Goal: Information Seeking & Learning: Understand process/instructions

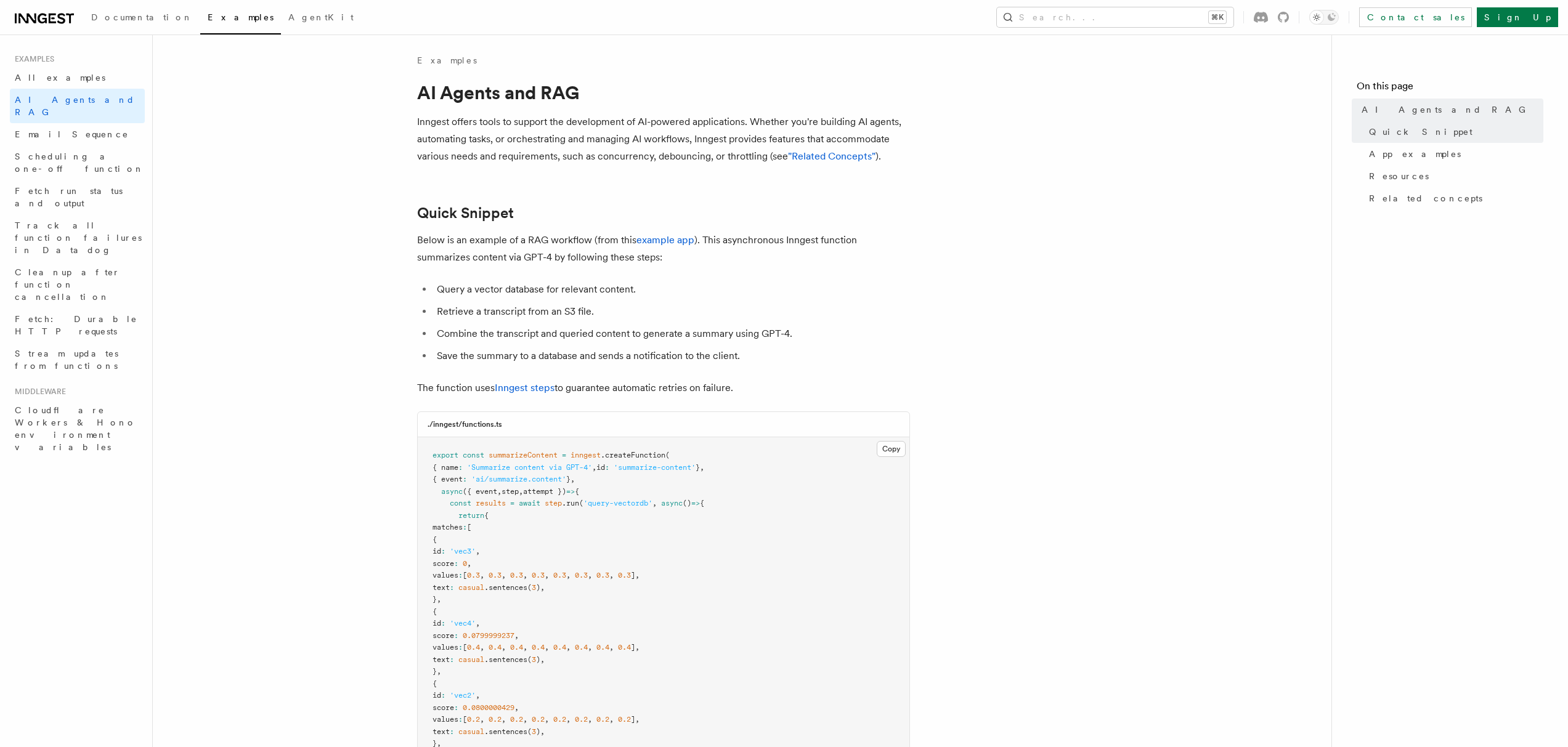
click at [40, 21] on icon at bounding box center [42, 18] width 9 height 10
click at [131, 20] on span "Documentation" at bounding box center [141, 17] width 102 height 10
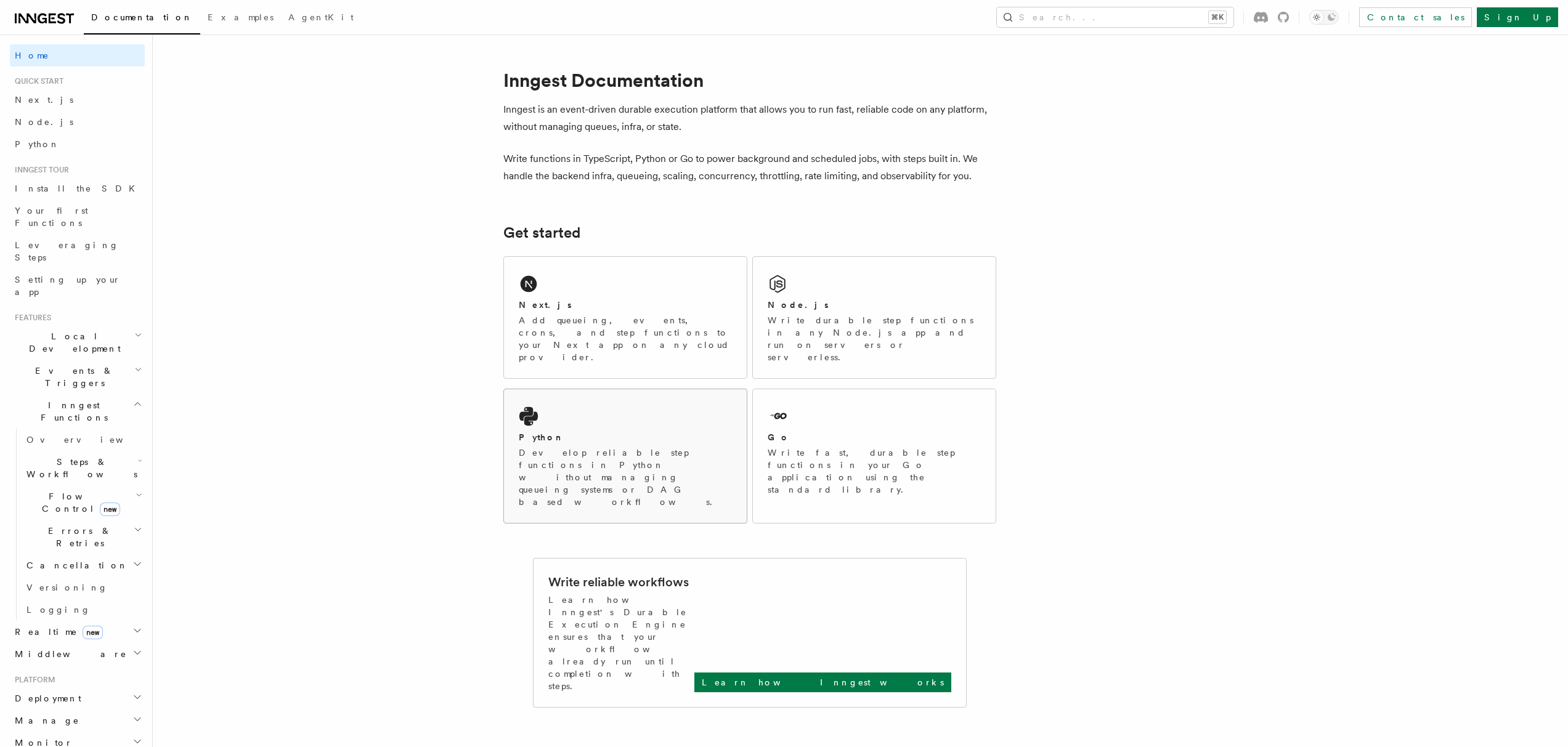
click at [591, 401] on div "Python Develop reliable step functions in Python without managing queueing syst…" at bounding box center [626, 456] width 243 height 134
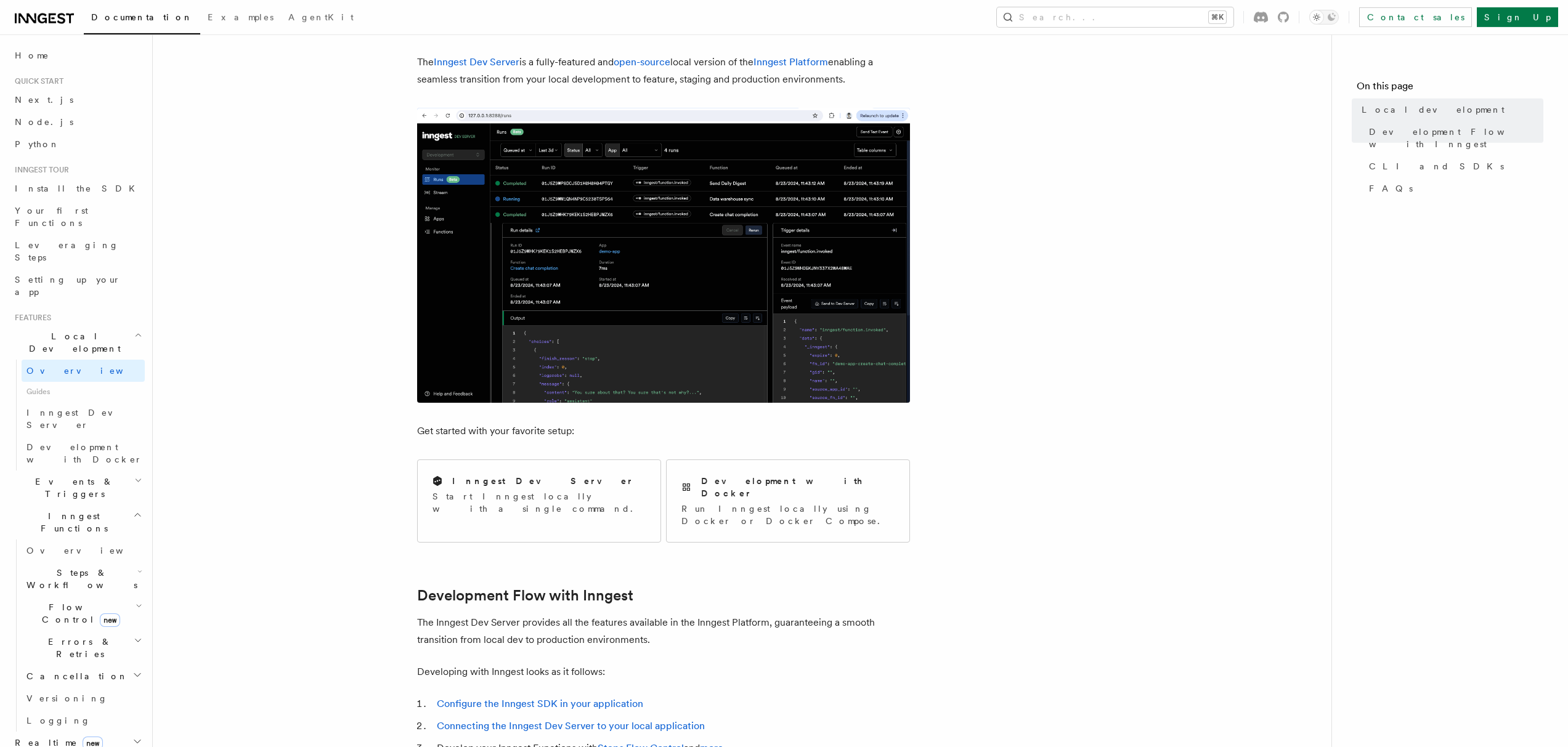
scroll to position [118, 0]
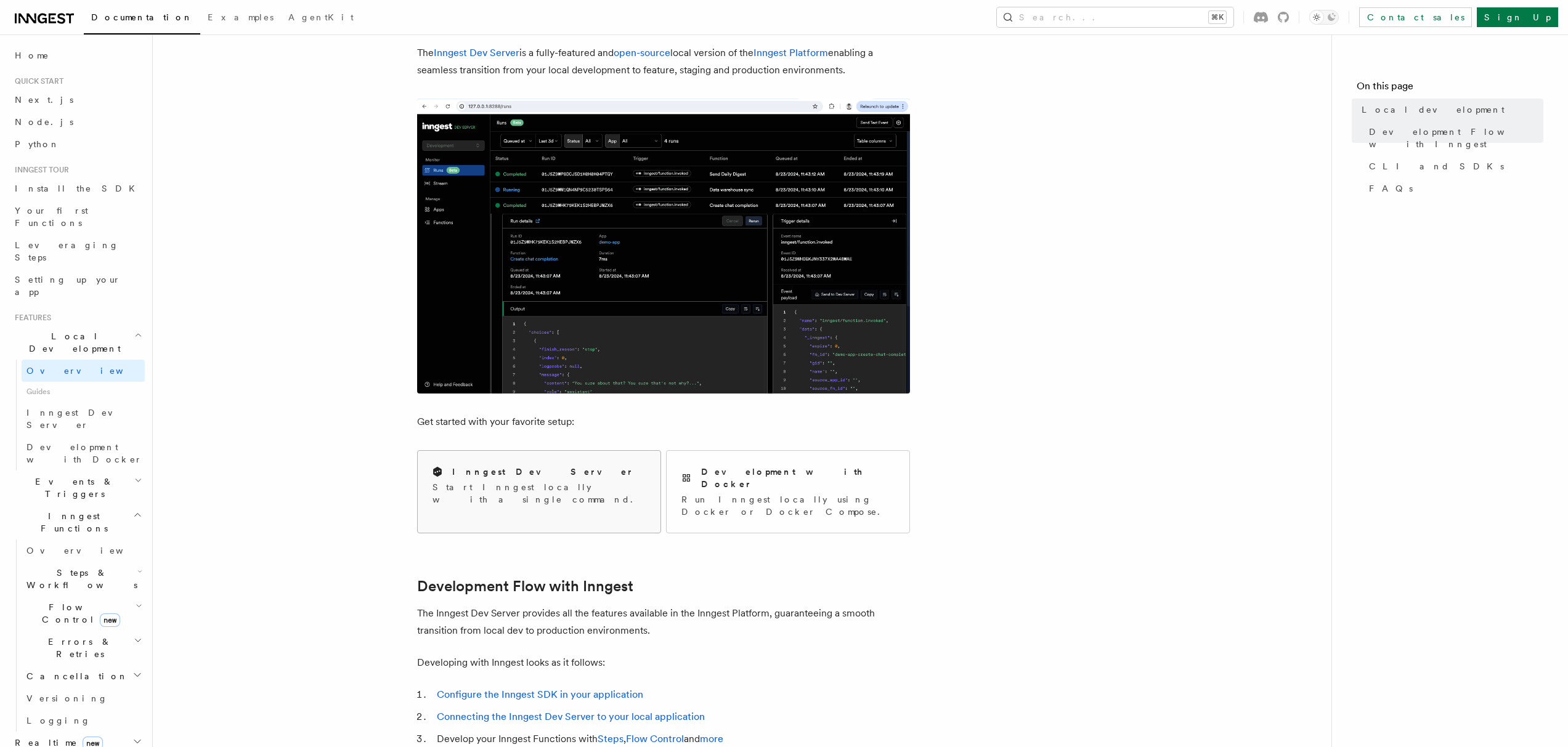
click at [548, 475] on div "Inngest Dev Server" at bounding box center [539, 472] width 213 height 13
click at [745, 473] on h2 "Development with Docker" at bounding box center [798, 478] width 194 height 24
click at [522, 472] on h2 "Inngest Dev Server" at bounding box center [543, 472] width 182 height 13
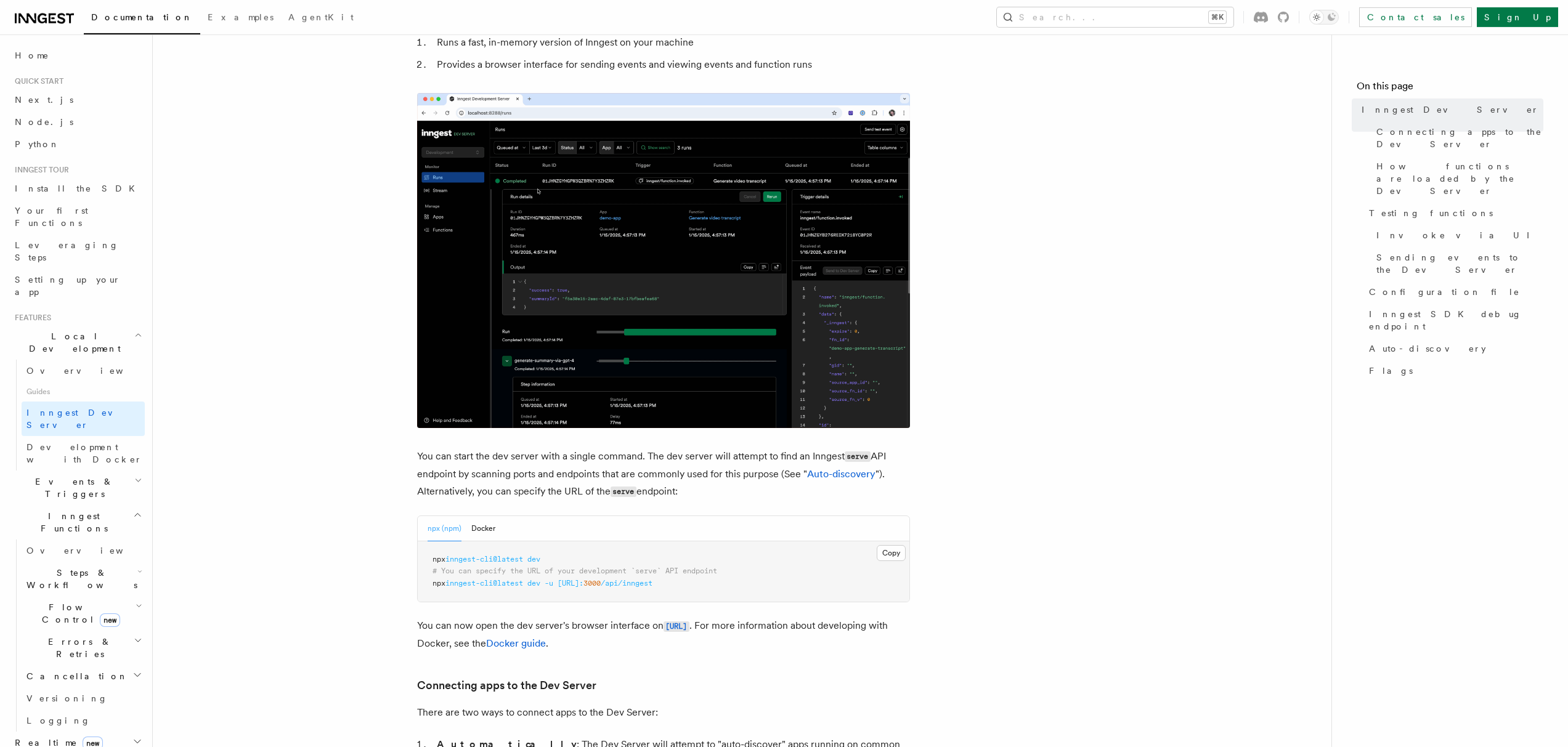
scroll to position [187, 0]
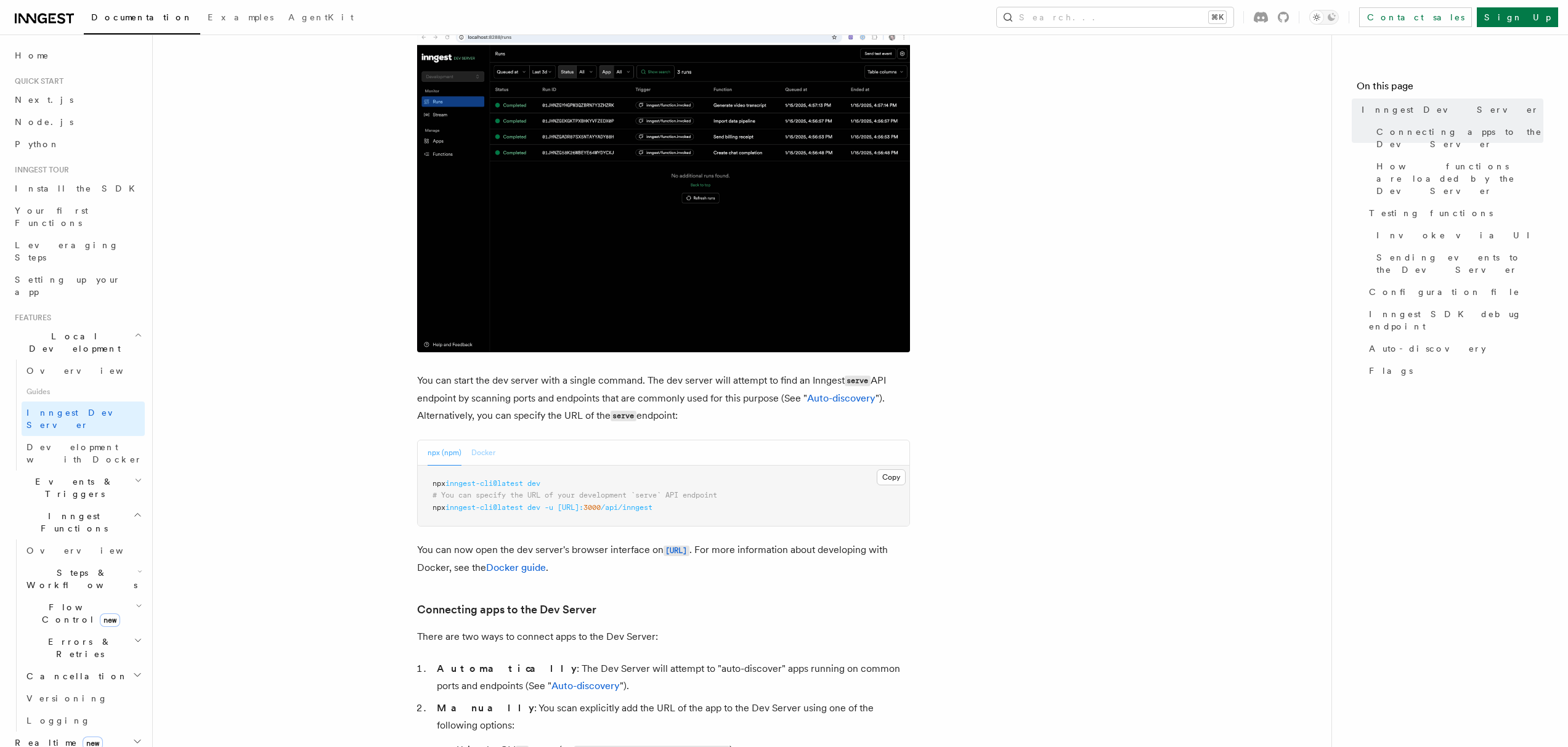
click at [473, 448] on button "Docker" at bounding box center [483, 453] width 24 height 25
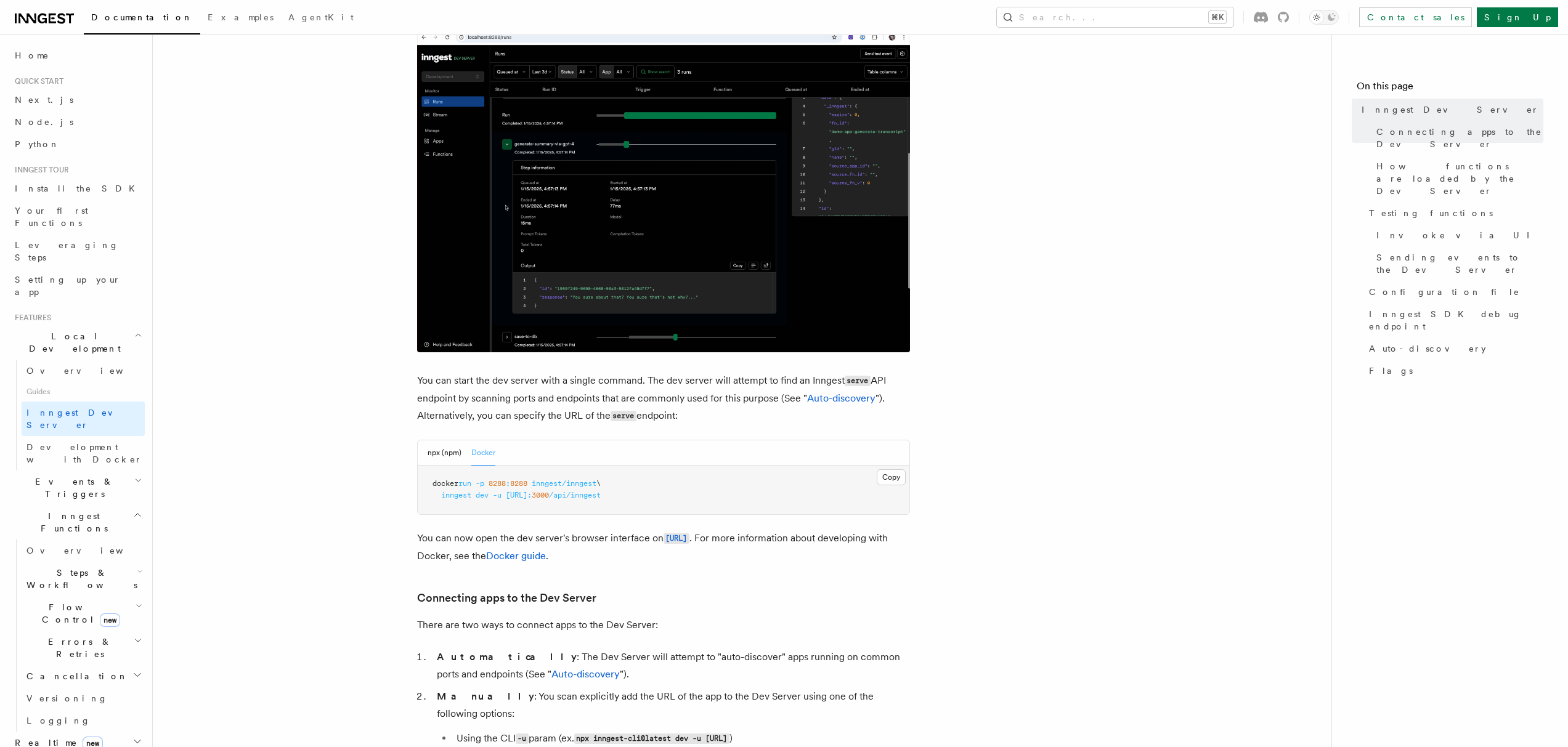
click at [442, 482] on span "docker" at bounding box center [446, 484] width 26 height 9
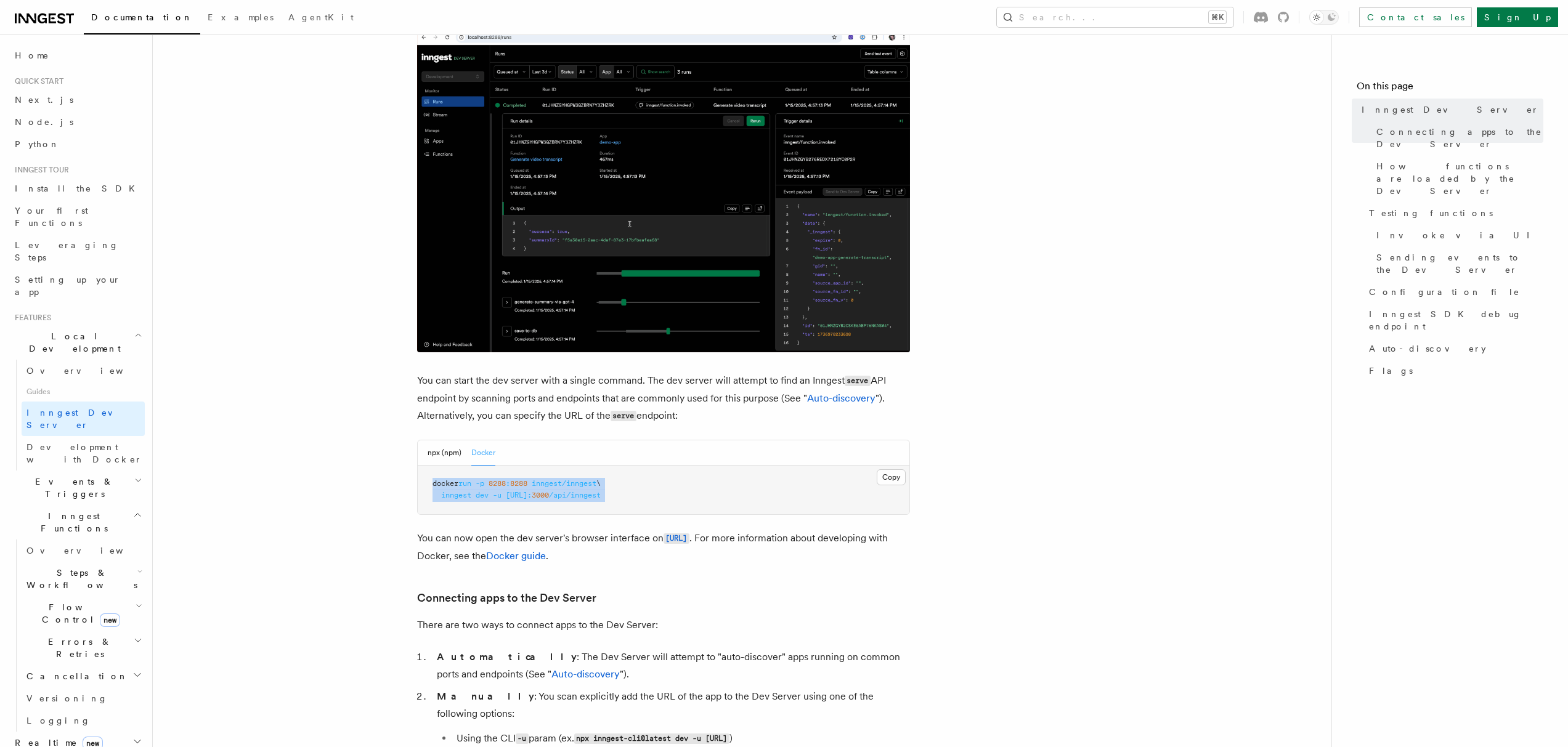
drag, startPoint x: 442, startPoint y: 482, endPoint x: 778, endPoint y: 511, distance: 337.2
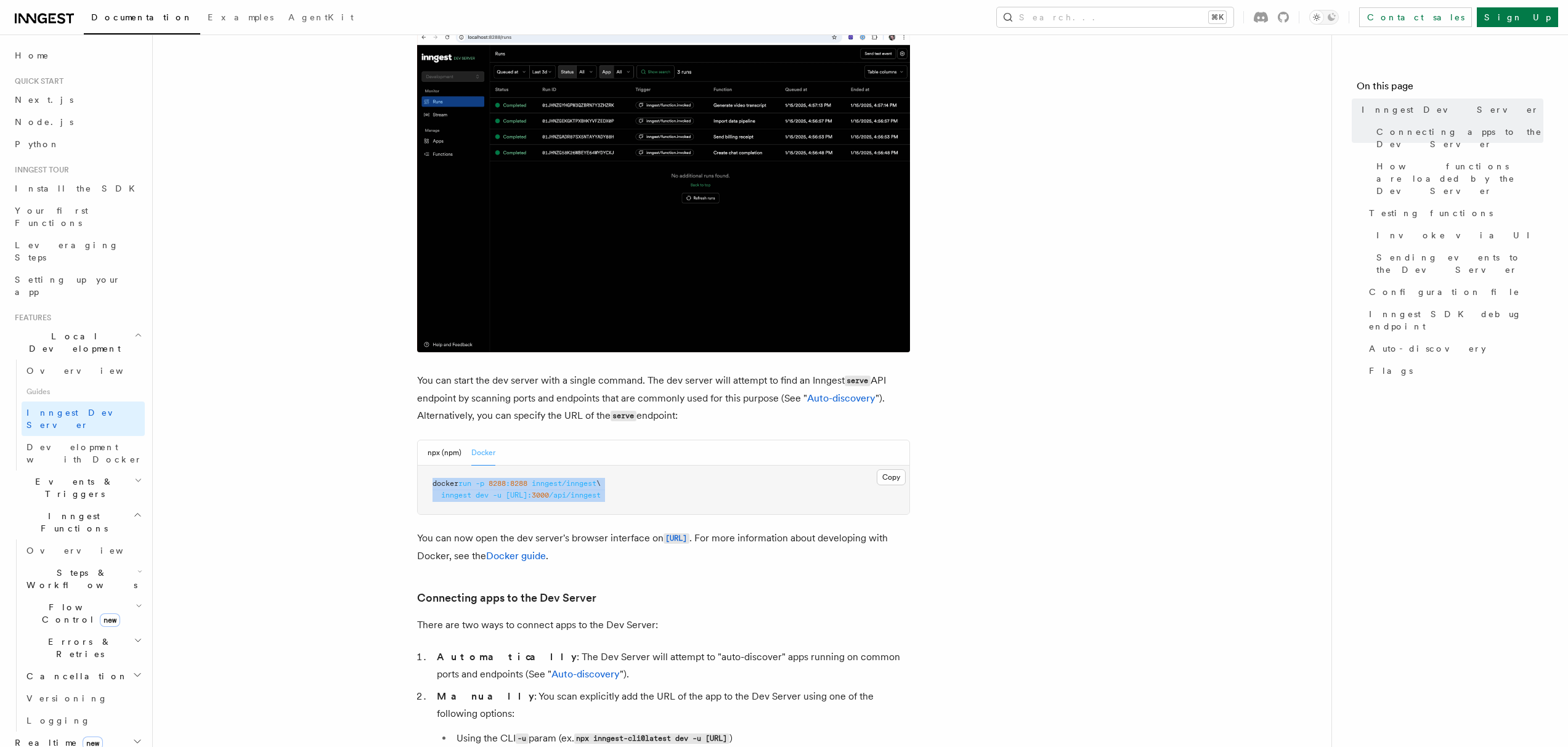
click at [778, 511] on pre "docker run -p 8288 : 8288 inngest/inngest \ inngest dev -u http://host.docker.i…" at bounding box center [663, 490] width 491 height 49
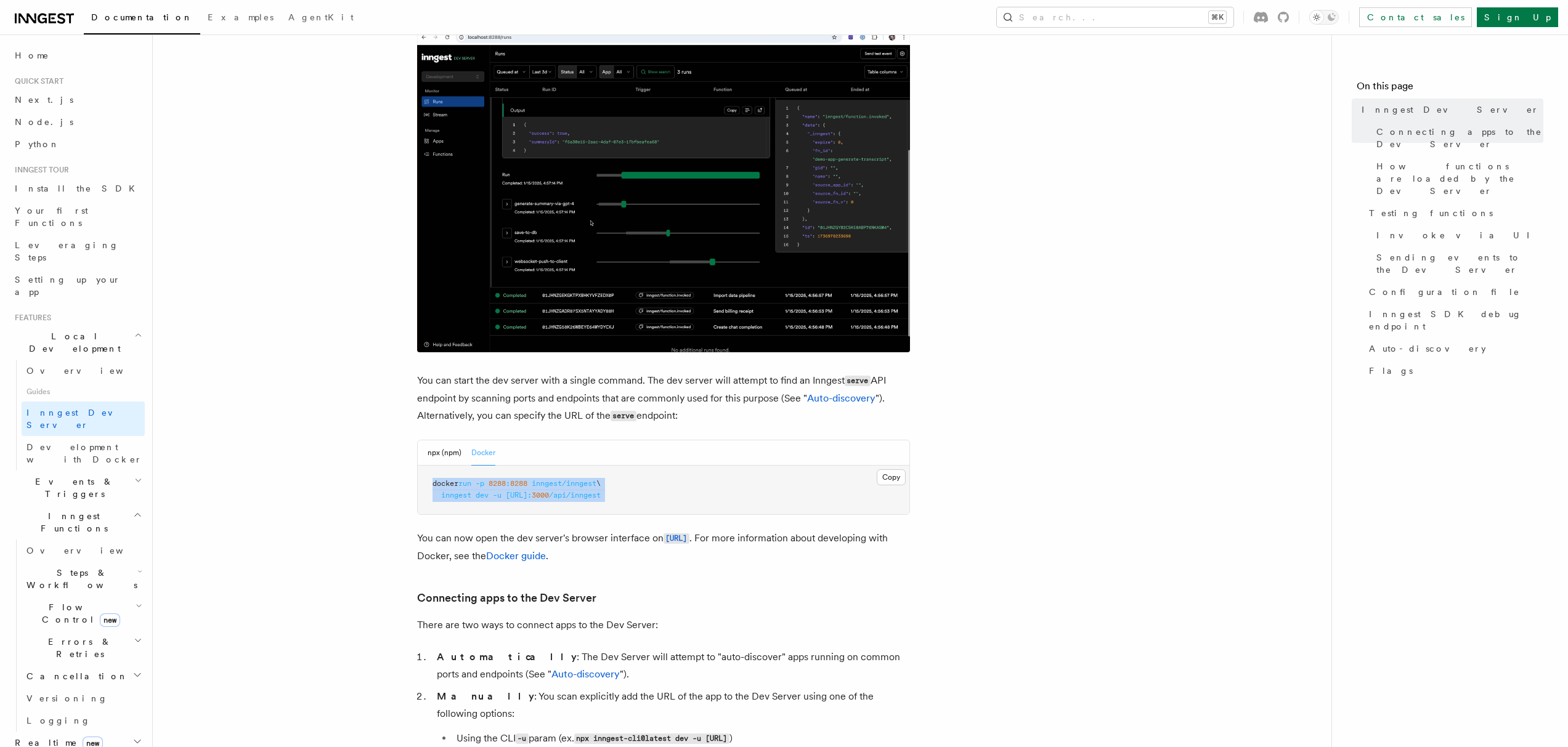
copy code "docker run -p 8288 : 8288 inngest/inngest \ inngest dev -u http://host.docker.i…"
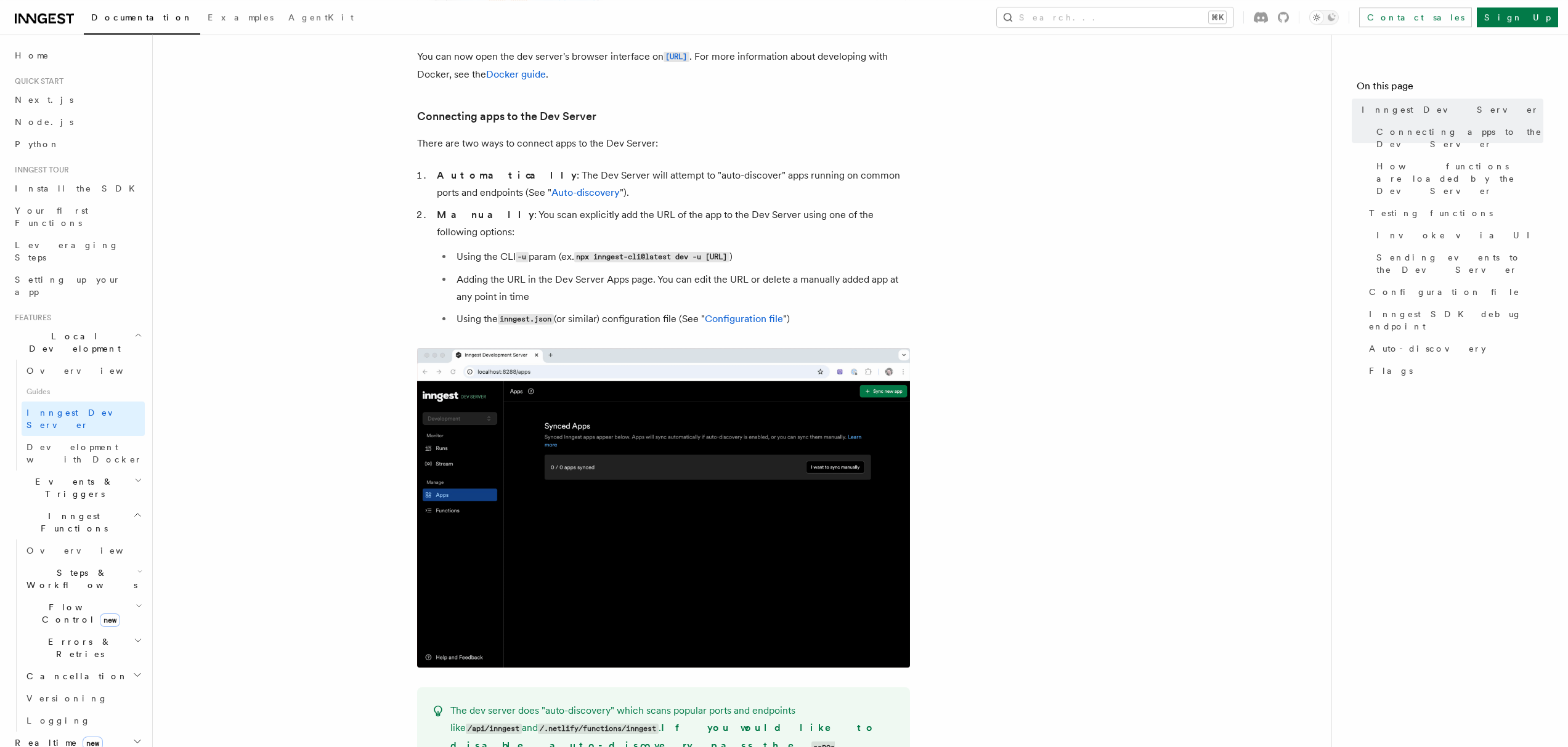
scroll to position [788, 0]
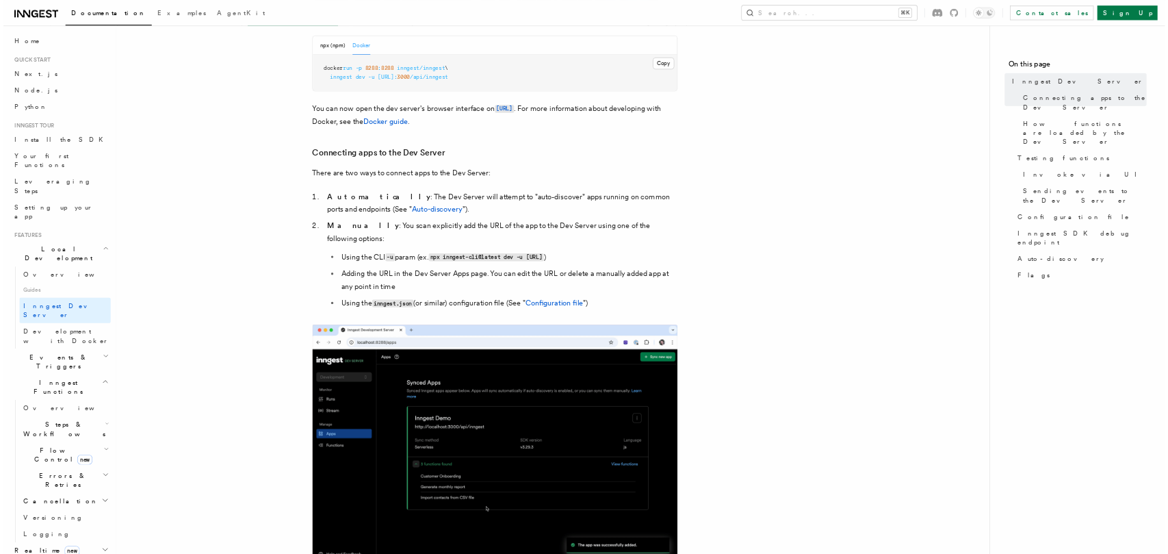
scroll to position [493, 0]
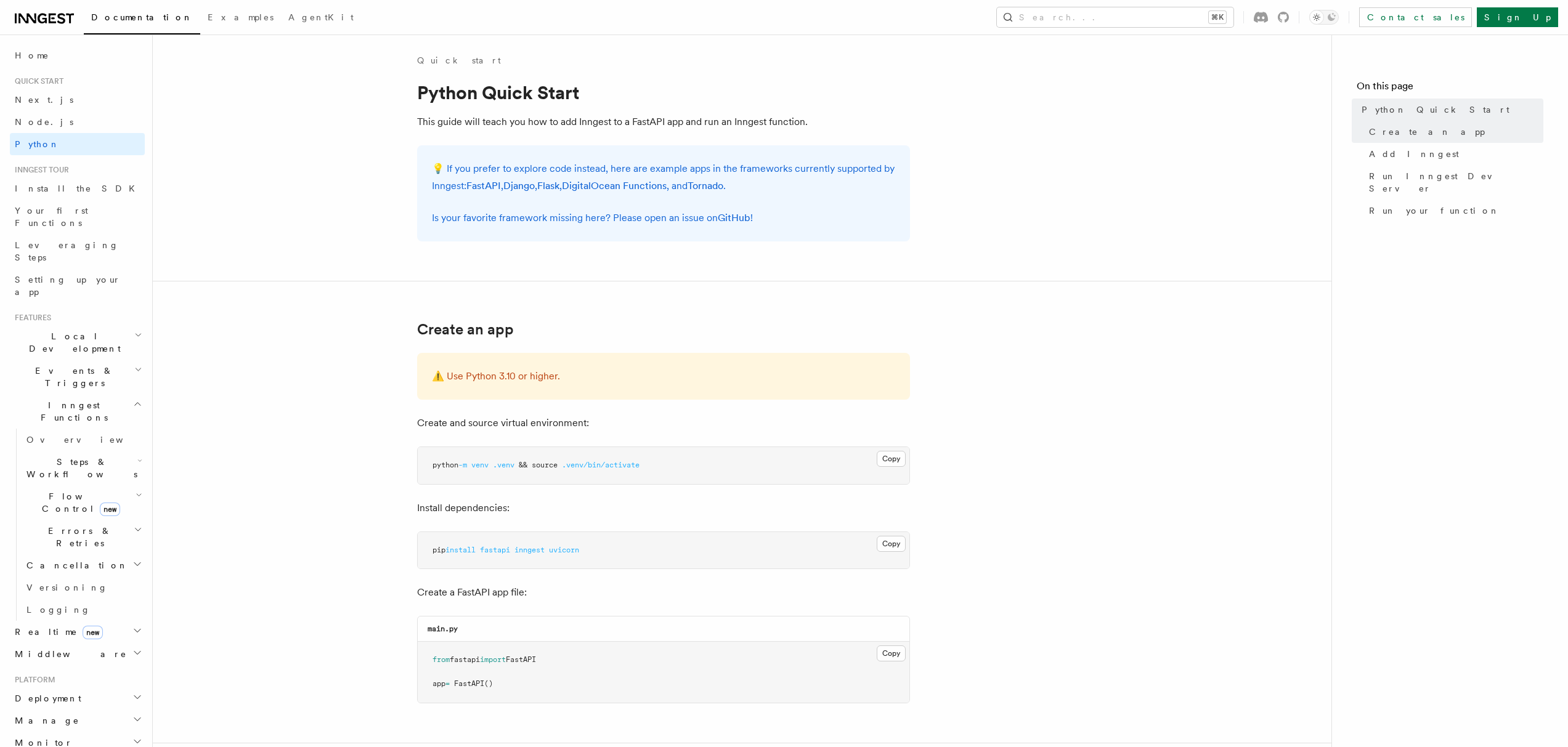
click at [439, 468] on span "python" at bounding box center [446, 465] width 26 height 9
drag, startPoint x: 439, startPoint y: 468, endPoint x: 685, endPoint y: 475, distance: 246.1
click at [685, 475] on pre "python -m venv .venv && source .venv/bin/activate" at bounding box center [663, 465] width 491 height 37
copy code "python -m venv .venv && source .venv/bin/activate"
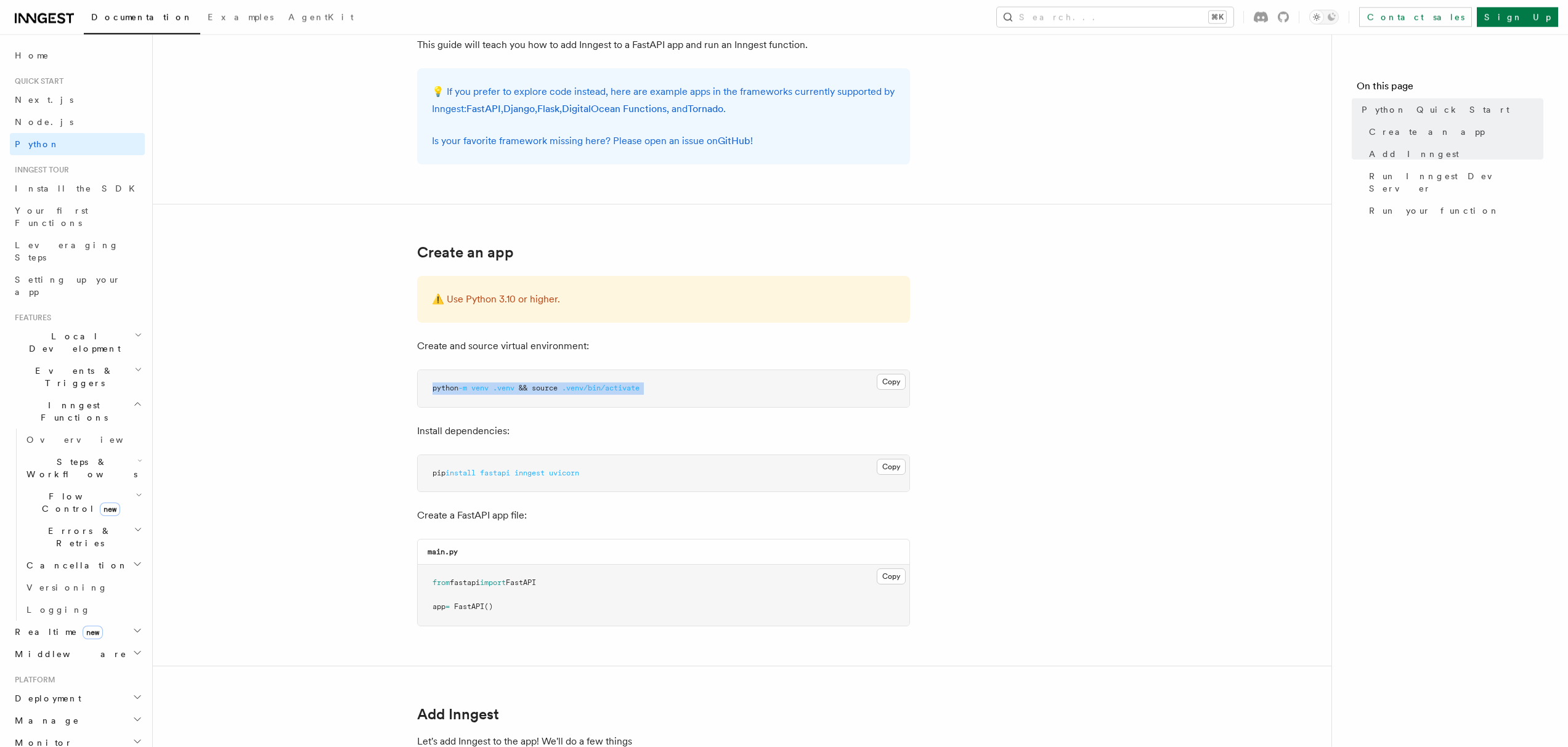
scroll to position [89, 0]
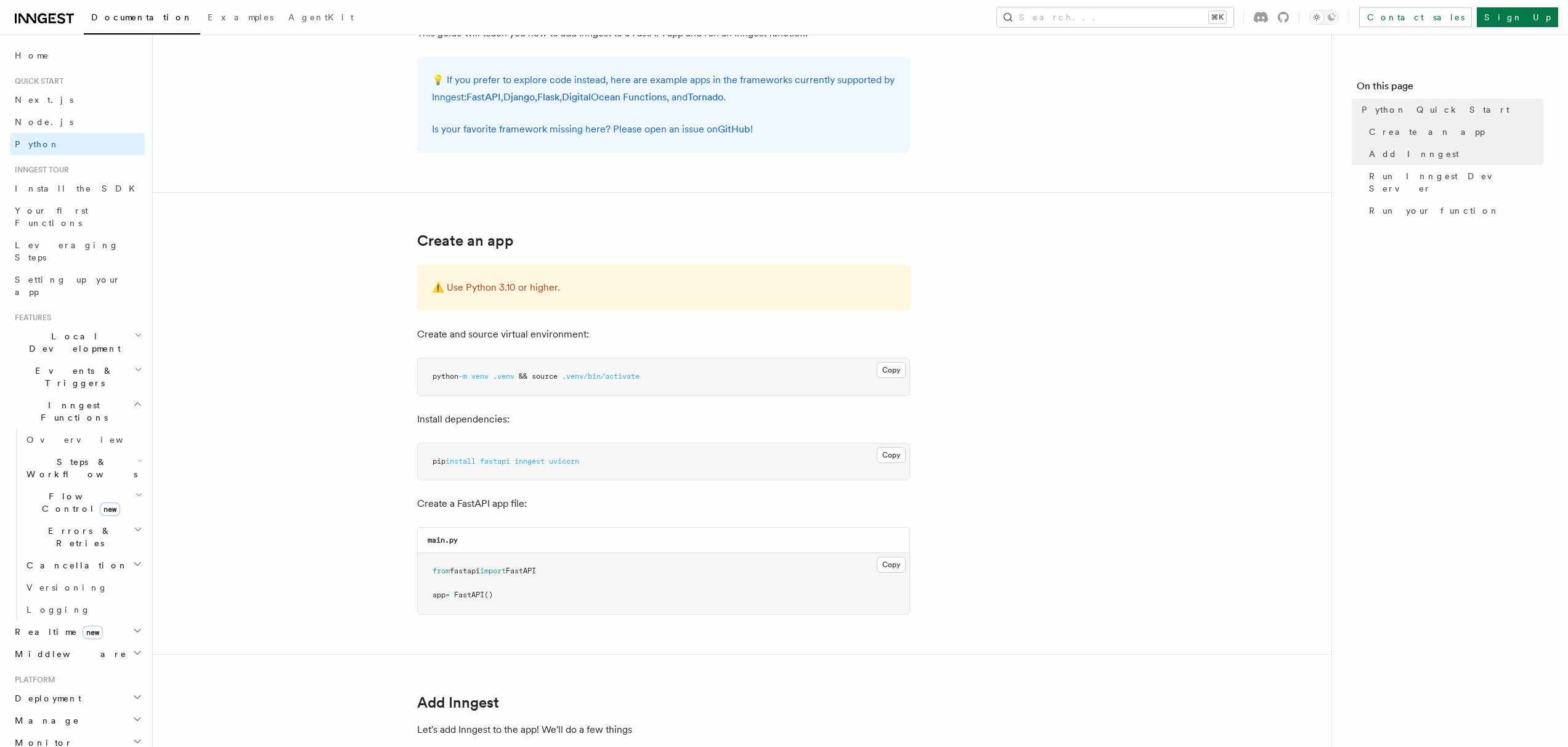
click at [438, 460] on span "pip" at bounding box center [439, 462] width 13 height 9
drag, startPoint x: 438, startPoint y: 460, endPoint x: 575, endPoint y: 460, distance: 137.0
click at [575, 460] on span "pip install fastapi inngest uvicorn" at bounding box center [506, 462] width 147 height 9
copy span "pip install fastapi inngest uvicorn"
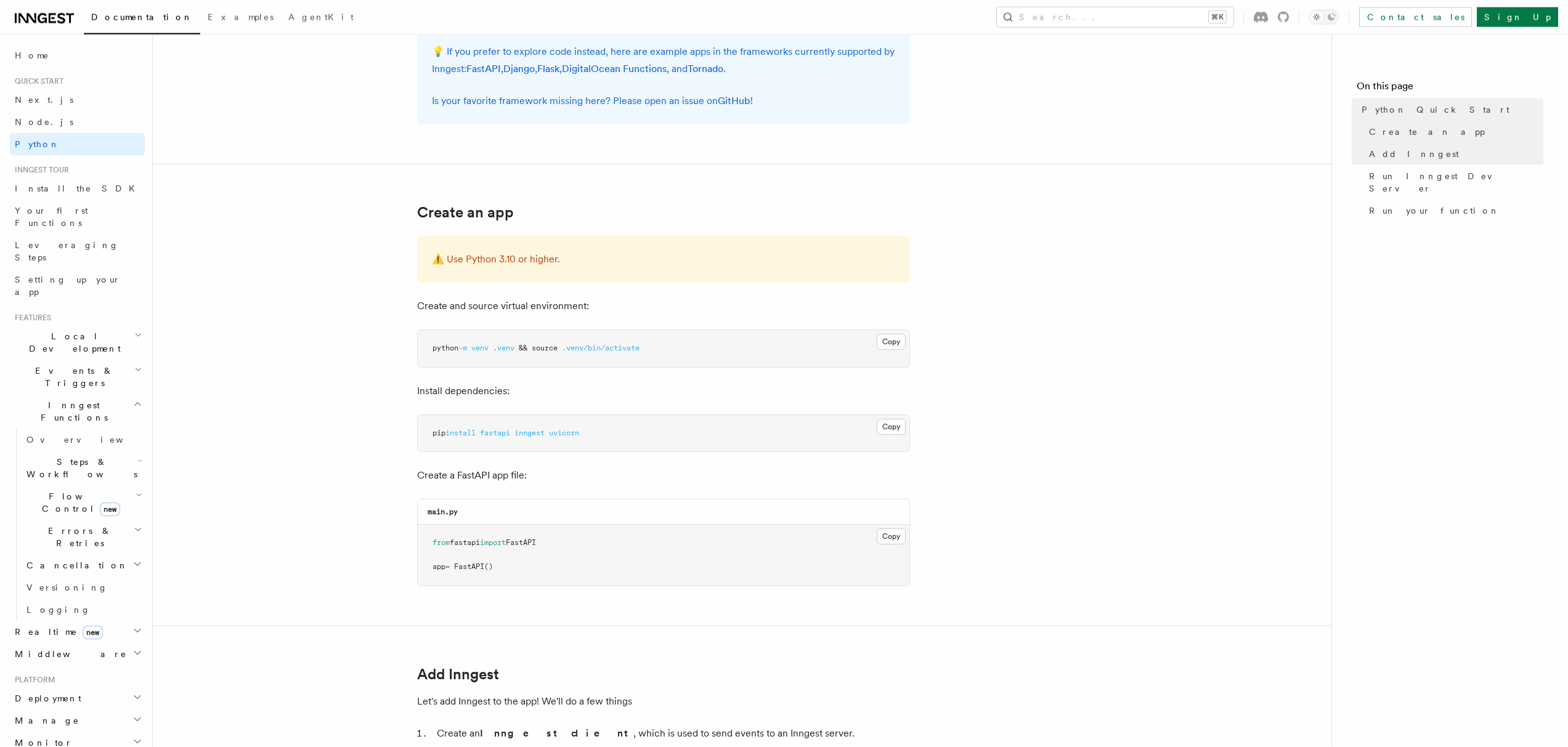
scroll to position [118, 0]
click at [895, 534] on button "Copy Copied" at bounding box center [891, 536] width 29 height 16
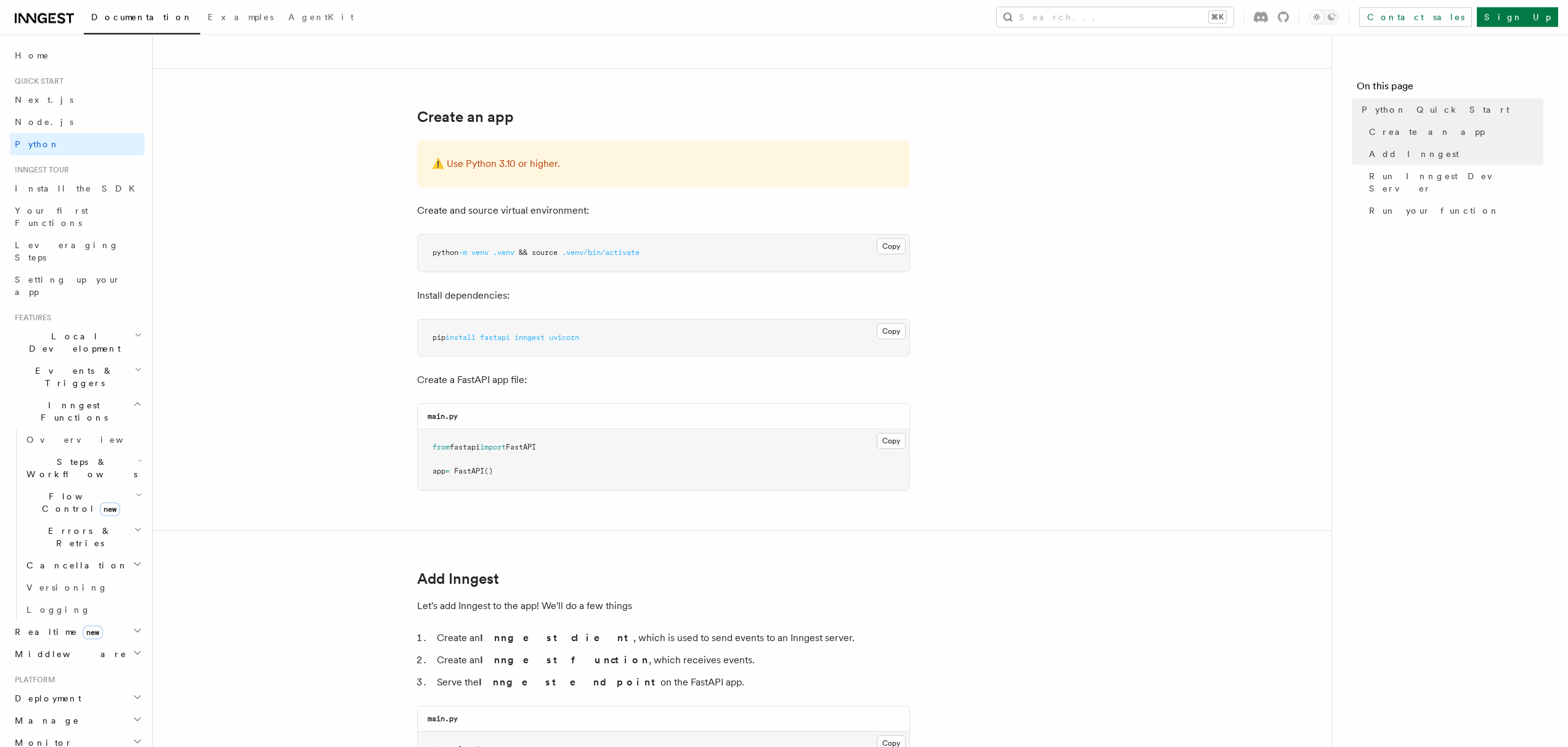
scroll to position [217, 0]
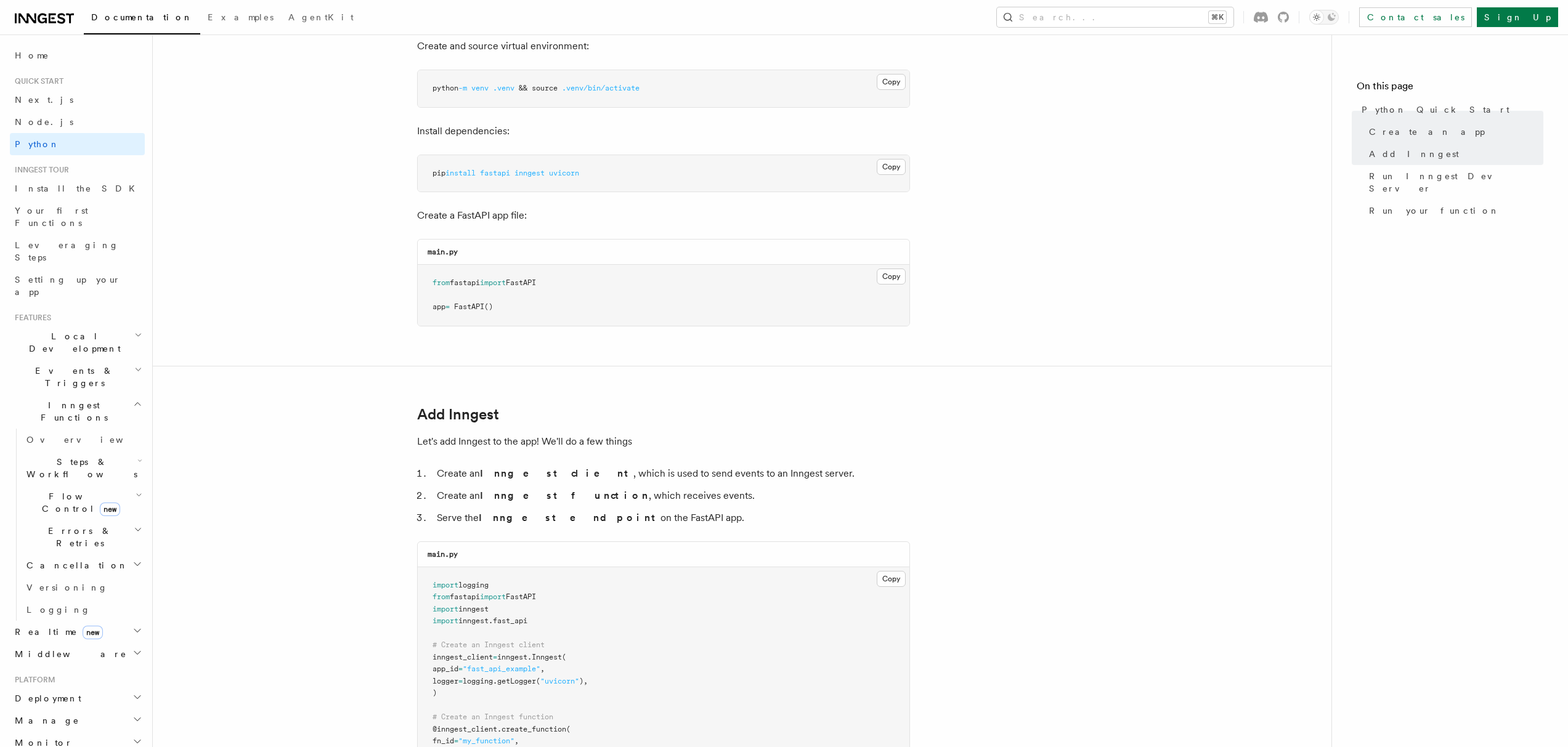
scroll to position [384, 0]
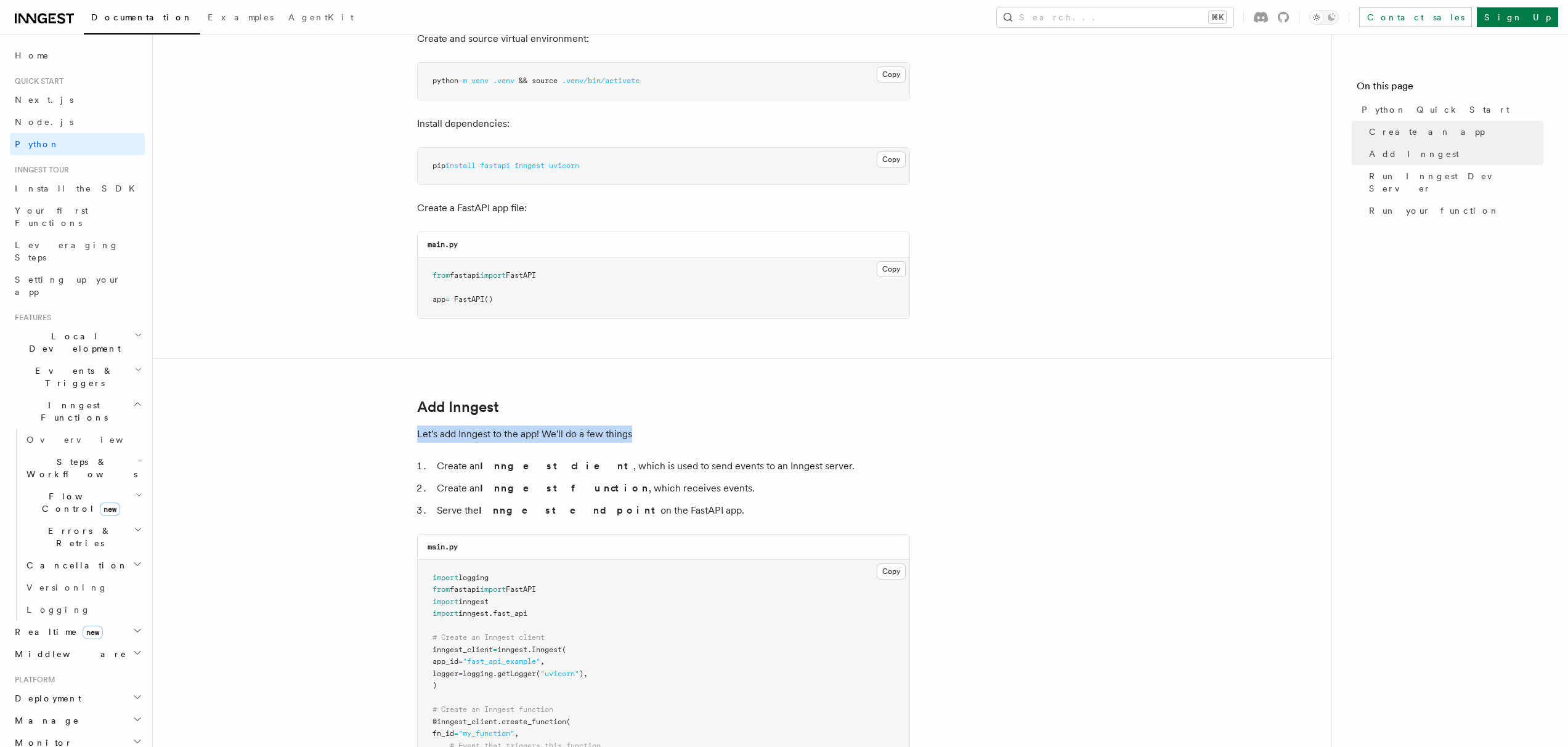
drag, startPoint x: 394, startPoint y: 429, endPoint x: 653, endPoint y: 435, distance: 259.1
click at [454, 468] on li "Create an Inngest client , which is used to send events to an Inngest server." at bounding box center [671, 466] width 477 height 17
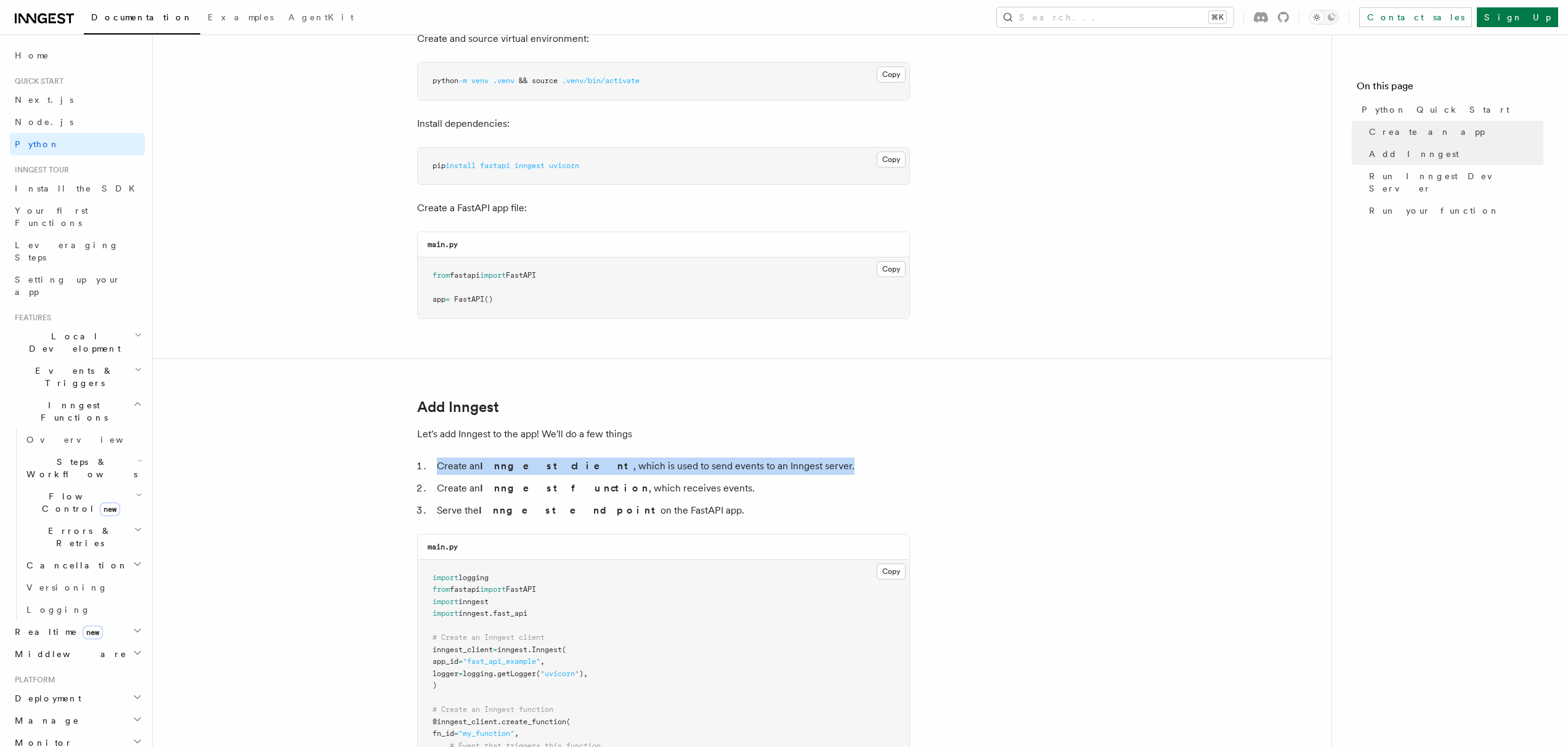
drag, startPoint x: 488, startPoint y: 467, endPoint x: 781, endPoint y: 467, distance: 293.0
click at [781, 467] on li "Create an Inngest client , which is used to send events to an Inngest server." at bounding box center [671, 466] width 477 height 17
click at [458, 485] on li "Create an Inngest function , which receives events." at bounding box center [671, 488] width 477 height 17
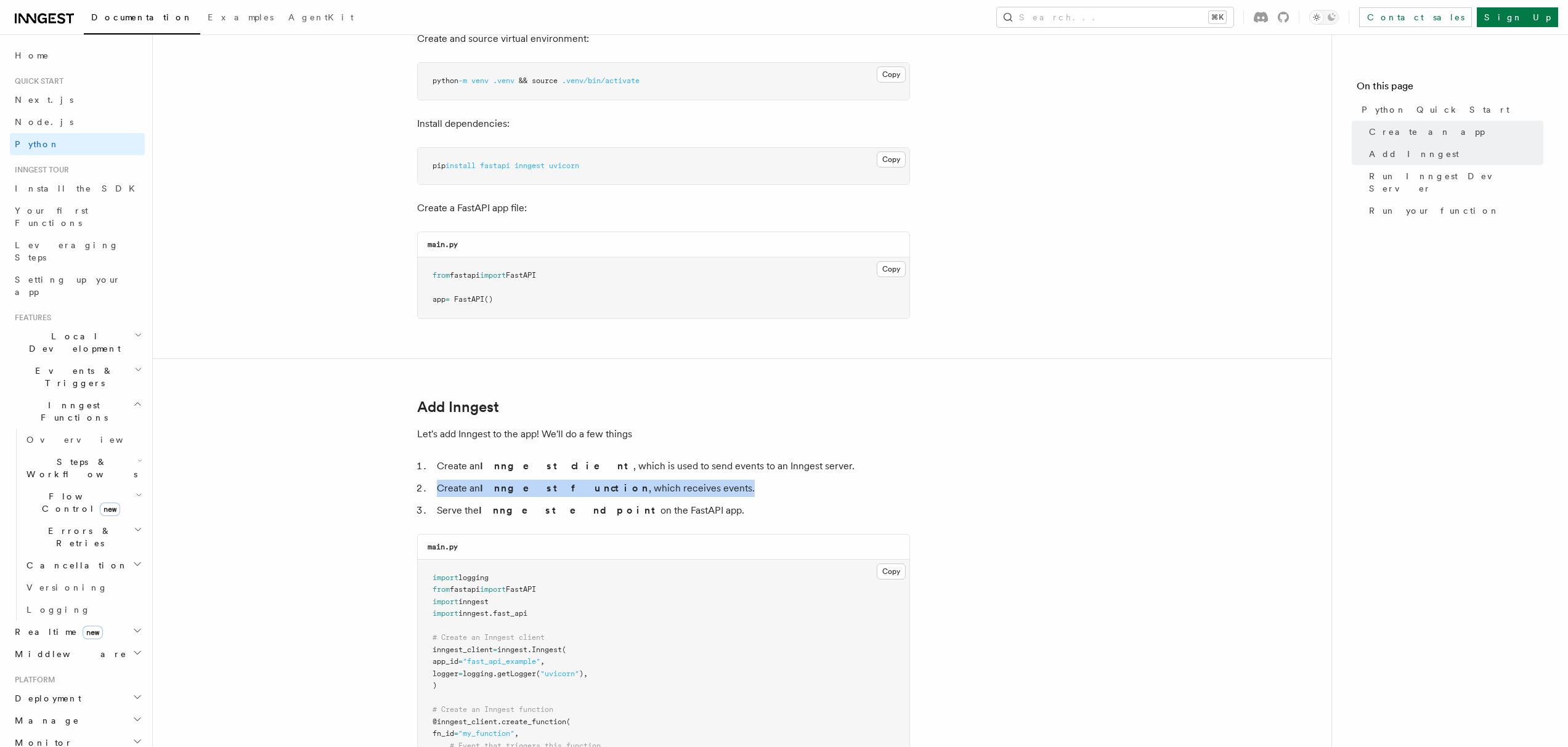
drag, startPoint x: 458, startPoint y: 485, endPoint x: 683, endPoint y: 490, distance: 225.1
click at [683, 490] on li "Create an Inngest function , which receives events." at bounding box center [671, 488] width 477 height 17
click at [475, 517] on li "Serve the Inngest endpoint on the FastAPI app." at bounding box center [671, 510] width 477 height 17
drag, startPoint x: 473, startPoint y: 517, endPoint x: 656, endPoint y: 519, distance: 183.0
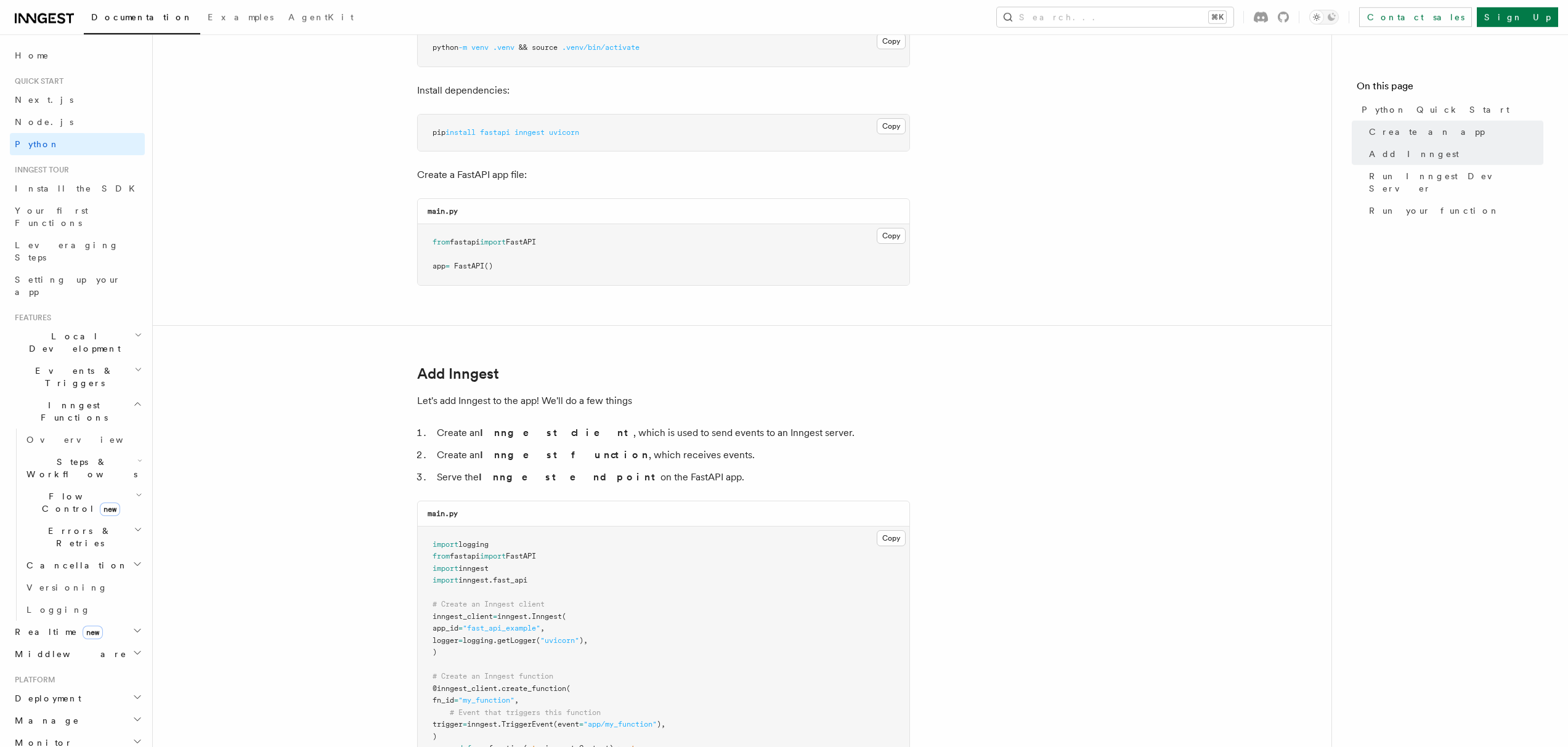
scroll to position [552, 0]
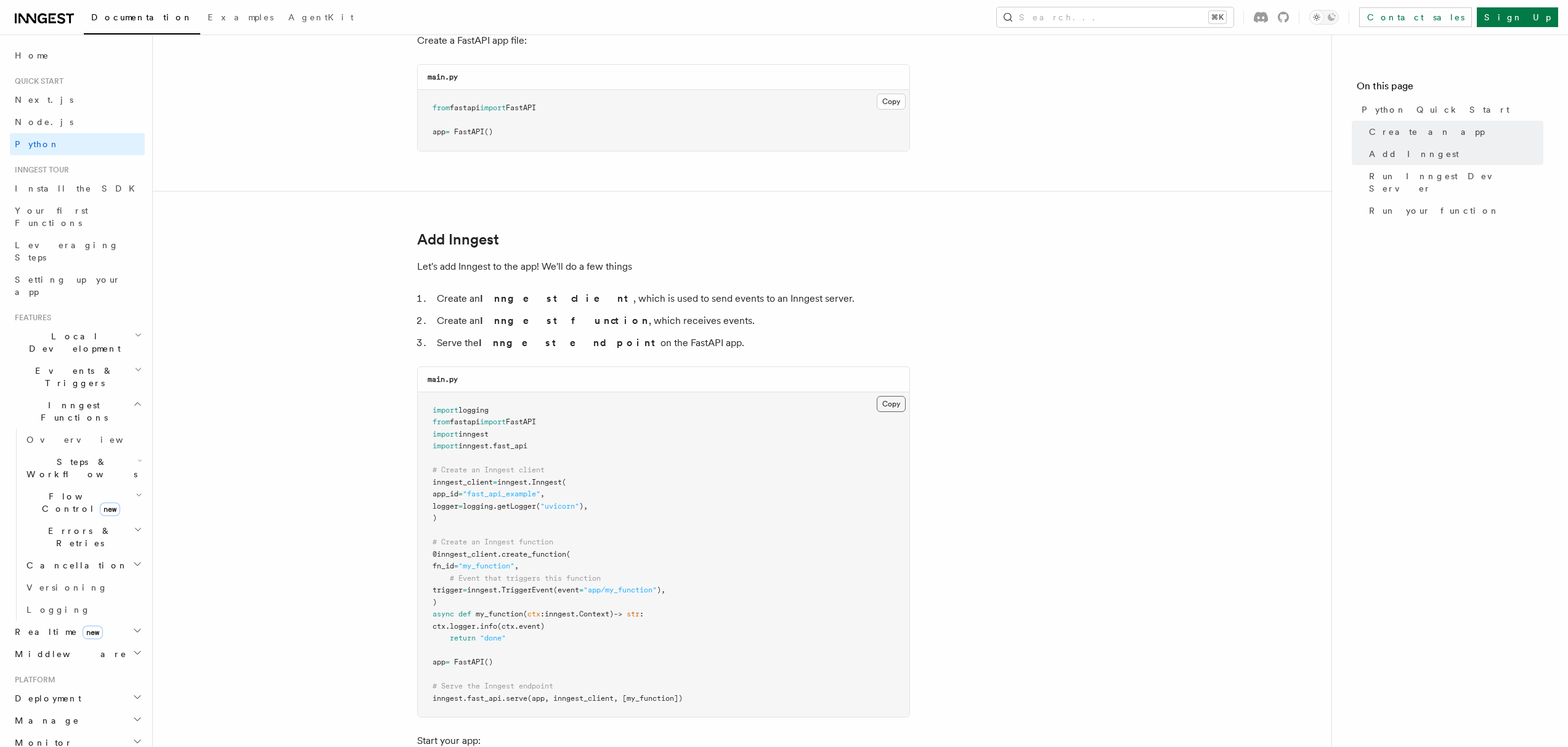
click at [888, 409] on button "Copy Copied" at bounding box center [891, 404] width 29 height 16
click at [442, 408] on span "import" at bounding box center [446, 410] width 26 height 9
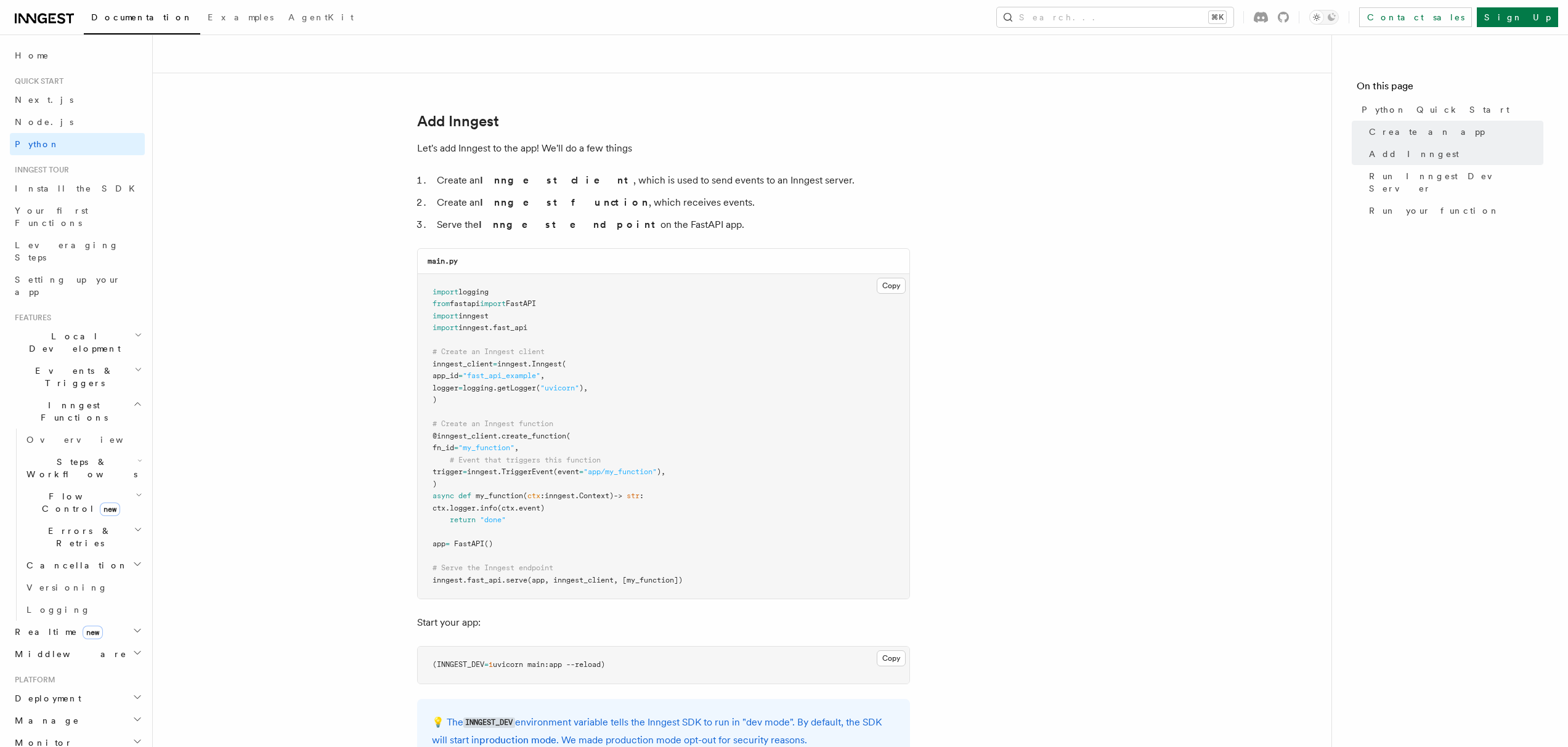
scroll to position [927, 0]
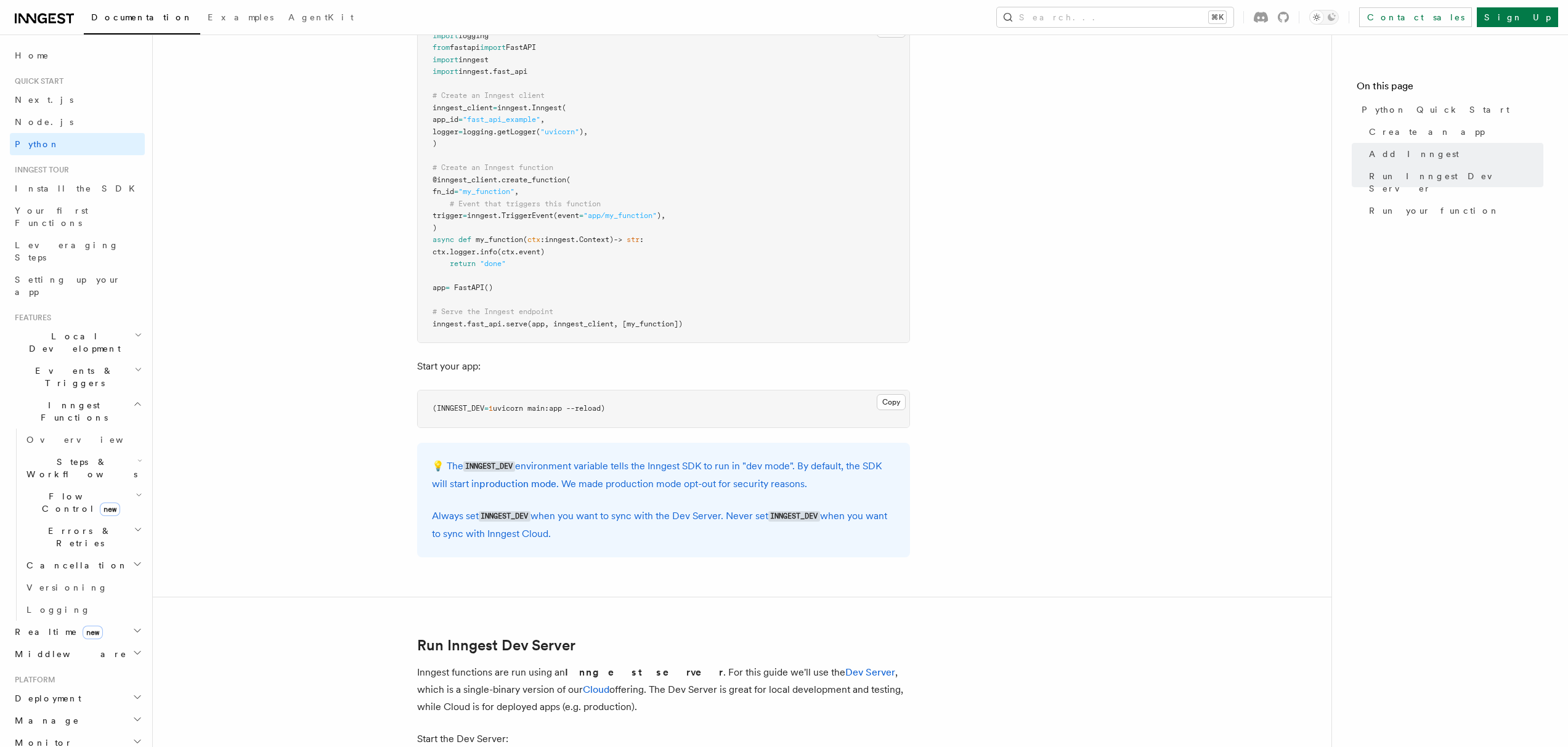
click at [515, 407] on span "uvicorn main:app --reload)" at bounding box center [549, 409] width 113 height 9
drag, startPoint x: 515, startPoint y: 407, endPoint x: 696, endPoint y: 410, distance: 181.0
click at [696, 410] on pre "(INNGEST_DEV = 1 uvicorn main:app --reload)" at bounding box center [663, 409] width 491 height 37
click at [532, 411] on span "uvicorn main:app --reload)" at bounding box center [549, 409] width 113 height 9
click at [509, 409] on span "uvicorn main:app --reload)" at bounding box center [549, 409] width 113 height 9
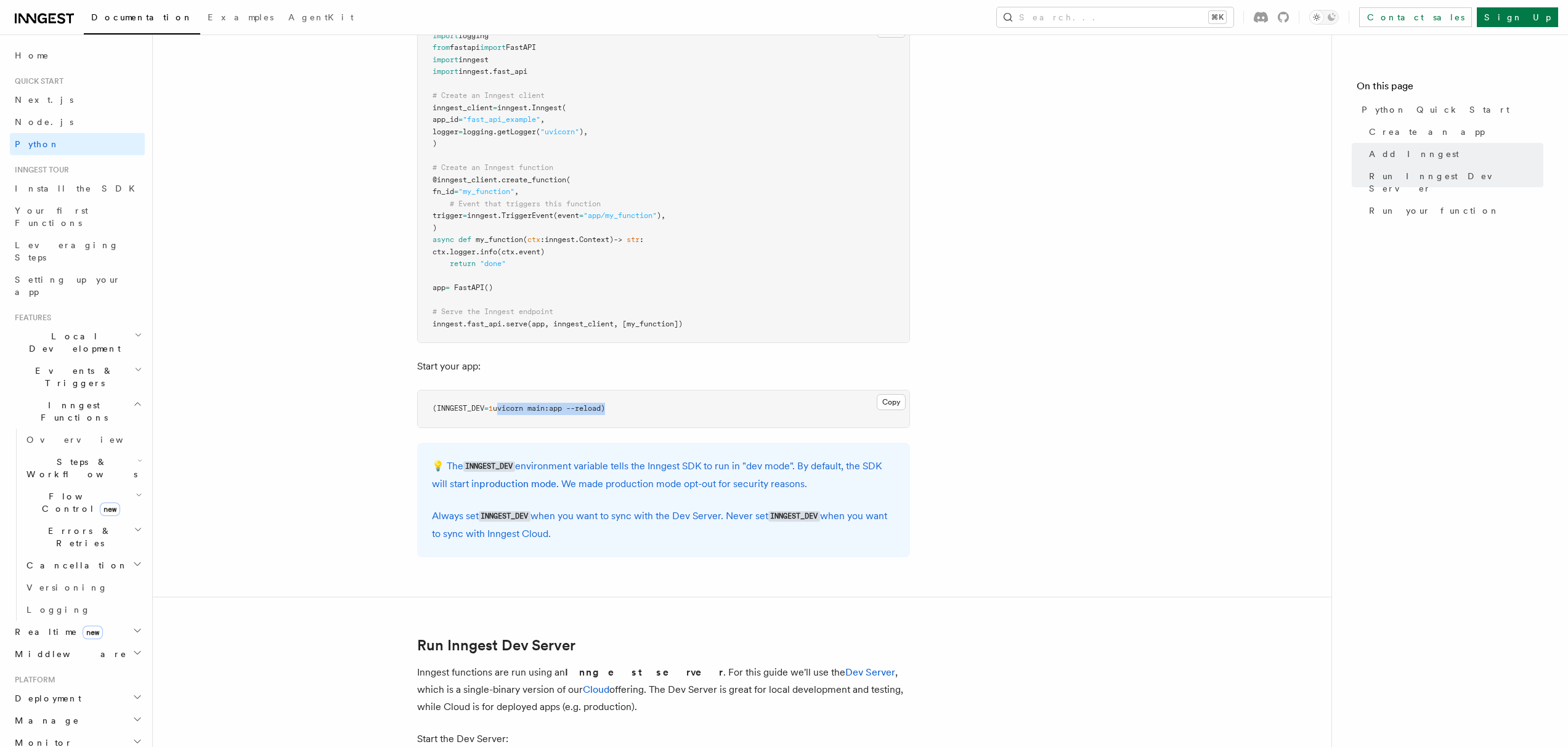
drag, startPoint x: 509, startPoint y: 409, endPoint x: 587, endPoint y: 412, distance: 78.1
click at [587, 412] on span "uvicorn main:app --reload)" at bounding box center [549, 409] width 113 height 9
copy span "uvicorn main:app --reload"
click at [422, 360] on p "Start your app:" at bounding box center [663, 366] width 493 height 17
click at [428, 410] on pre "(INNGEST_DEV = 1 uvicorn main:app --reload)" at bounding box center [663, 409] width 491 height 37
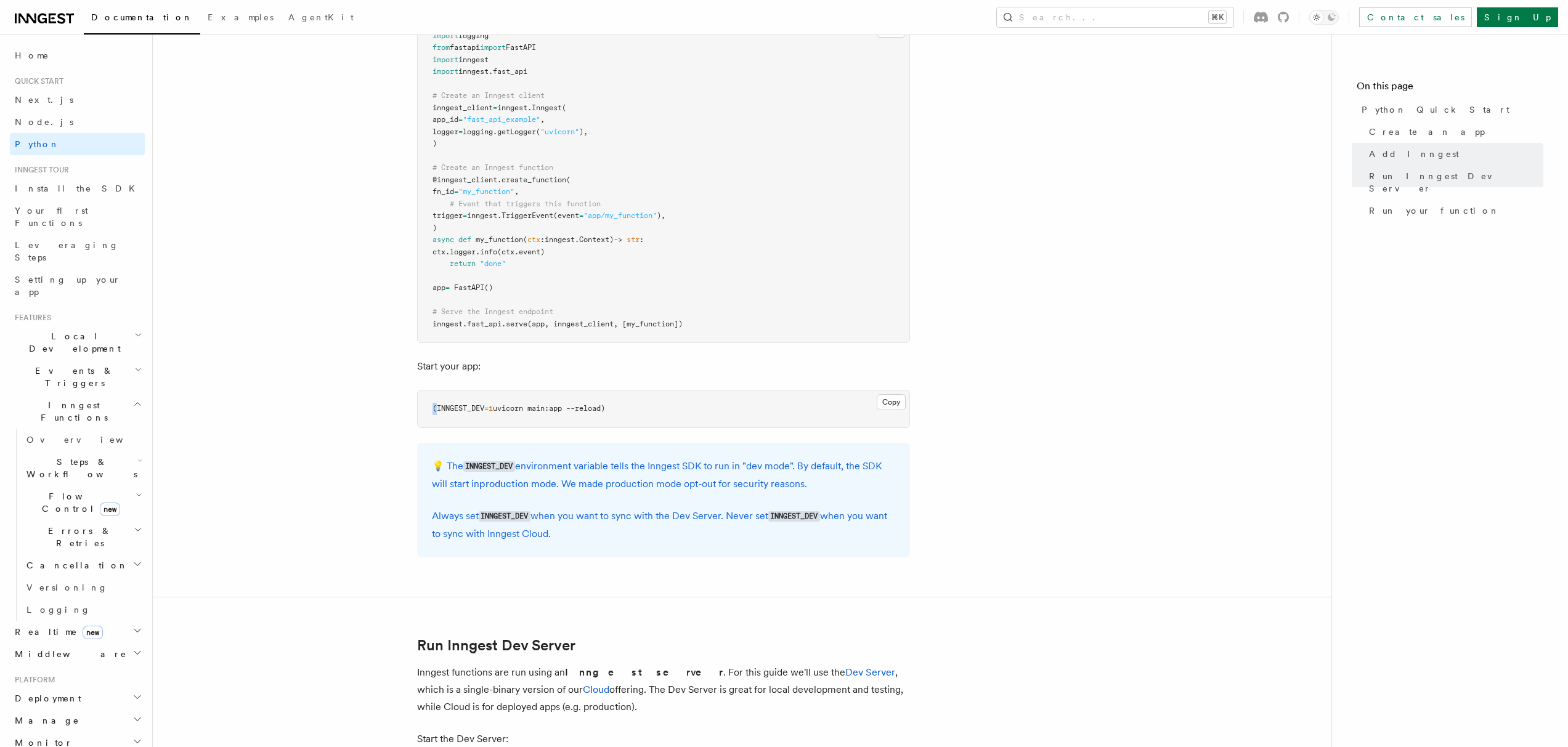
click at [428, 410] on pre "(INNGEST_DEV = 1 uvicorn main:app --reload)" at bounding box center [663, 409] width 491 height 37
click at [454, 408] on span "(INNGEST_DEV" at bounding box center [459, 409] width 52 height 9
drag, startPoint x: 454, startPoint y: 408, endPoint x: 585, endPoint y: 412, distance: 131.1
click at [585, 412] on span "(INNGEST_DEV = 1 uvicorn main:app --reload)" at bounding box center [519, 409] width 173 height 9
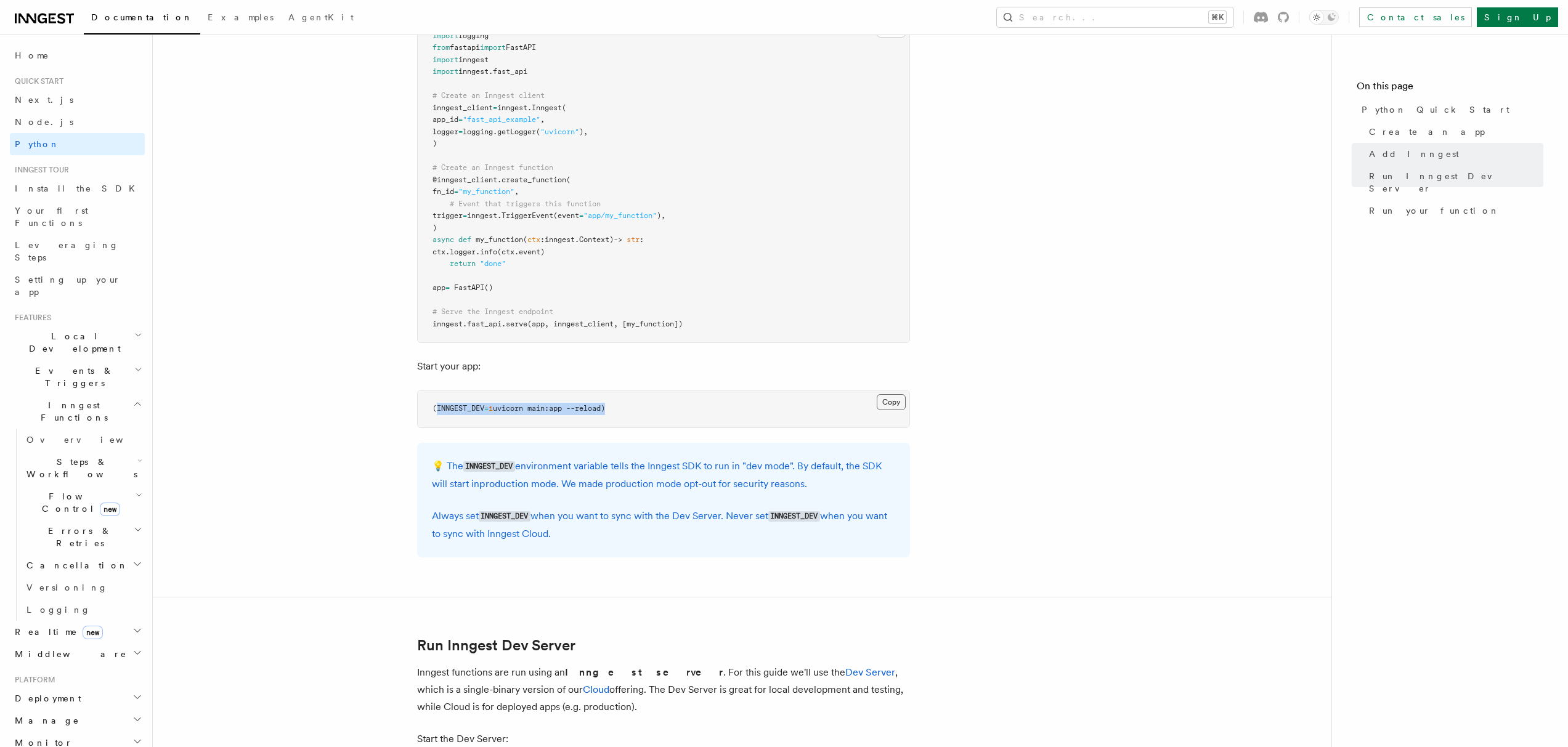
click at [888, 407] on button "Copy Copied" at bounding box center [891, 402] width 29 height 16
click at [319, 341] on article "Quick start Python Quick Start This guide will teach you how to add Inngest to …" at bounding box center [743, 658] width 1140 height 3061
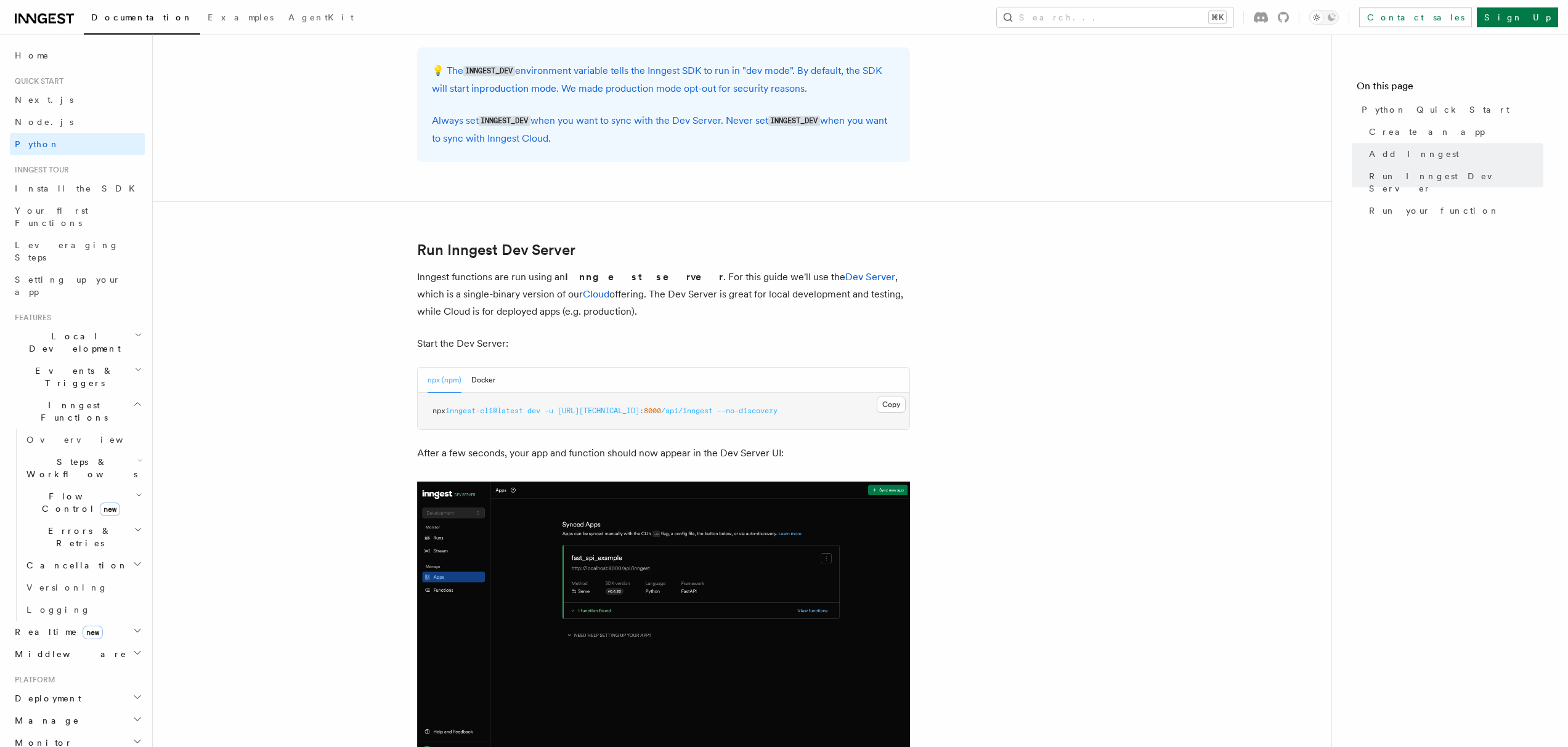
scroll to position [1370, 0]
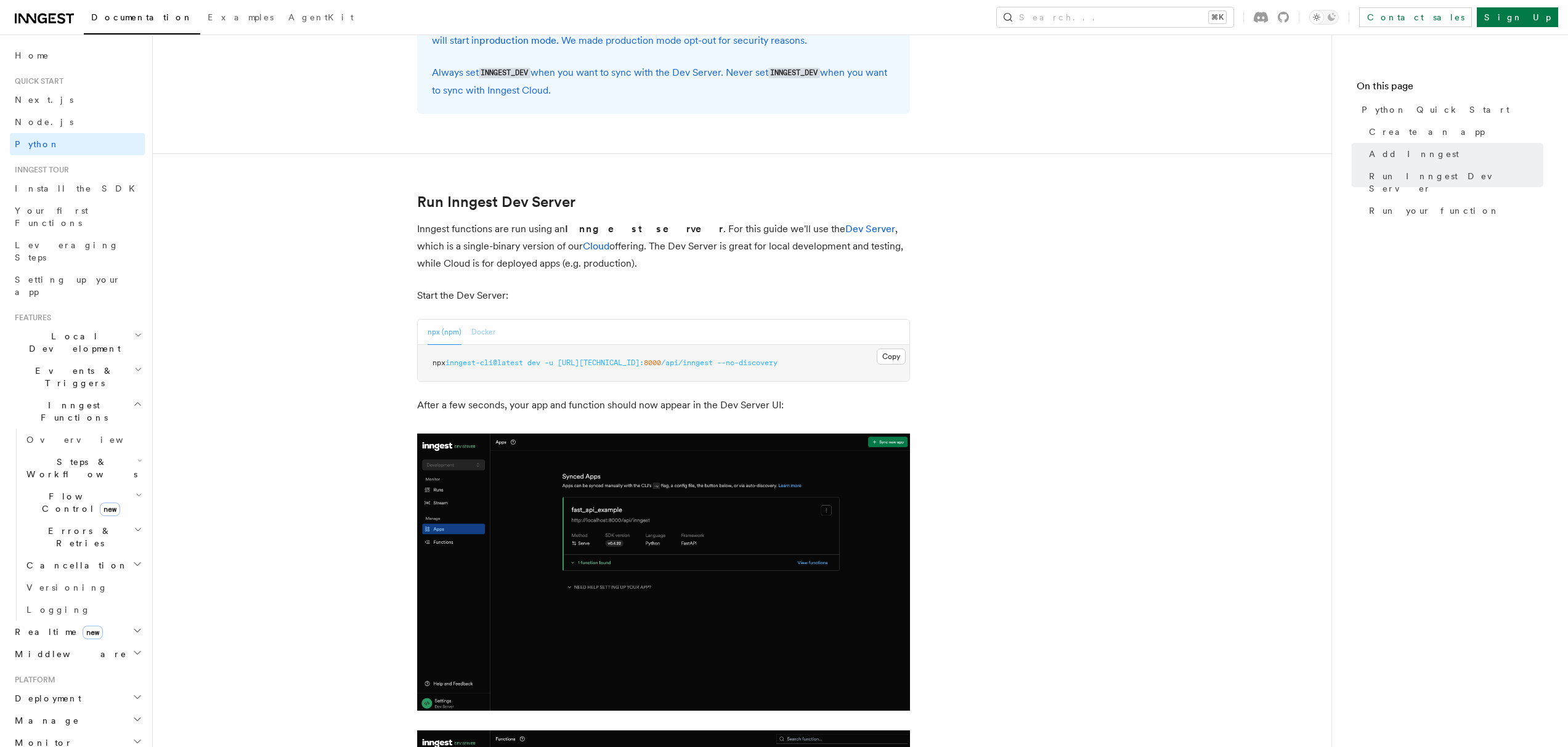
click at [486, 330] on button "Docker" at bounding box center [483, 332] width 24 height 25
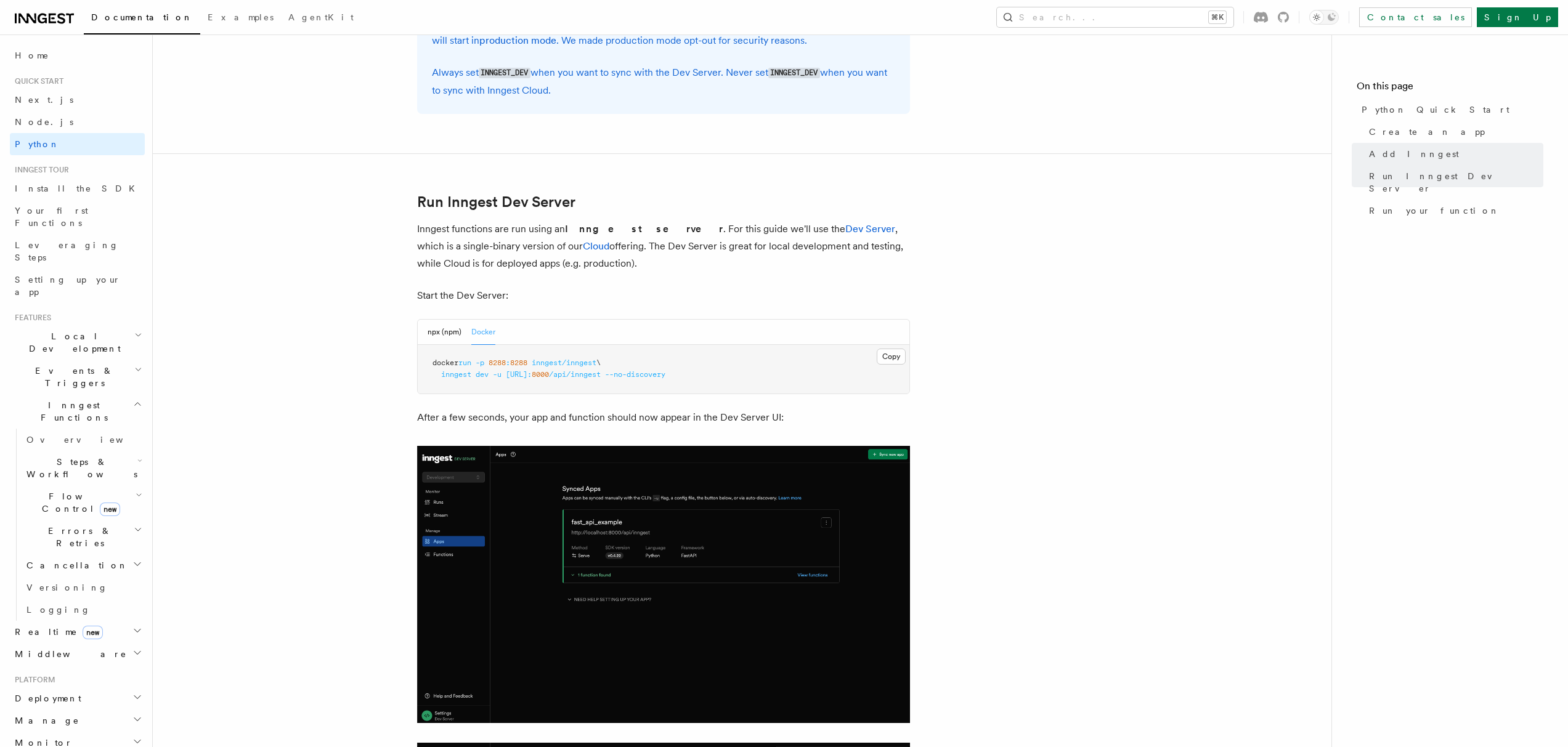
click at [352, 298] on article "Quick start Python Quick Start This guide will teach you how to add Inngest to …" at bounding box center [743, 220] width 1140 height 3073
click at [361, 323] on article "Quick start Python Quick Start This guide will teach you how to add Inngest to …" at bounding box center [743, 220] width 1140 height 3073
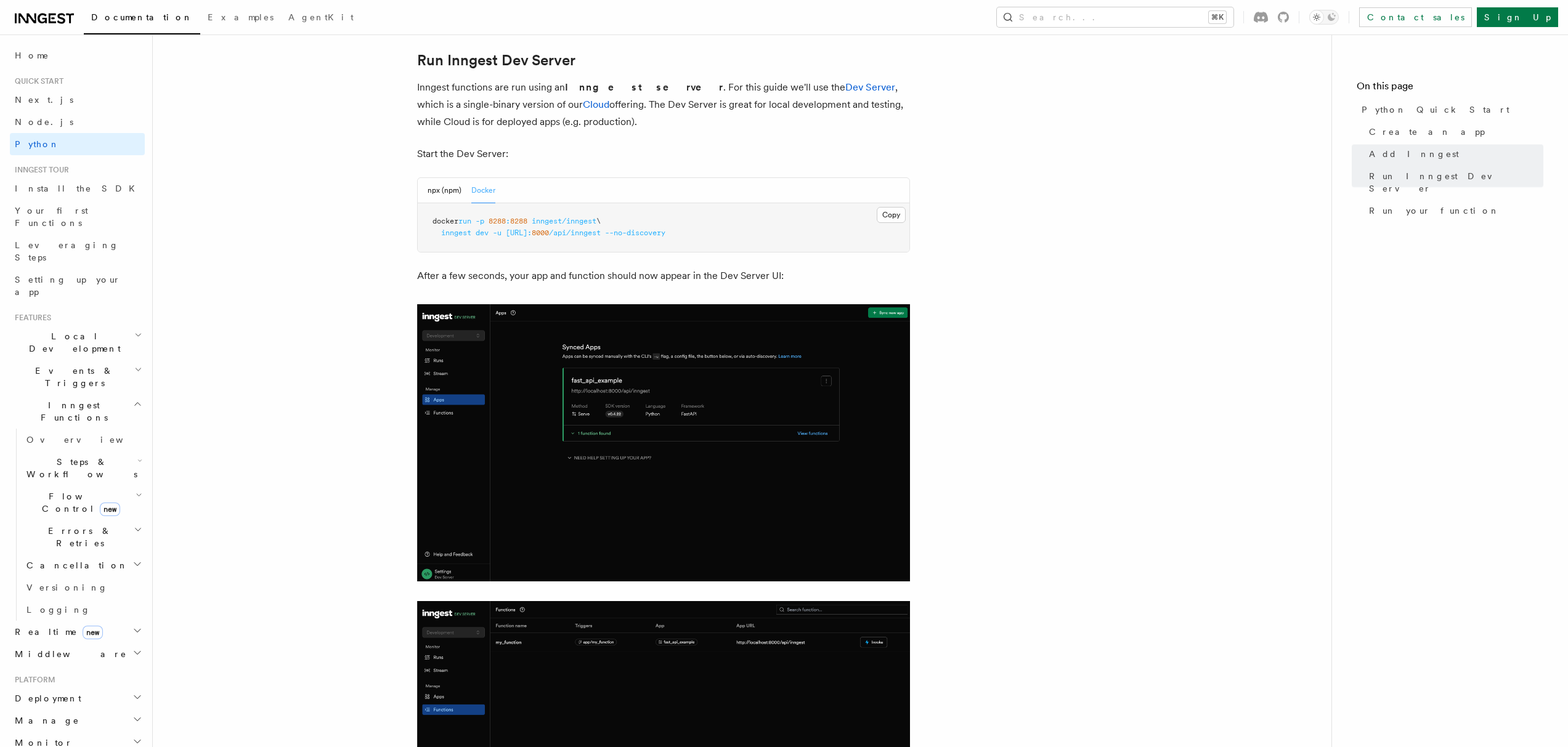
scroll to position [1518, 0]
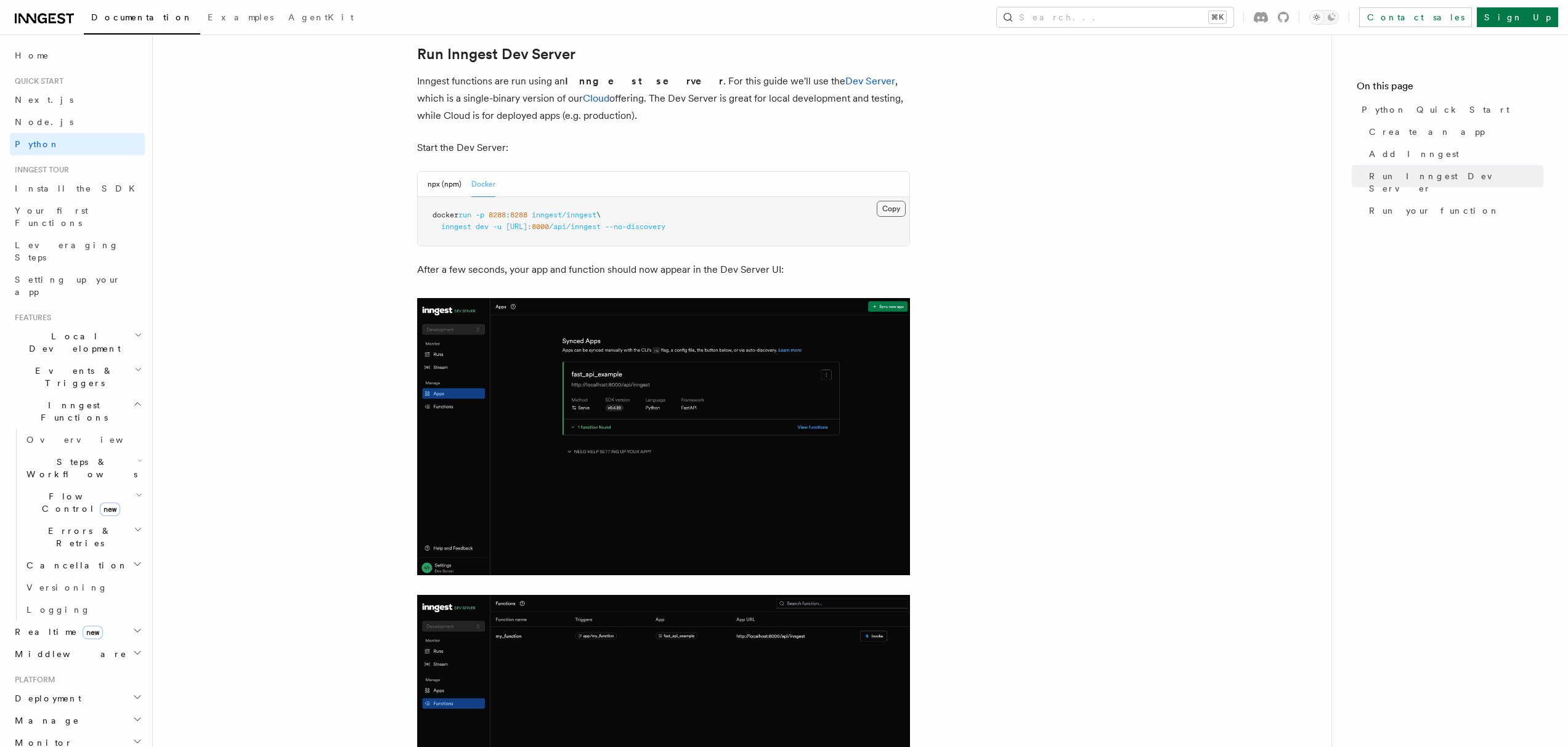
click at [900, 210] on button "Copy Copied" at bounding box center [891, 209] width 29 height 16
click at [351, 238] on article "Quick start Python Quick Start This guide will teach you how to add Inngest to …" at bounding box center [743, 73] width 1140 height 3073
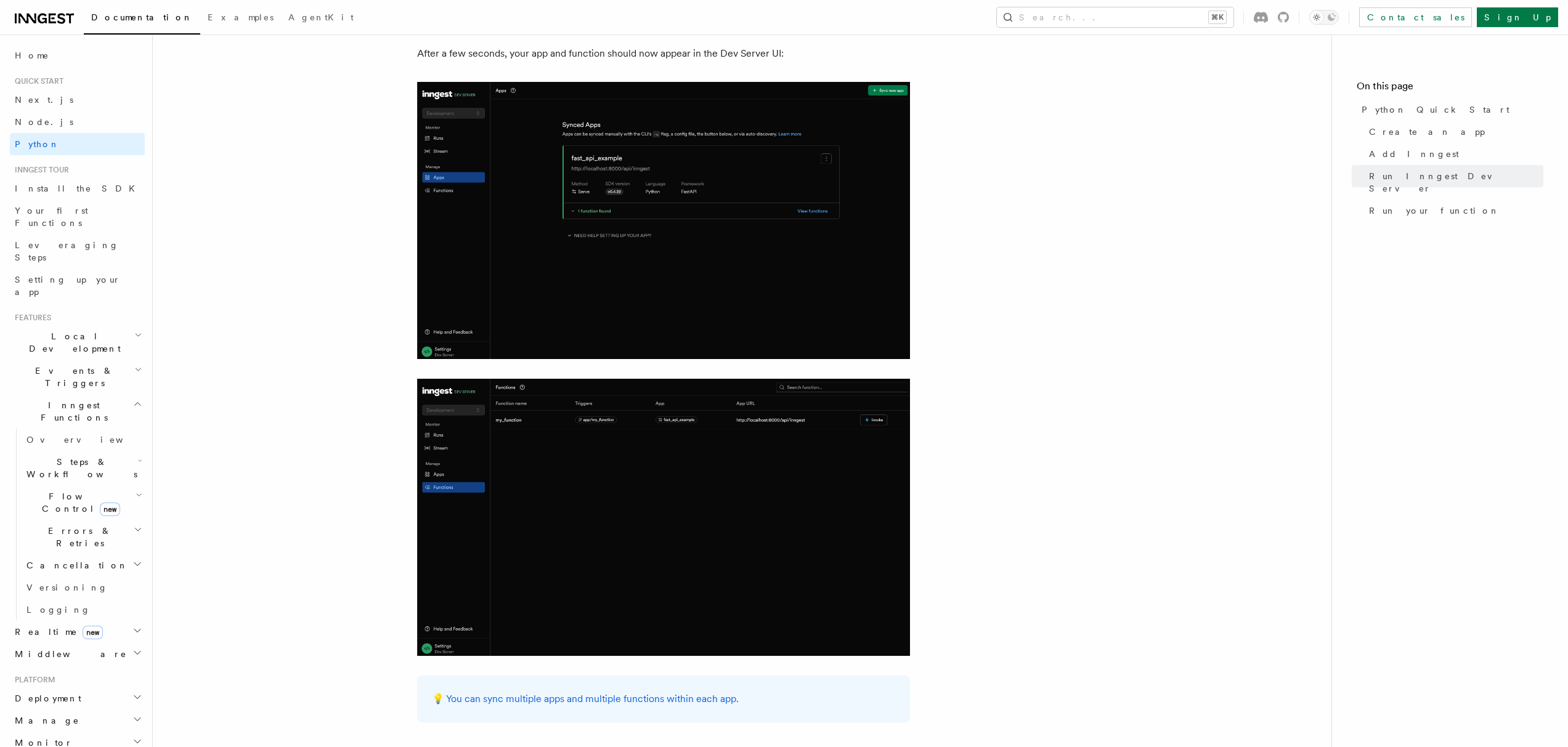
scroll to position [1755, 0]
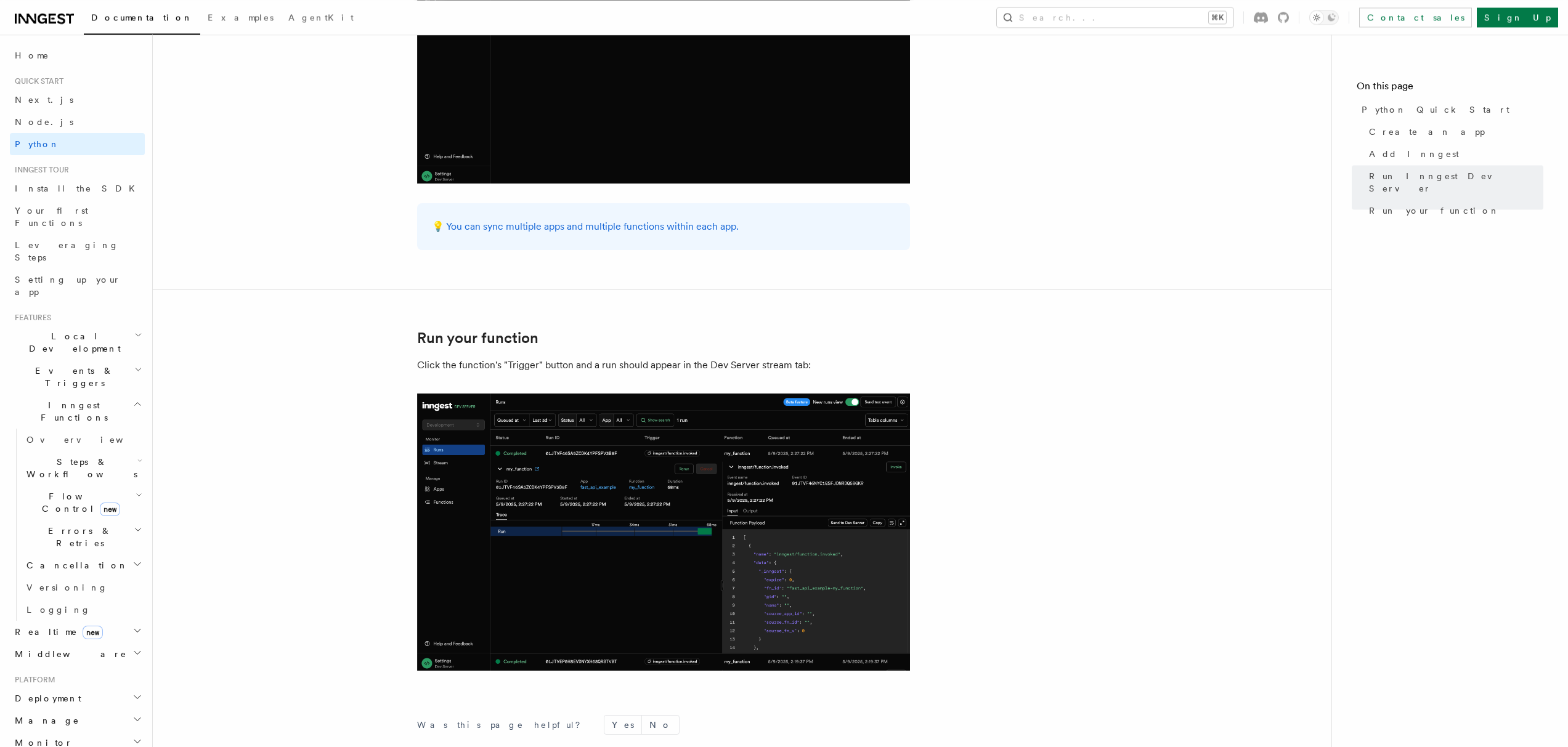
scroll to position [2208, 0]
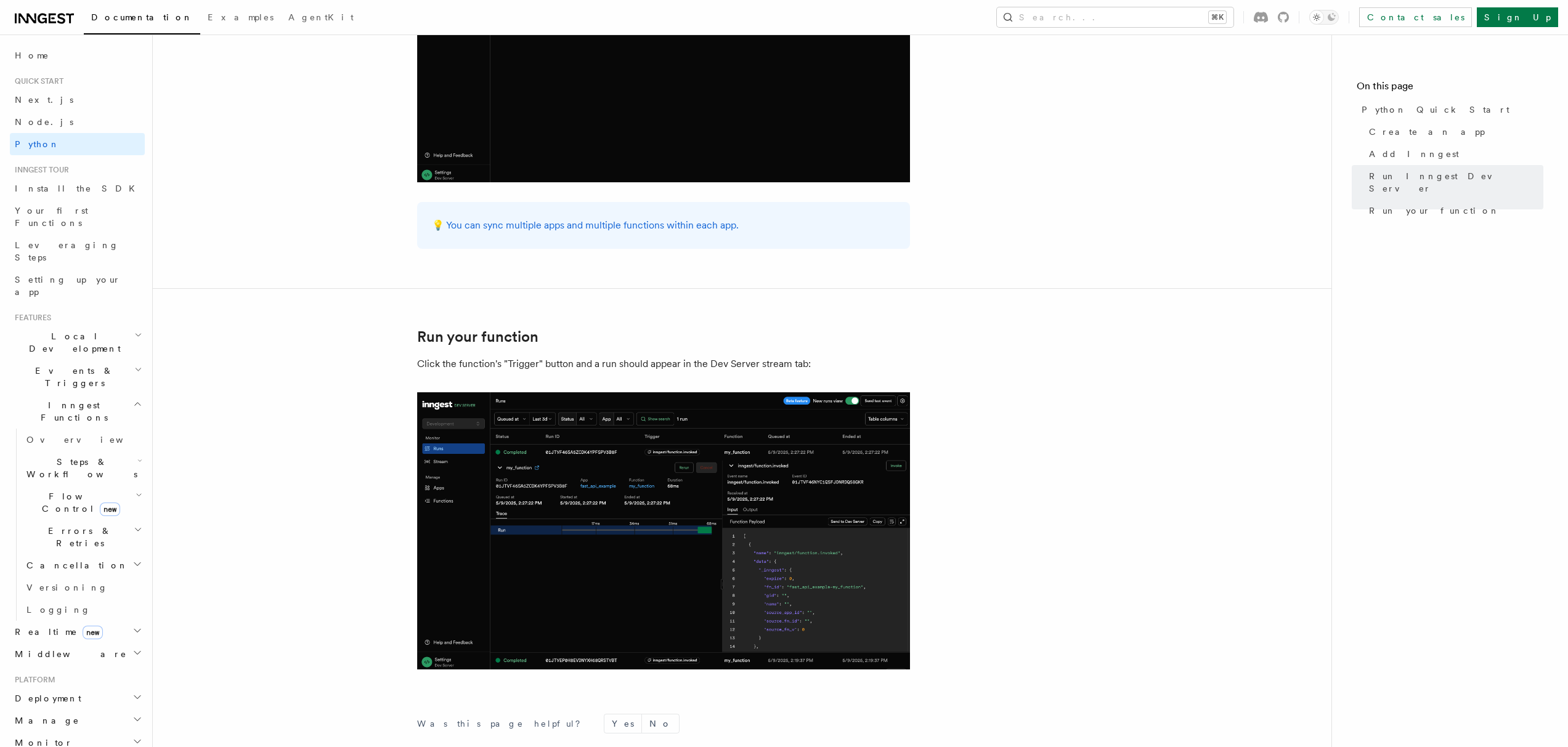
click at [427, 364] on p "Click the function's "Trigger" button and a run should appear in the Dev Server…" at bounding box center [663, 364] width 493 height 17
drag, startPoint x: 427, startPoint y: 364, endPoint x: 809, endPoint y: 371, distance: 382.1
click at [809, 371] on p "Click the function's "Trigger" button and a run should appear in the Dev Server…" at bounding box center [663, 364] width 493 height 17
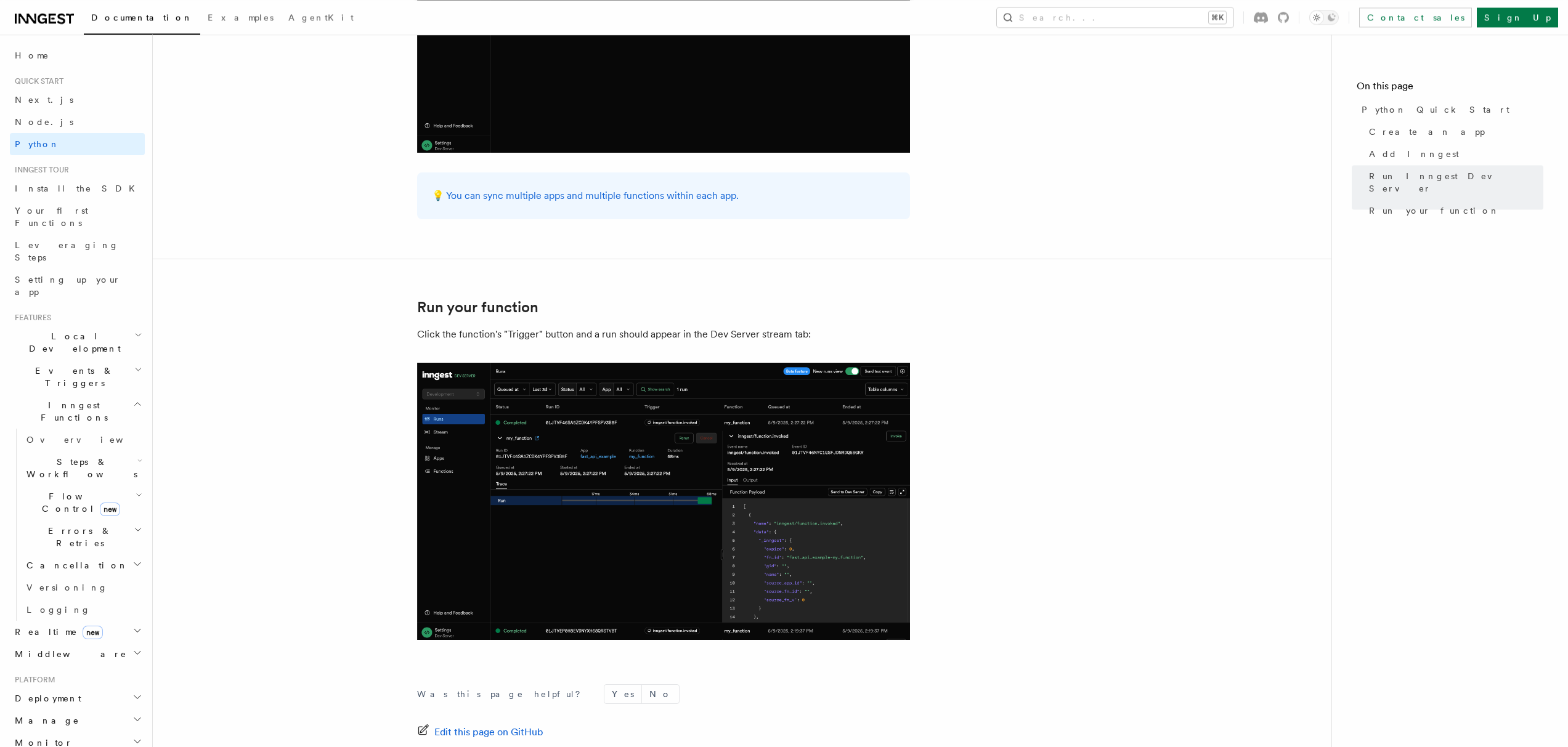
scroll to position [2317, 0]
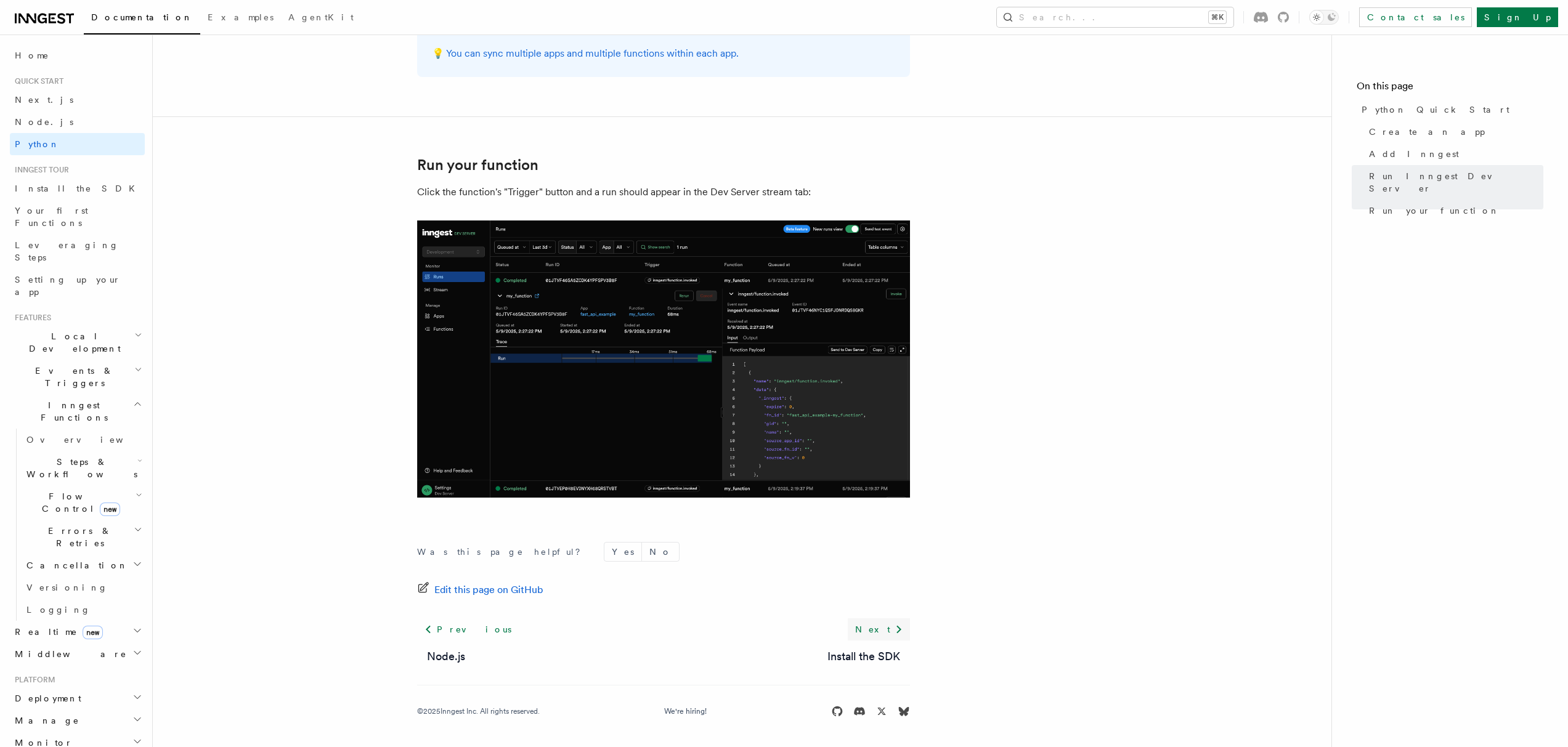
click at [886, 638] on link "Next" at bounding box center [879, 629] width 62 height 22
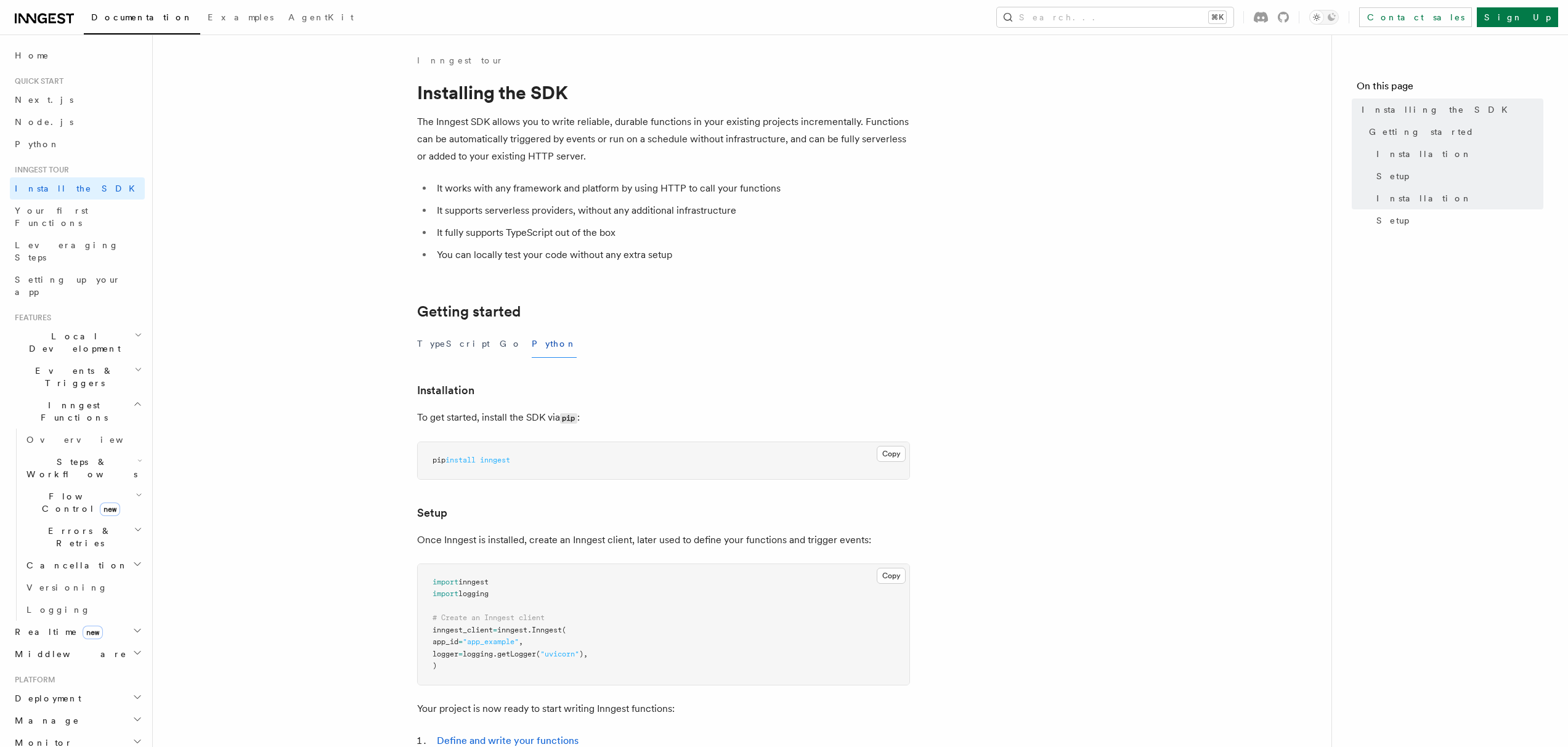
click at [468, 131] on p "The Inngest SDK allows you to write reliable, durable functions in your existin…" at bounding box center [663, 140] width 493 height 52
drag, startPoint x: 468, startPoint y: 131, endPoint x: 649, endPoint y: 138, distance: 181.1
click at [649, 138] on p "The Inngest SDK allows you to write reliable, durable functions in your existin…" at bounding box center [663, 140] width 493 height 52
click at [423, 116] on p "The Inngest SDK allows you to write reliable, durable functions in your existin…" at bounding box center [663, 140] width 493 height 52
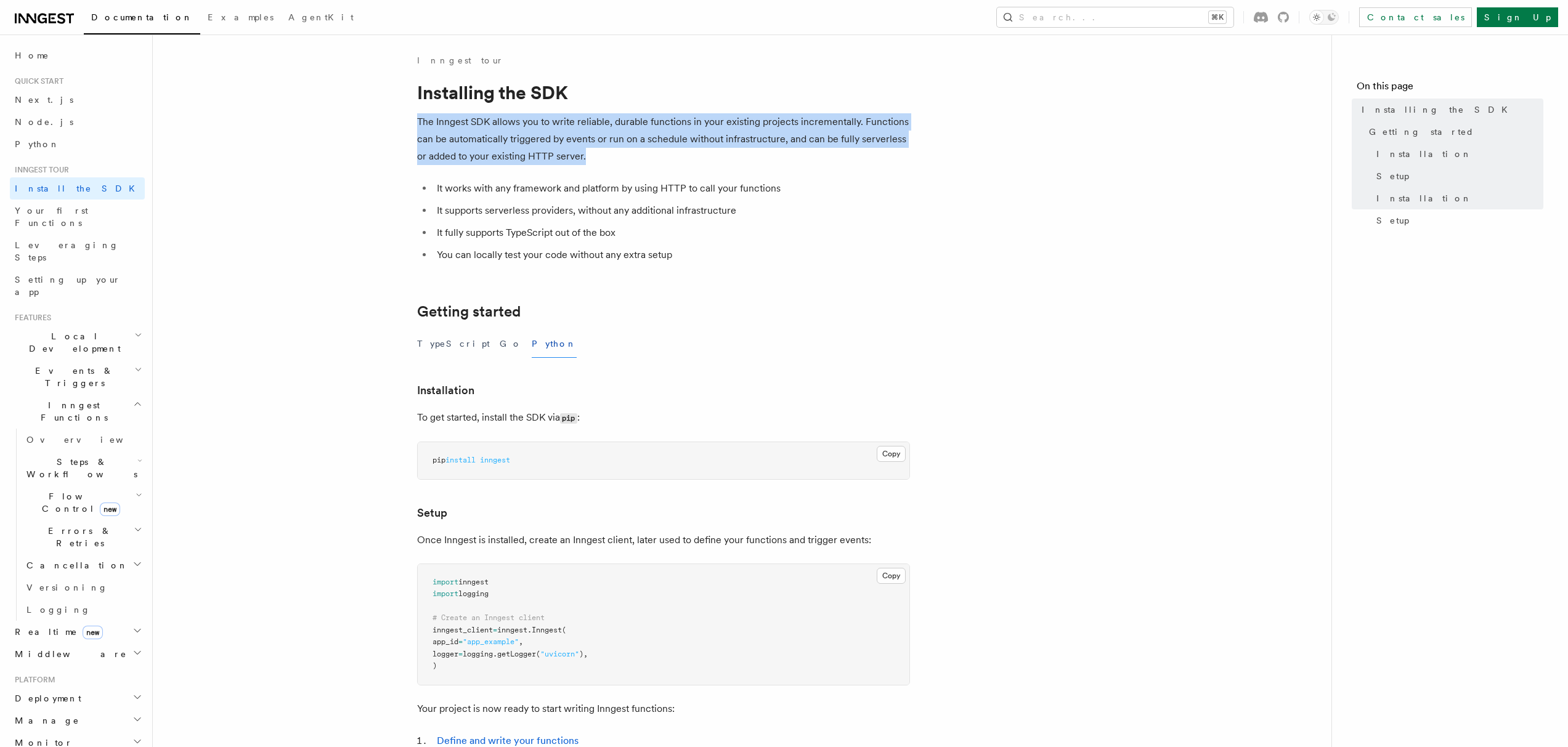
drag, startPoint x: 423, startPoint y: 116, endPoint x: 620, endPoint y: 153, distance: 200.4
click at [620, 153] on p "The Inngest SDK allows you to write reliable, durable functions in your existin…" at bounding box center [663, 140] width 493 height 52
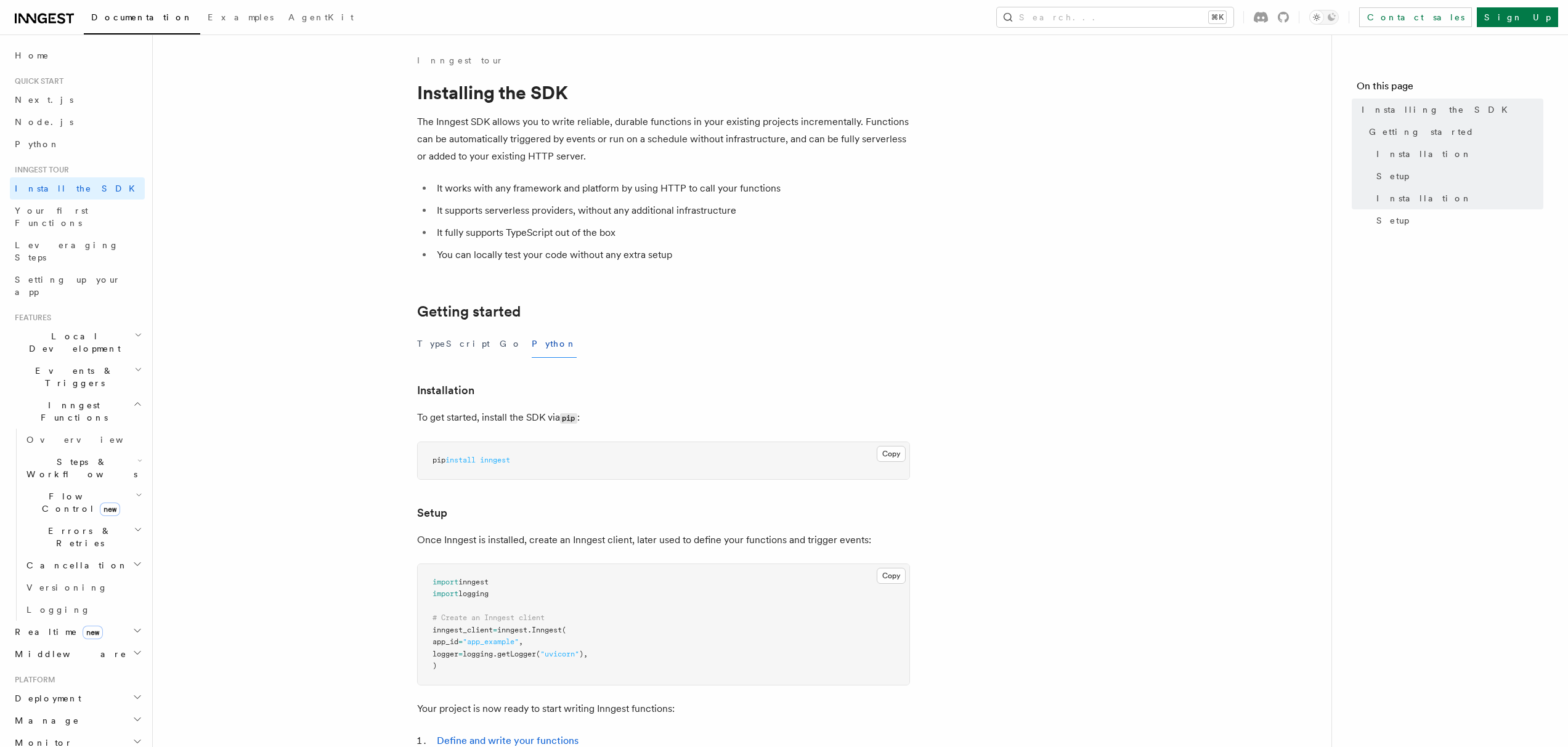
click at [438, 188] on li "It works with any framework and platform by using HTTP to call your functions" at bounding box center [671, 188] width 477 height 17
drag, startPoint x: 438, startPoint y: 188, endPoint x: 816, endPoint y: 185, distance: 378.0
click at [816, 185] on li "It works with any framework and platform by using HTTP to call your functions" at bounding box center [671, 188] width 477 height 17
click at [453, 214] on li "It supports serverless providers, without any additional infrastructure" at bounding box center [671, 211] width 477 height 17
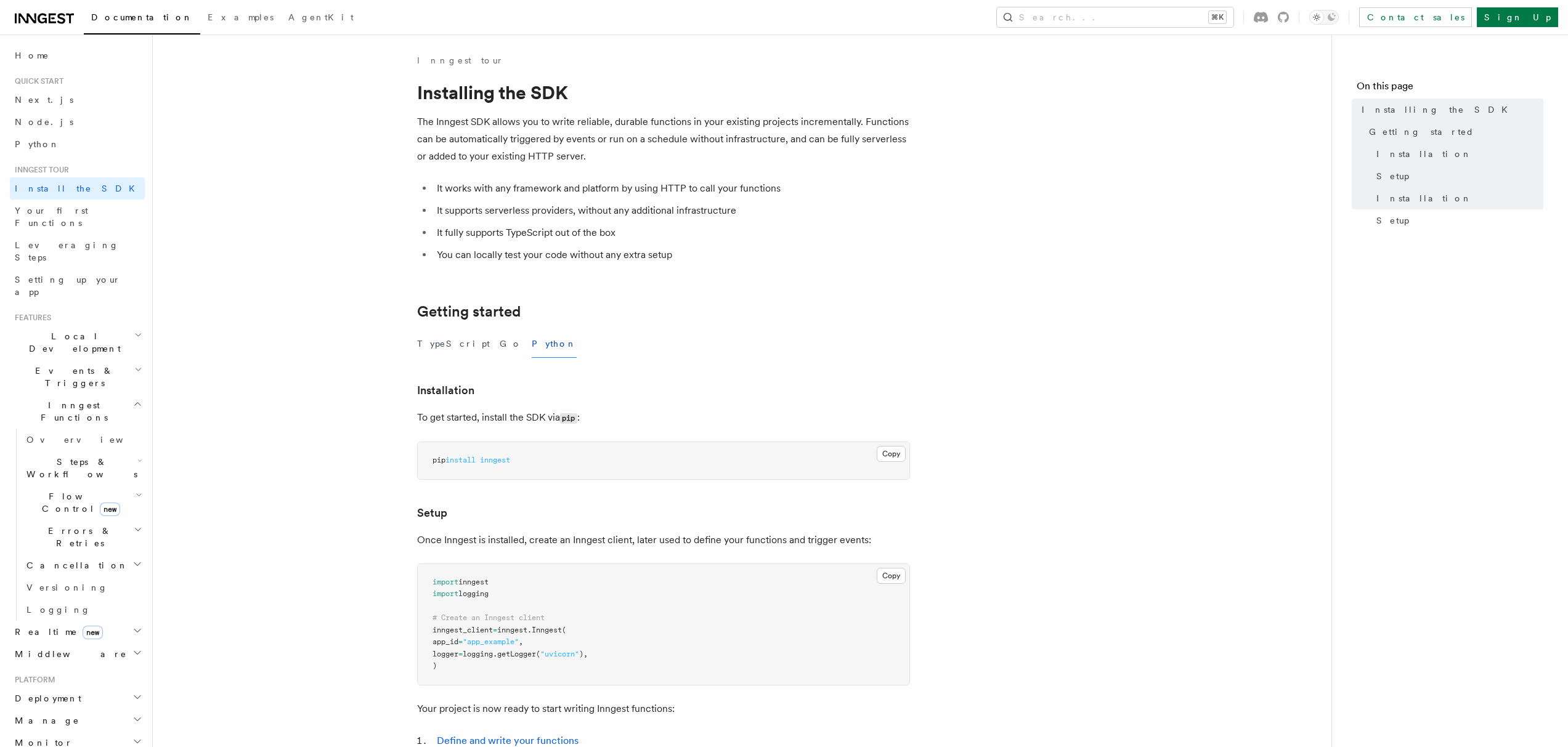
click at [453, 214] on li "It supports serverless providers, without any additional infrastructure" at bounding box center [671, 211] width 477 height 17
click at [532, 342] on button "Python" at bounding box center [554, 344] width 45 height 28
click at [327, 448] on article "Inngest tour Installing the SDK The Inngest SDK allows you to write reliable, d…" at bounding box center [743, 544] width 1140 height 982
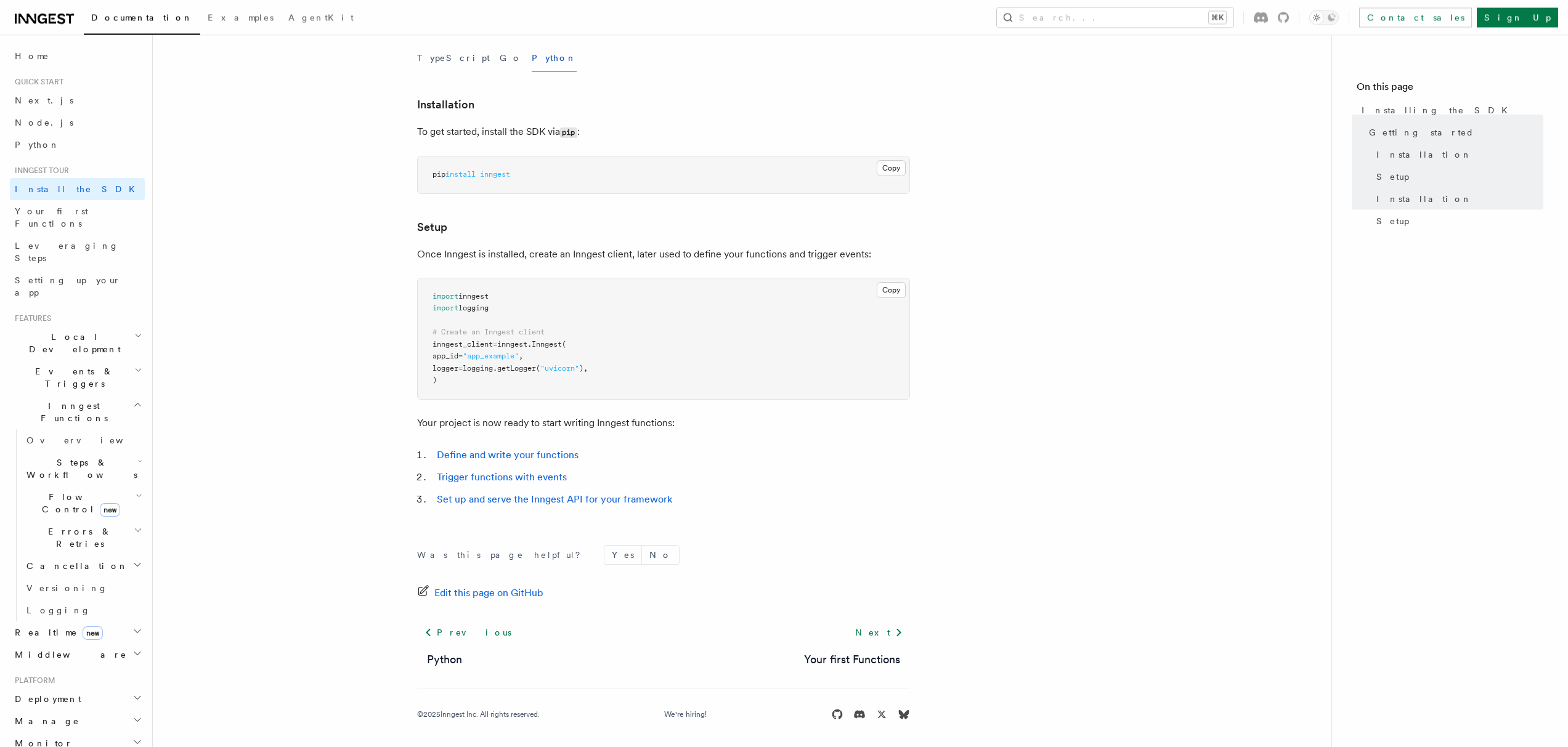
scroll to position [289, 0]
click at [61, 162] on div "Home Quick start Next.js Node.js Python Inngest tour Install the SDK Your first…" at bounding box center [77, 572] width 135 height 1058
click at [66, 140] on link "Python" at bounding box center [77, 144] width 135 height 22
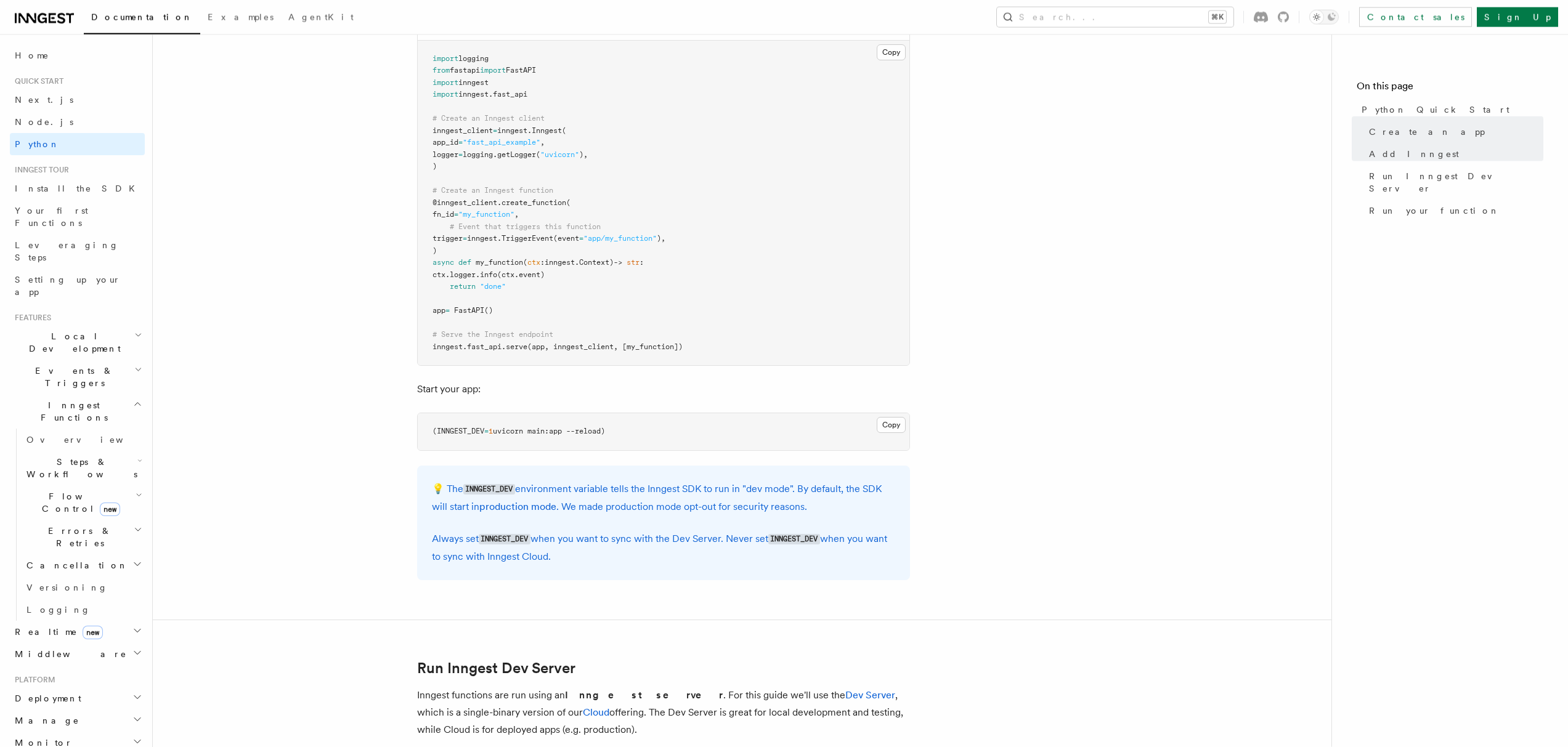
scroll to position [2369, 0]
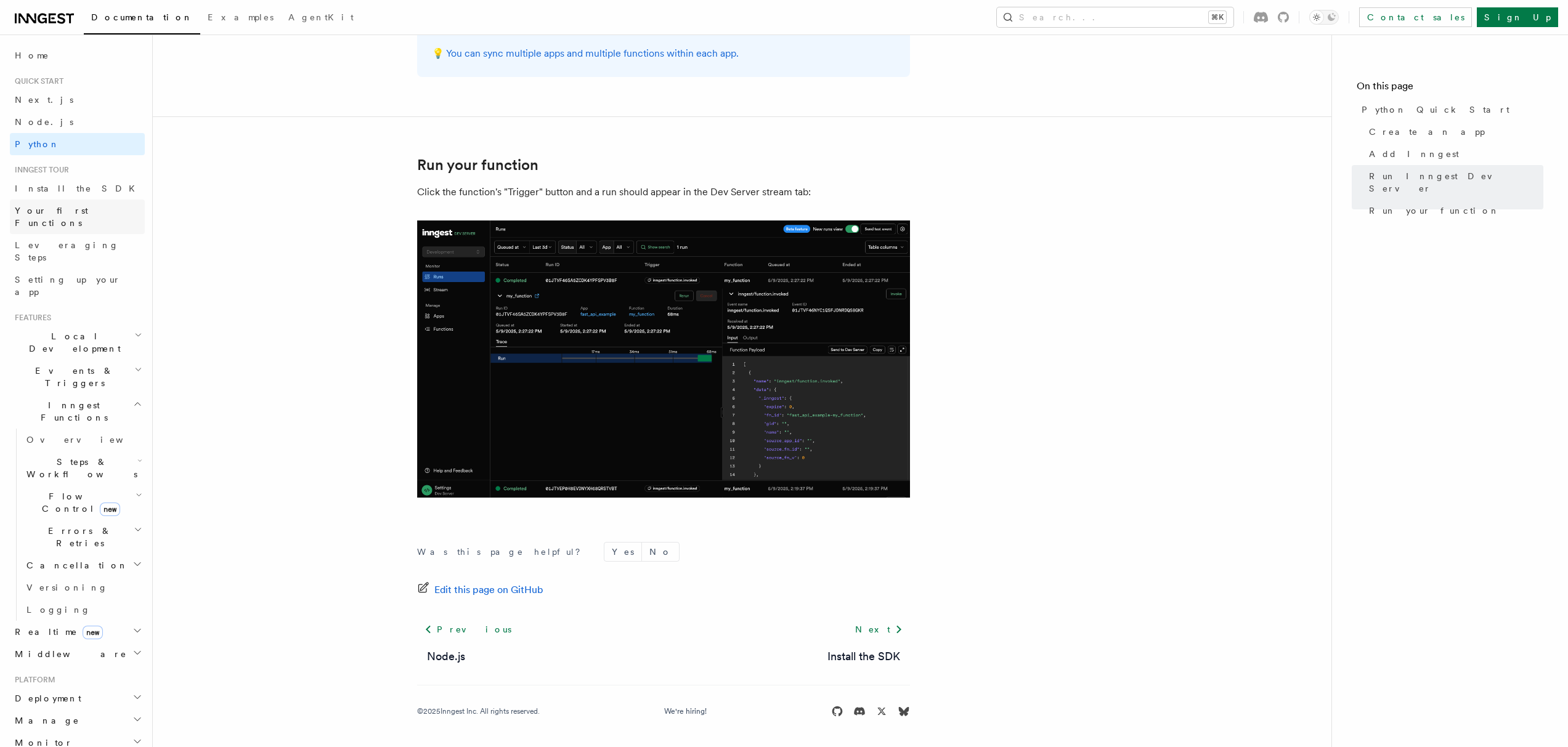
click at [73, 206] on span "Your first Functions" at bounding box center [50, 217] width 73 height 22
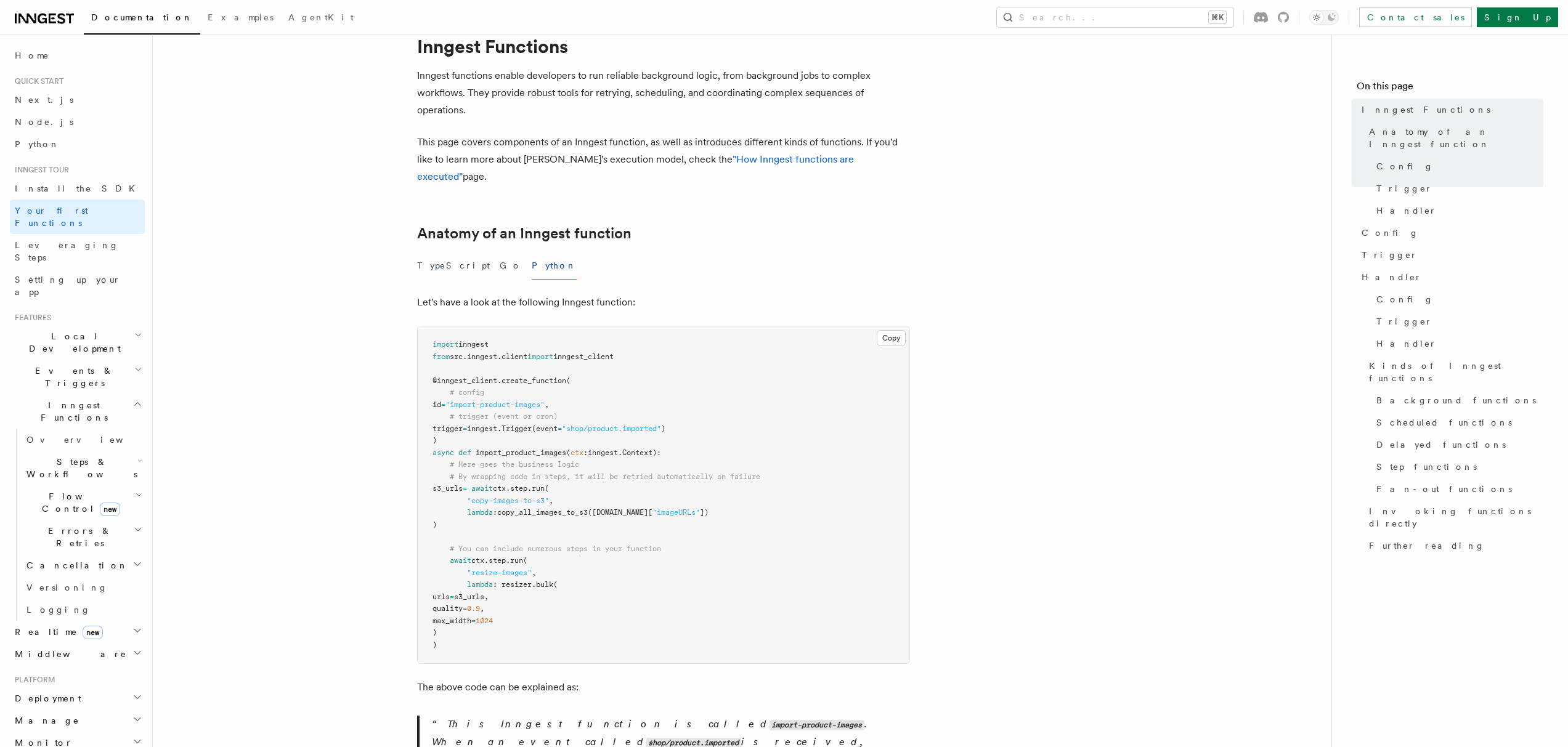
scroll to position [20, 0]
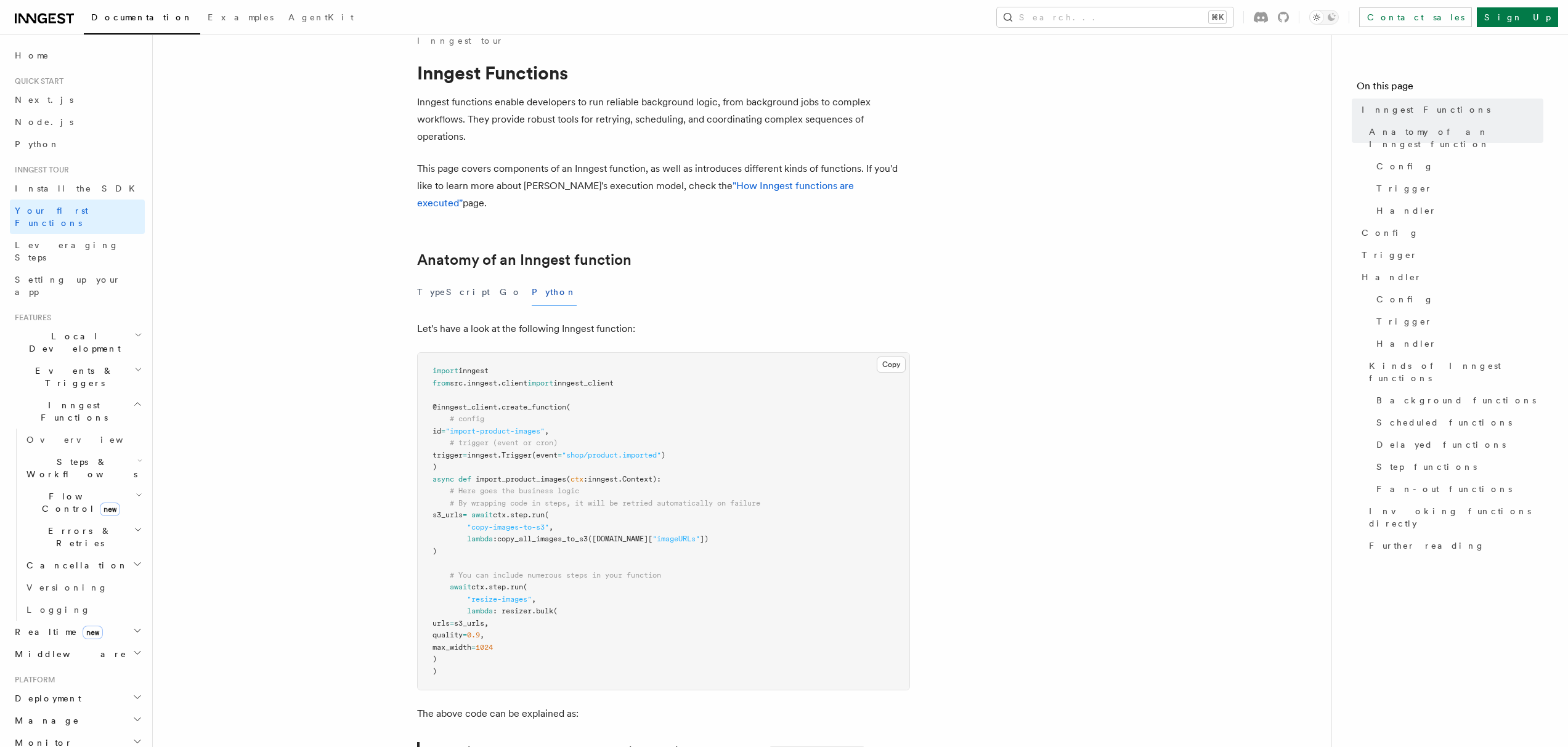
click at [456, 510] on span "s3_urls" at bounding box center [448, 515] width 31 height 9
drag, startPoint x: 456, startPoint y: 499, endPoint x: 540, endPoint y: 534, distance: 91.0
click at [540, 534] on pre "import inngest from src . inngest . client import inngest_client @inngest_clien…" at bounding box center [663, 521] width 491 height 337
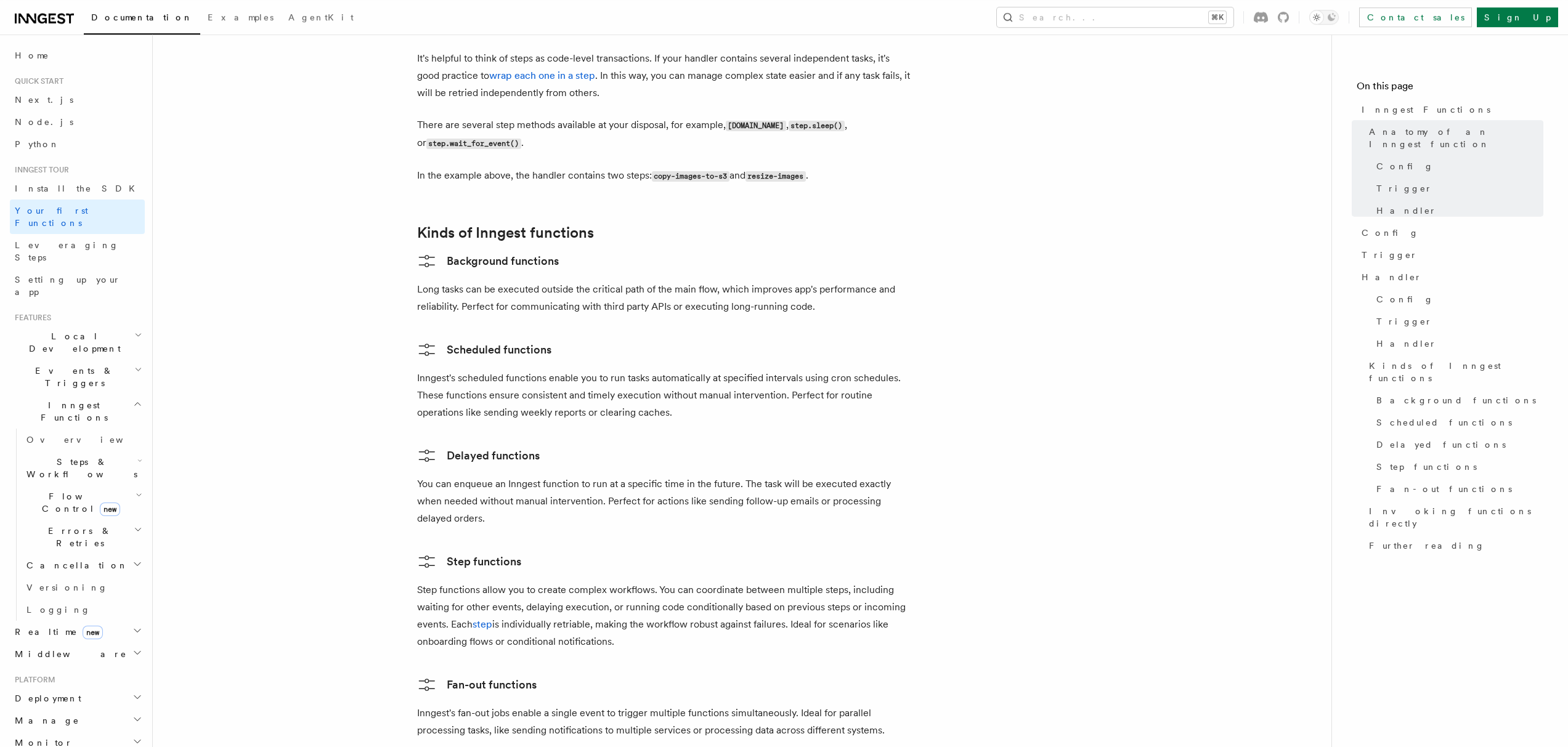
scroll to position [2348, 0]
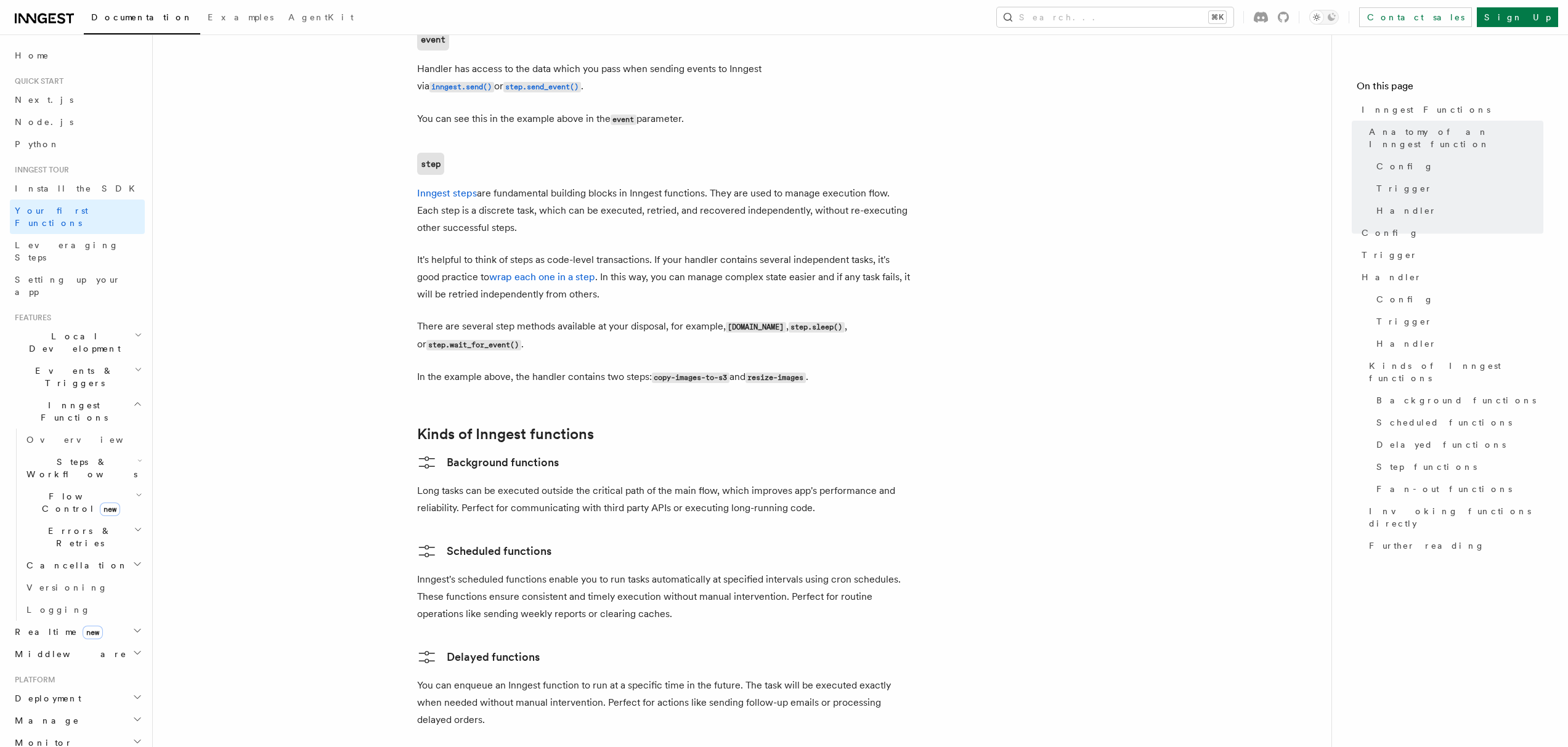
scroll to position [0, 0]
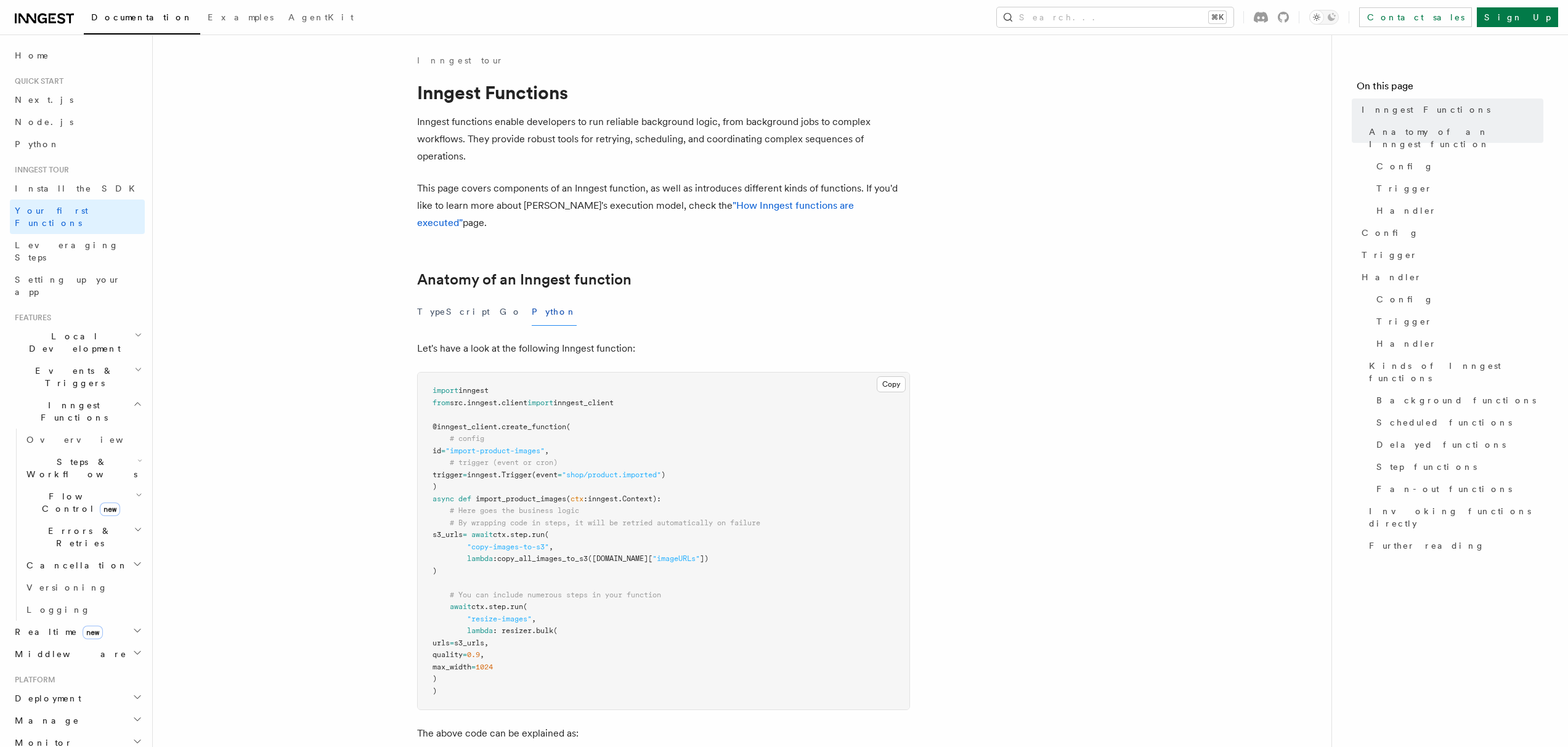
click at [443, 399] on span "from" at bounding box center [441, 403] width 17 height 9
drag, startPoint x: 443, startPoint y: 387, endPoint x: 614, endPoint y: 388, distance: 171.0
click at [614, 399] on span "from src . inngest . client import inngest_client" at bounding box center [523, 403] width 181 height 9
click at [432, 412] on pre "import inngest from src . inngest . client import inngest_client @inngest_clien…" at bounding box center [663, 541] width 491 height 337
drag, startPoint x: 432, startPoint y: 412, endPoint x: 727, endPoint y: 455, distance: 298.1
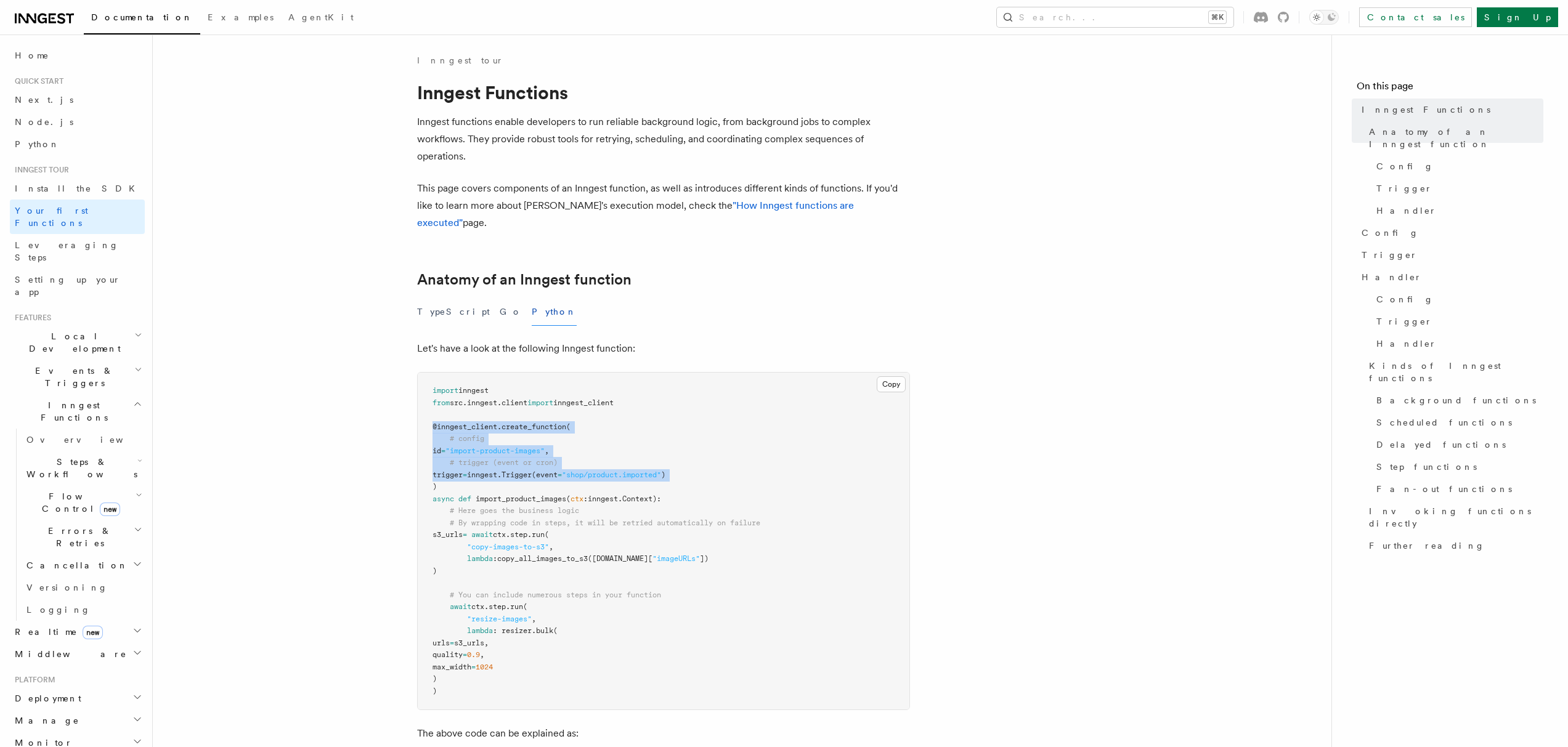
click at [727, 455] on pre "import inngest from src . inngest . client import inngest_client @inngest_clien…" at bounding box center [663, 541] width 491 height 337
click at [496, 518] on span "# By wrapping code in steps, it will be retried automatically on failure" at bounding box center [605, 523] width 311 height 9
click at [452, 495] on span "async" at bounding box center [444, 500] width 22 height 9
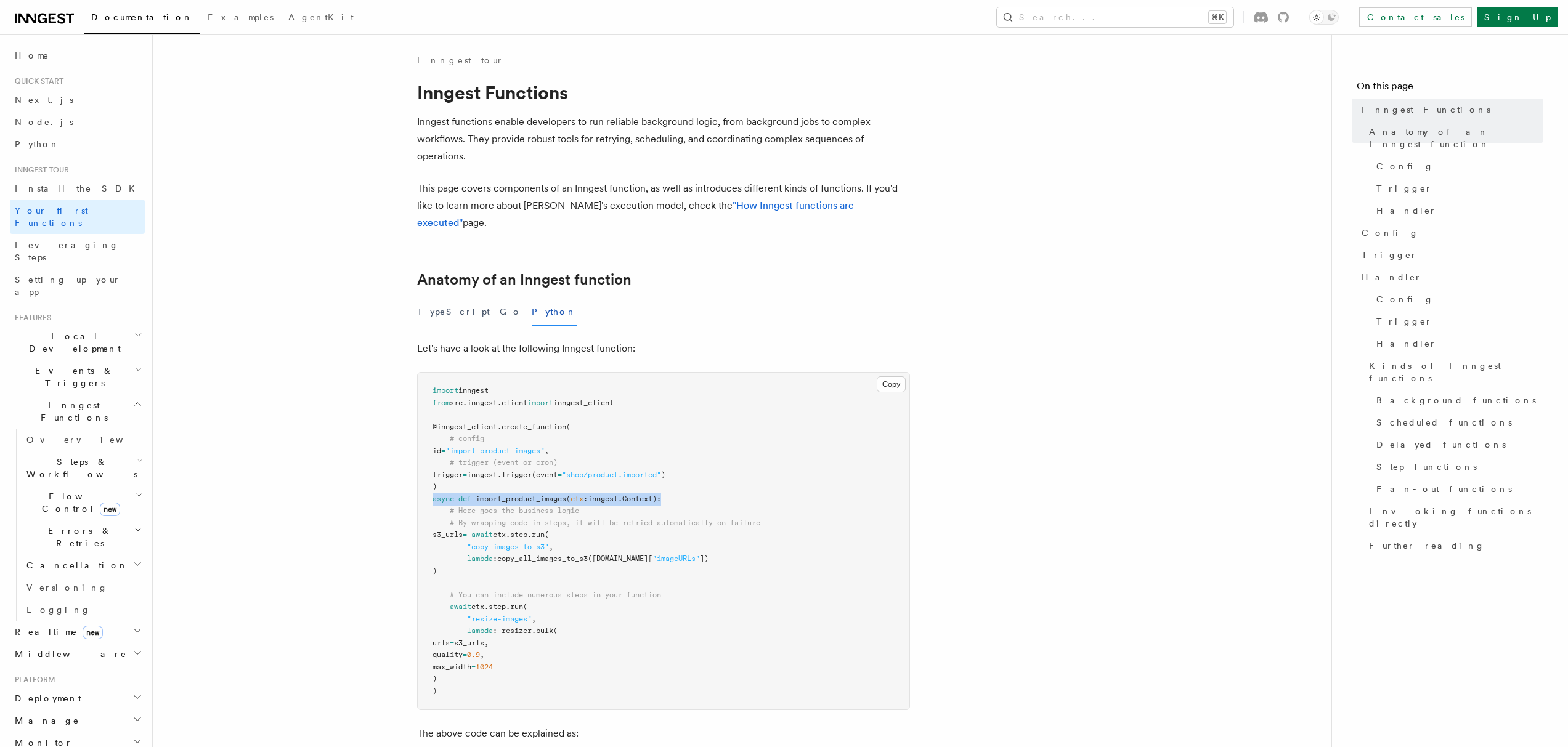
drag, startPoint x: 452, startPoint y: 483, endPoint x: 669, endPoint y: 483, distance: 217.0
click at [661, 495] on span "async def import_product_images ( ctx : inngest . Context):" at bounding box center [547, 500] width 229 height 9
click at [466, 507] on span "# Here goes the business logic" at bounding box center [515, 511] width 130 height 9
drag, startPoint x: 466, startPoint y: 495, endPoint x: 582, endPoint y: 491, distance: 116.1
click at [579, 507] on span "# Here goes the business logic" at bounding box center [515, 511] width 130 height 9
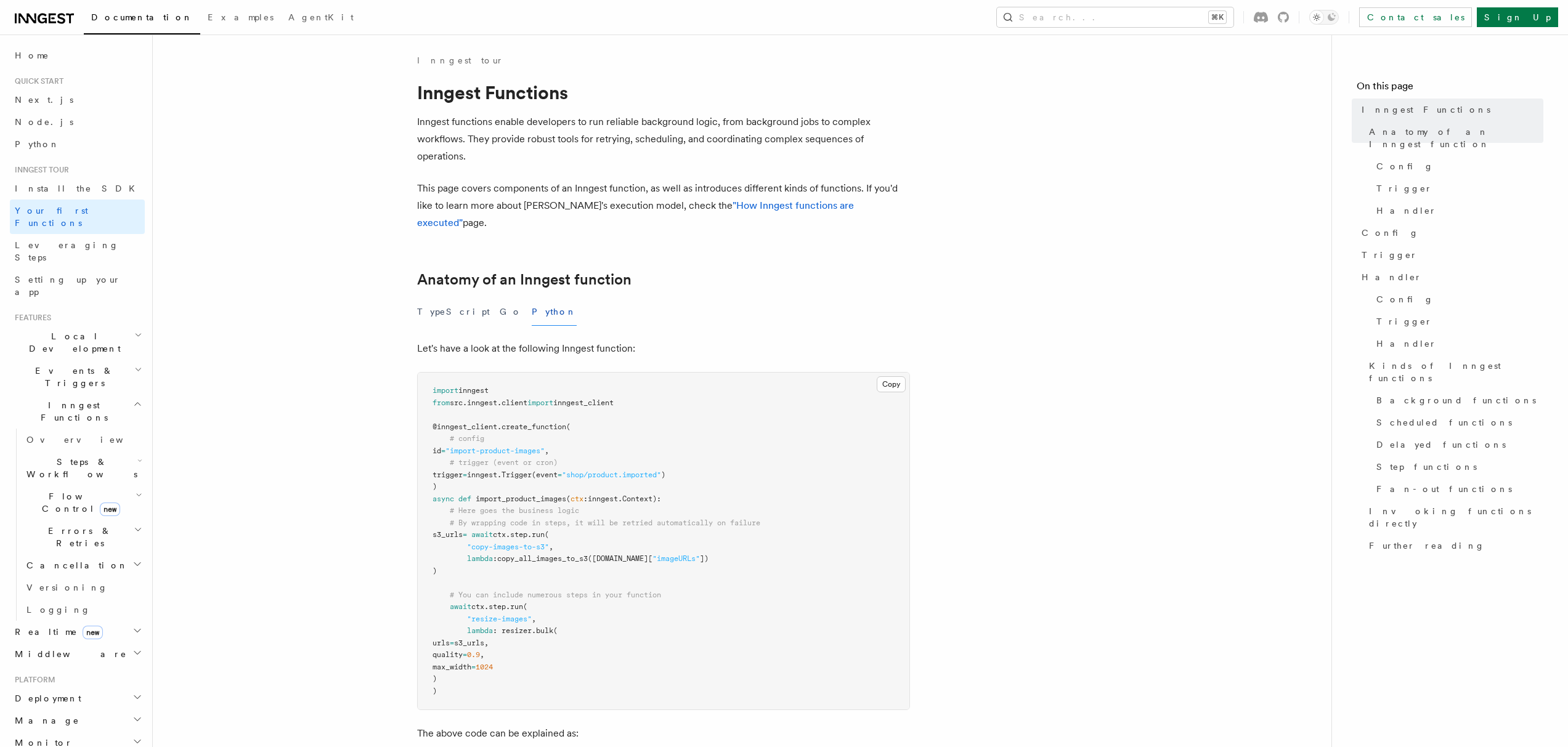
click at [462, 518] on span "# By wrapping code in steps, it will be retried automatically on failure" at bounding box center [605, 523] width 311 height 9
drag, startPoint x: 462, startPoint y: 507, endPoint x: 745, endPoint y: 507, distance: 283.0
click at [745, 518] on span "# By wrapping code in steps, it will be retried automatically on failure" at bounding box center [605, 523] width 311 height 9
click at [458, 530] on span "s3_urls" at bounding box center [448, 535] width 31 height 9
drag, startPoint x: 458, startPoint y: 515, endPoint x: 577, endPoint y: 518, distance: 119.0
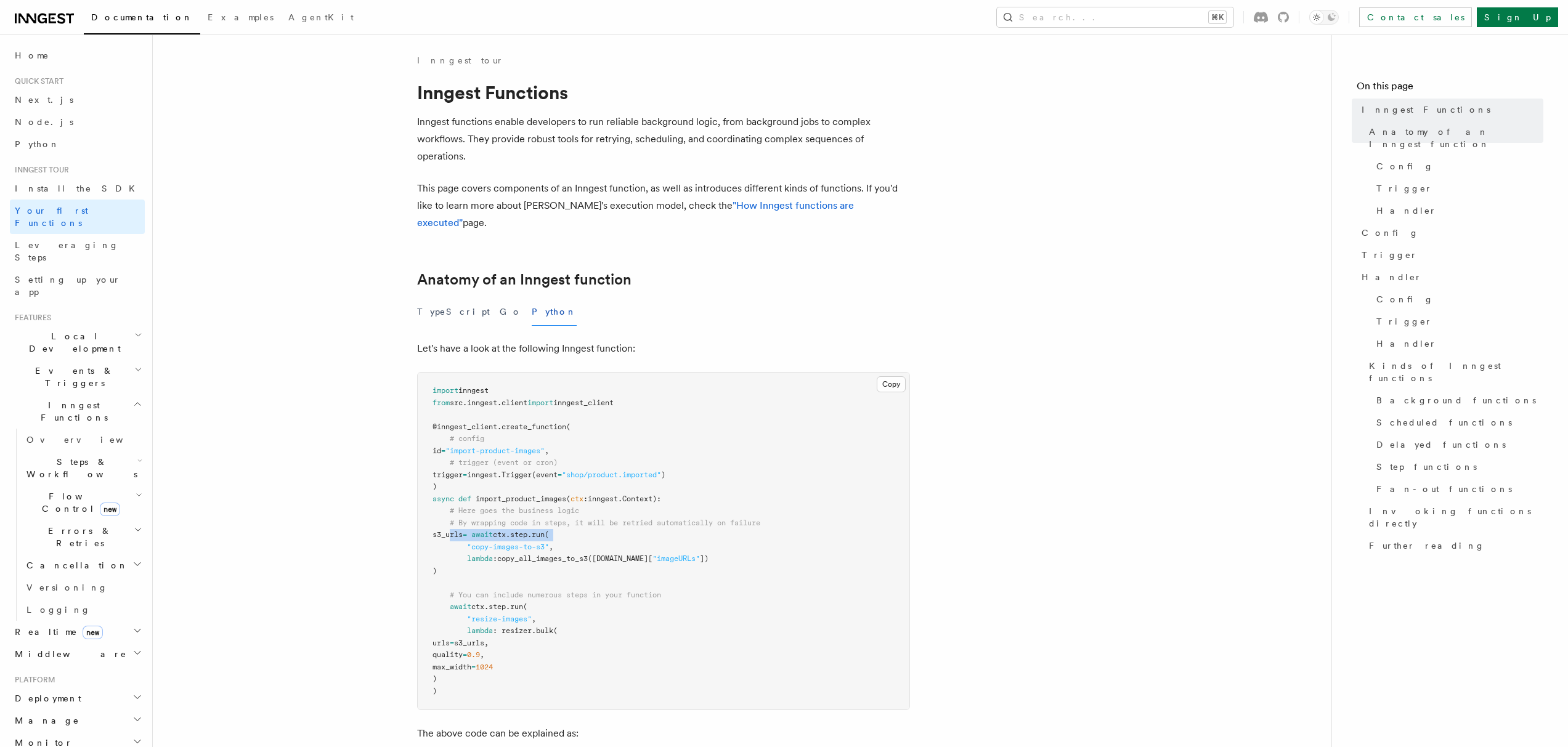
click at [549, 530] on span "s3_urls = await ctx . step . run (" at bounding box center [491, 535] width 116 height 9
click at [482, 543] on span ""copy-images-to-s3"" at bounding box center [508, 547] width 82 height 9
drag, startPoint x: 482, startPoint y: 533, endPoint x: 553, endPoint y: 533, distance: 71.0
click at [553, 543] on span ""copy-images-to-s3" ," at bounding box center [493, 547] width 121 height 9
click at [476, 554] on span "lambda" at bounding box center [480, 559] width 26 height 9
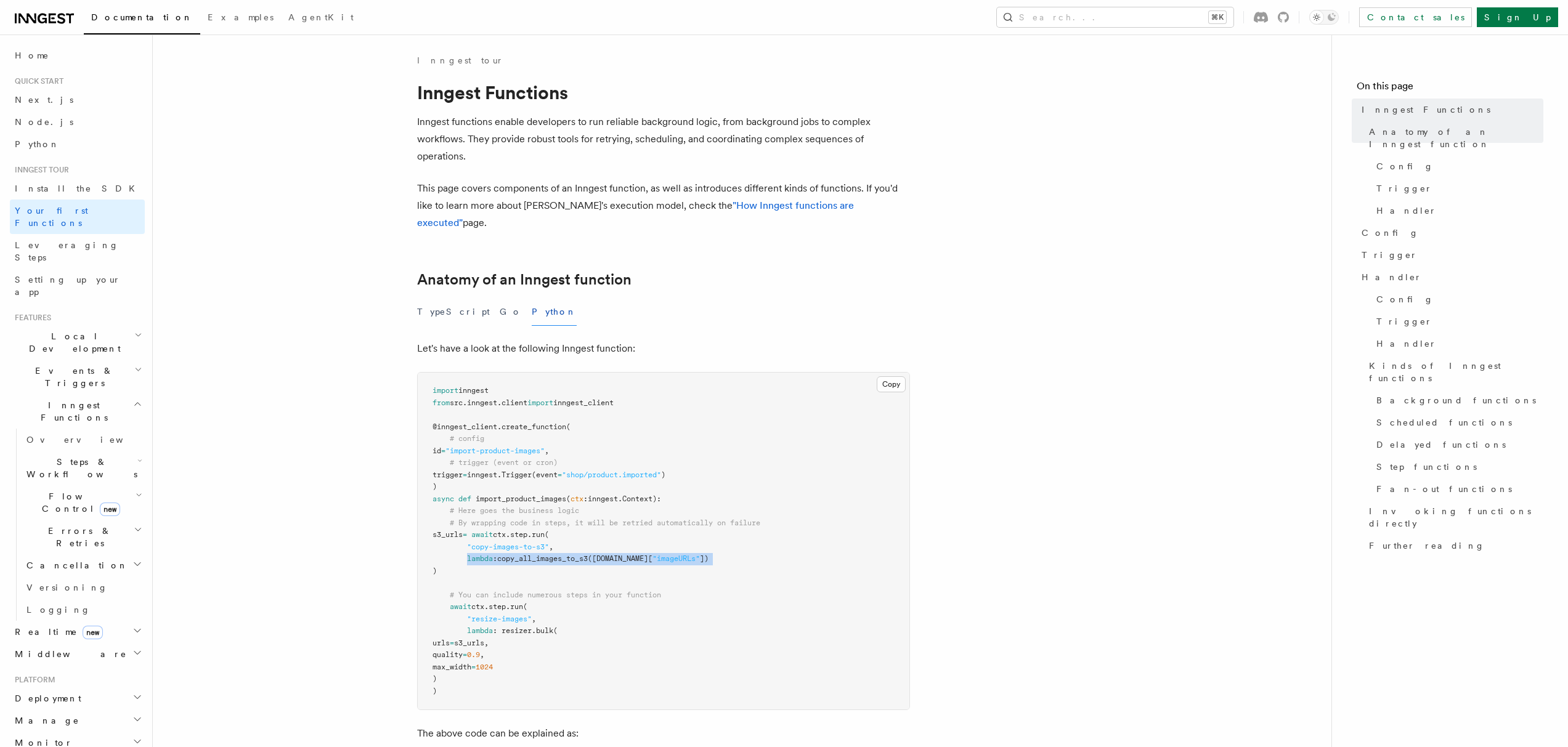
drag, startPoint x: 476, startPoint y: 543, endPoint x: 730, endPoint y: 542, distance: 254.0
click at [730, 542] on pre "import inngest from src . inngest . client import inngest_client @inngest_clien…" at bounding box center [663, 541] width 491 height 337
click at [483, 555] on pre "import inngest from src . inngest . client import inngest_client @inngest_clien…" at bounding box center [663, 541] width 491 height 337
drag, startPoint x: 470, startPoint y: 554, endPoint x: 388, endPoint y: 524, distance: 87.3
click at [418, 524] on pre "import inngest from src . inngest . client import inngest_client @inngest_clien…" at bounding box center [663, 541] width 491 height 337
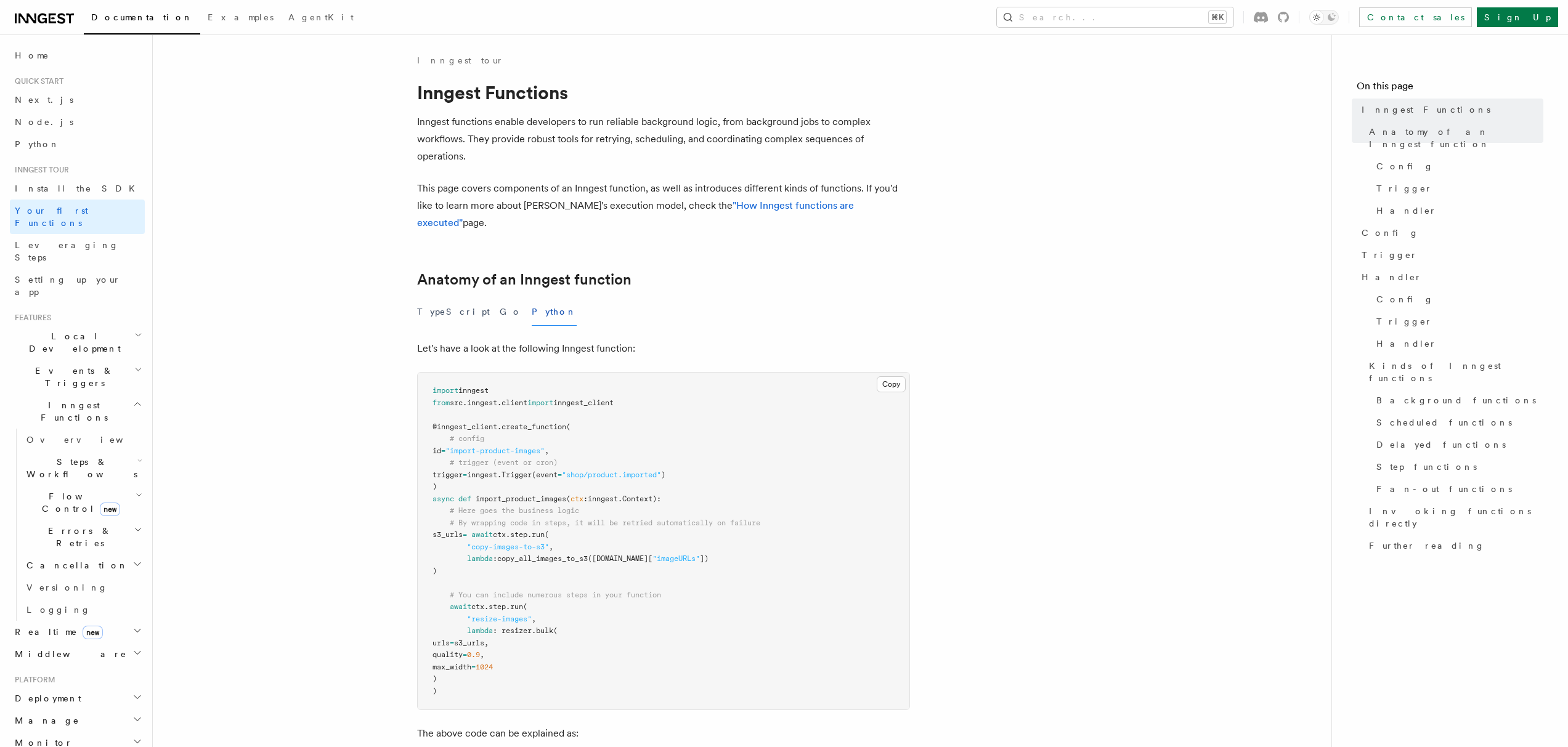
click at [464, 602] on span "await" at bounding box center [461, 607] width 22 height 9
drag, startPoint x: 464, startPoint y: 591, endPoint x: 517, endPoint y: 647, distance: 77.1
click at [517, 647] on code "import inngest from src . inngest . client import inngest_client @inngest_clien…" at bounding box center [597, 541] width 328 height 310
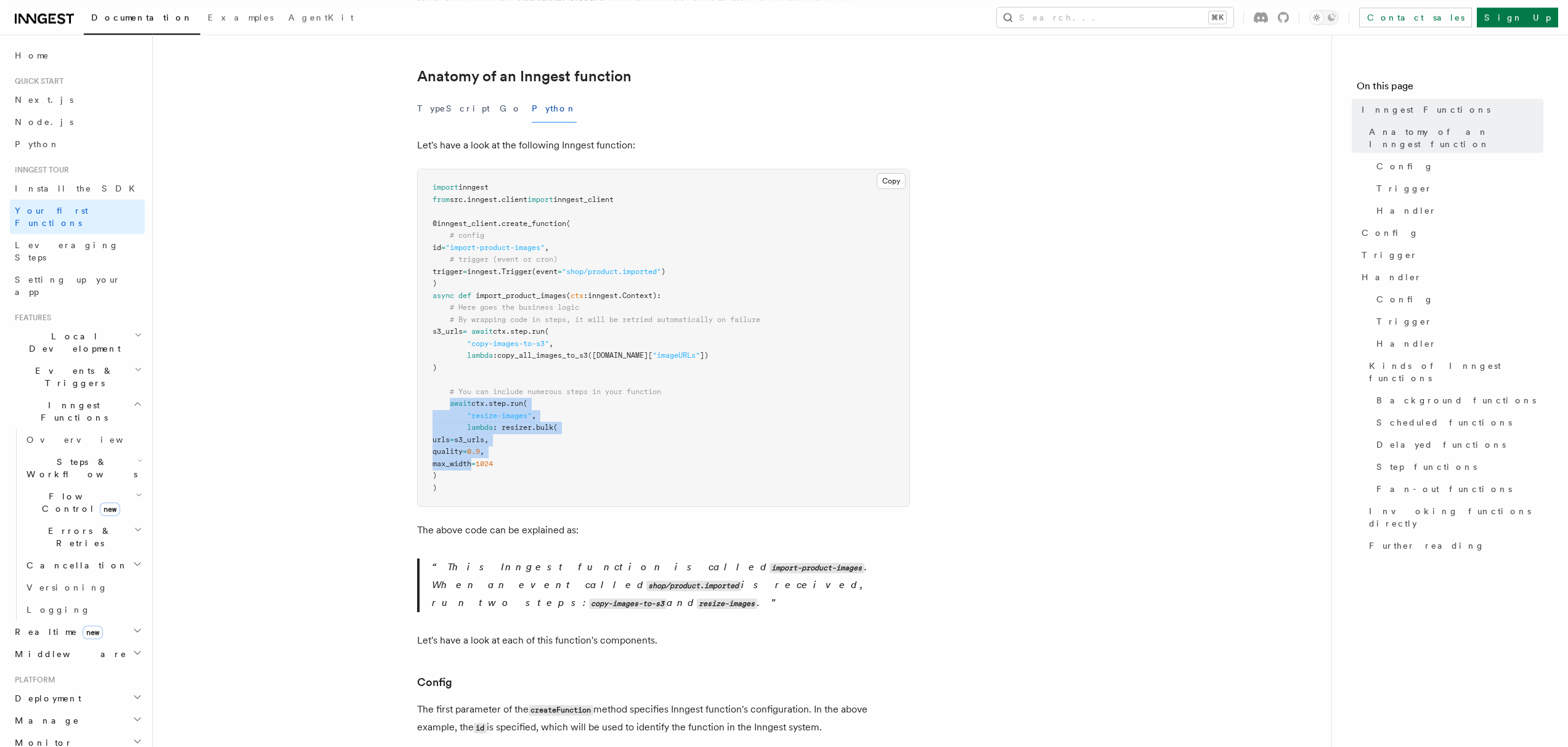
scroll to position [217, 0]
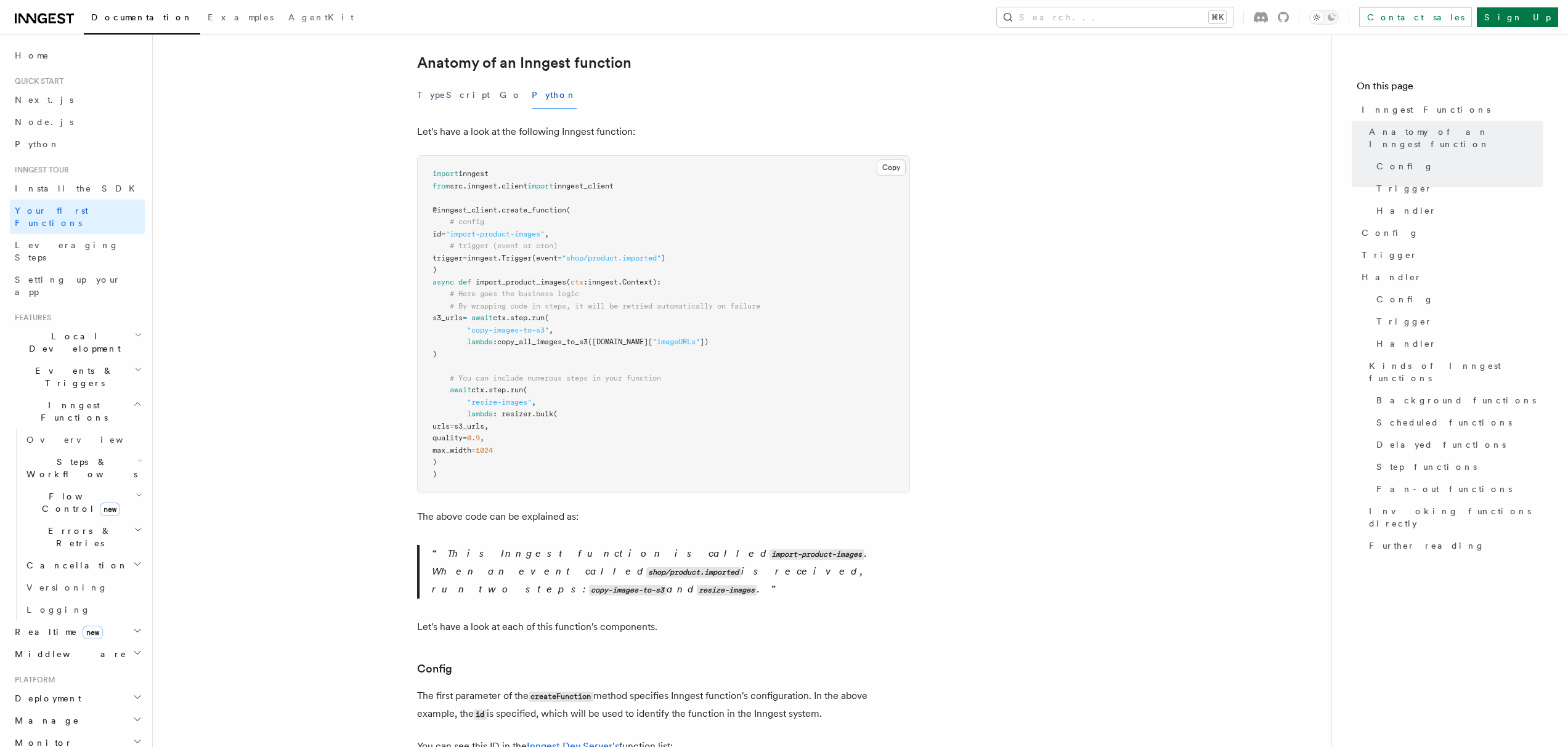
click at [446, 545] on p "This Inngest function is called import-product-images . When an event called sh…" at bounding box center [671, 572] width 478 height 54
drag, startPoint x: 446, startPoint y: 536, endPoint x: 656, endPoint y: 538, distance: 210.0
click at [656, 545] on p "This Inngest function is called import-product-images . When an event called sh…" at bounding box center [671, 572] width 478 height 54
click at [689, 545] on p "This Inngest function is called import-product-images . When an event called sh…" at bounding box center [671, 572] width 478 height 54
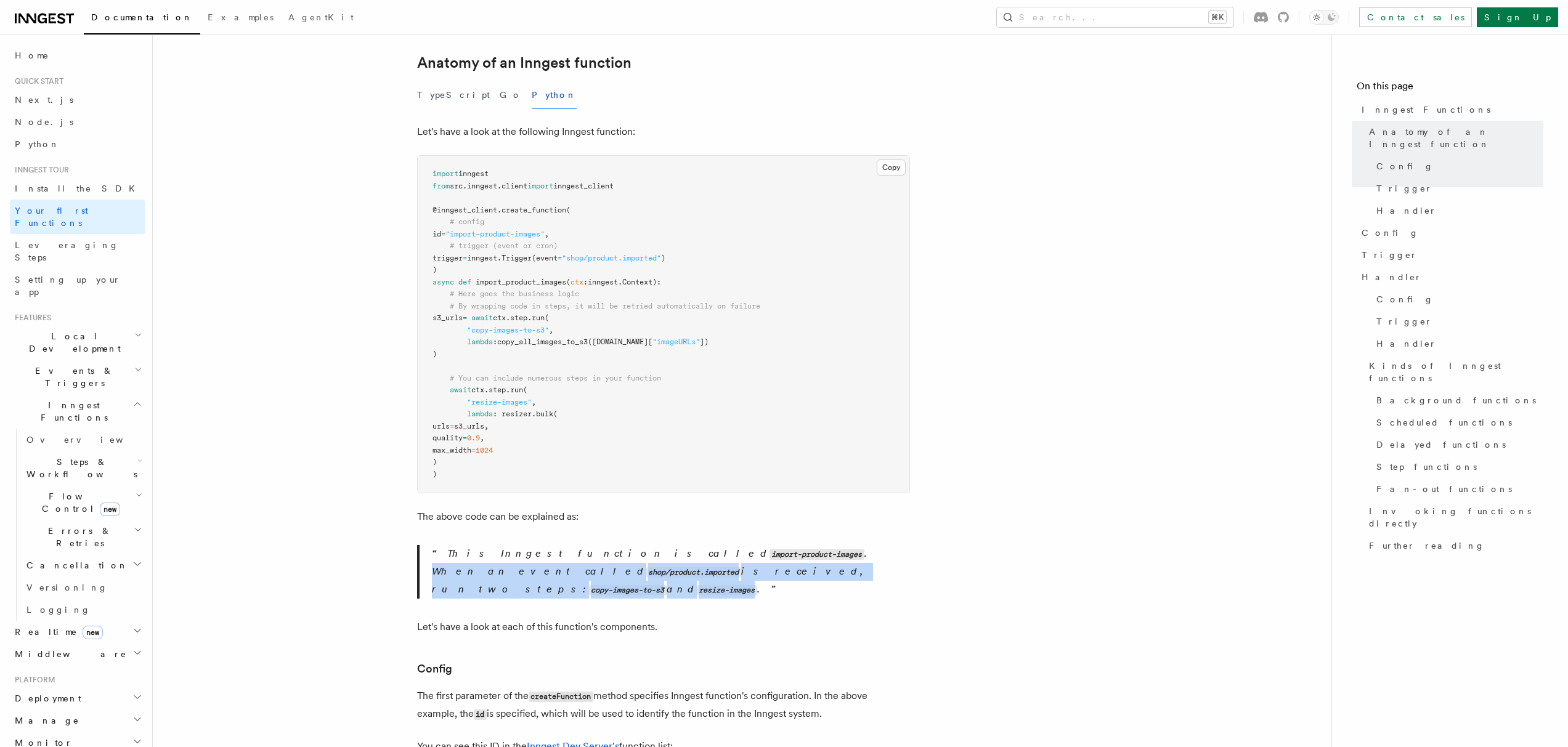
drag, startPoint x: 689, startPoint y: 538, endPoint x: 679, endPoint y: 555, distance: 19.7
click at [679, 555] on p "This Inngest function is called import-product-images . When an event called sh…" at bounding box center [671, 572] width 478 height 54
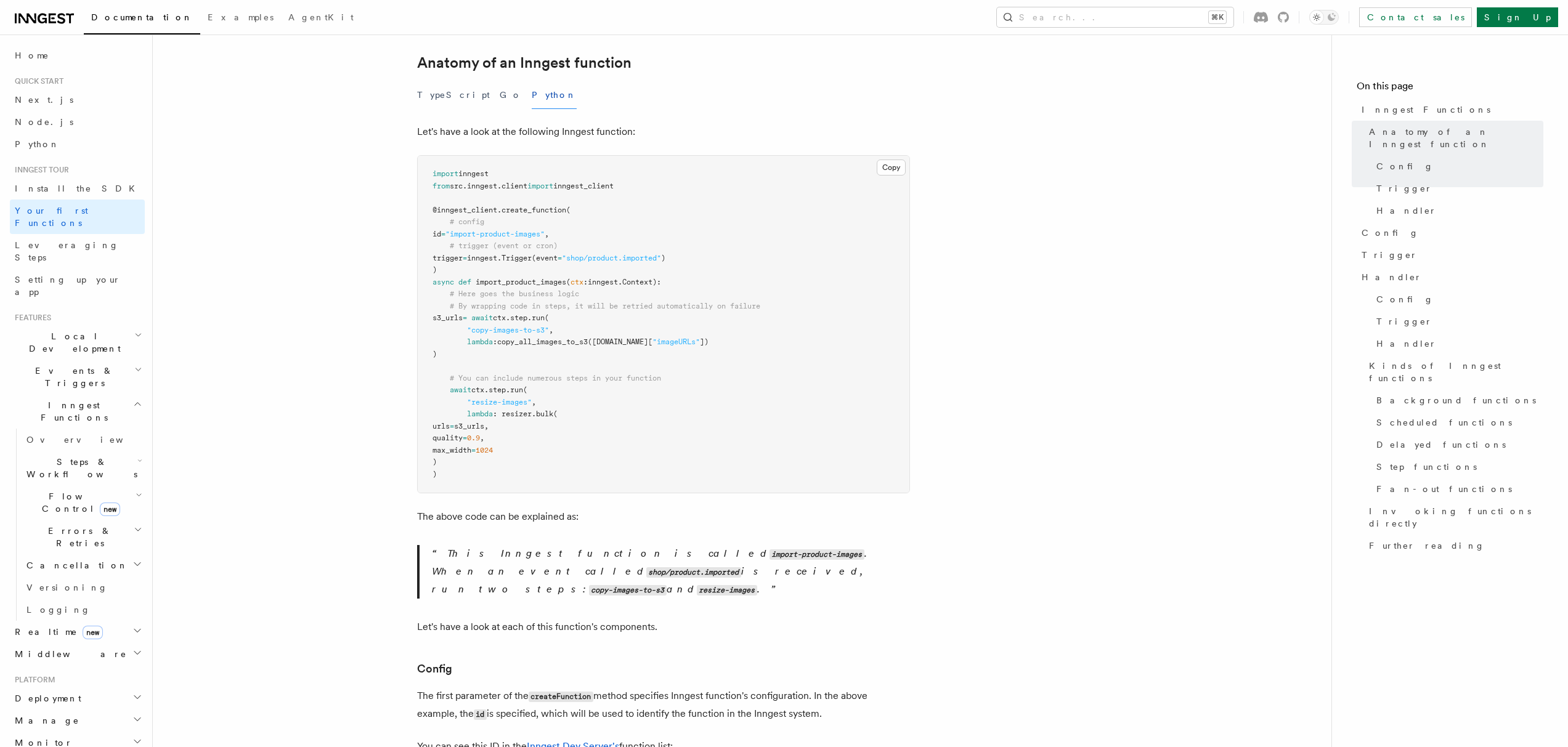
click at [428, 618] on p "Let's have a look at each of this function's components." at bounding box center [663, 626] width 493 height 17
drag, startPoint x: 428, startPoint y: 590, endPoint x: 640, endPoint y: 588, distance: 212.0
click at [640, 618] on p "Let's have a look at each of this function's components." at bounding box center [663, 626] width 493 height 17
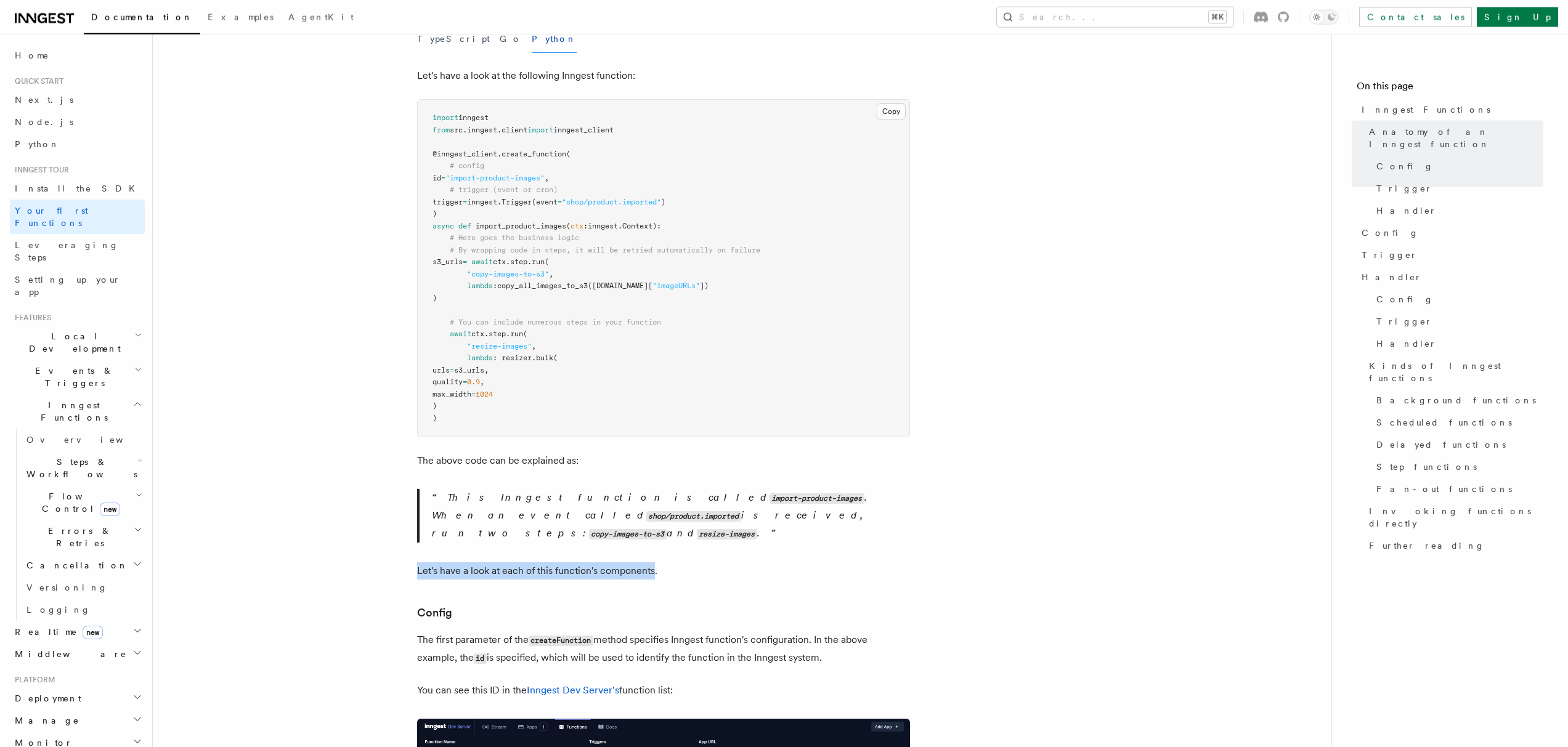
scroll to position [345, 0]
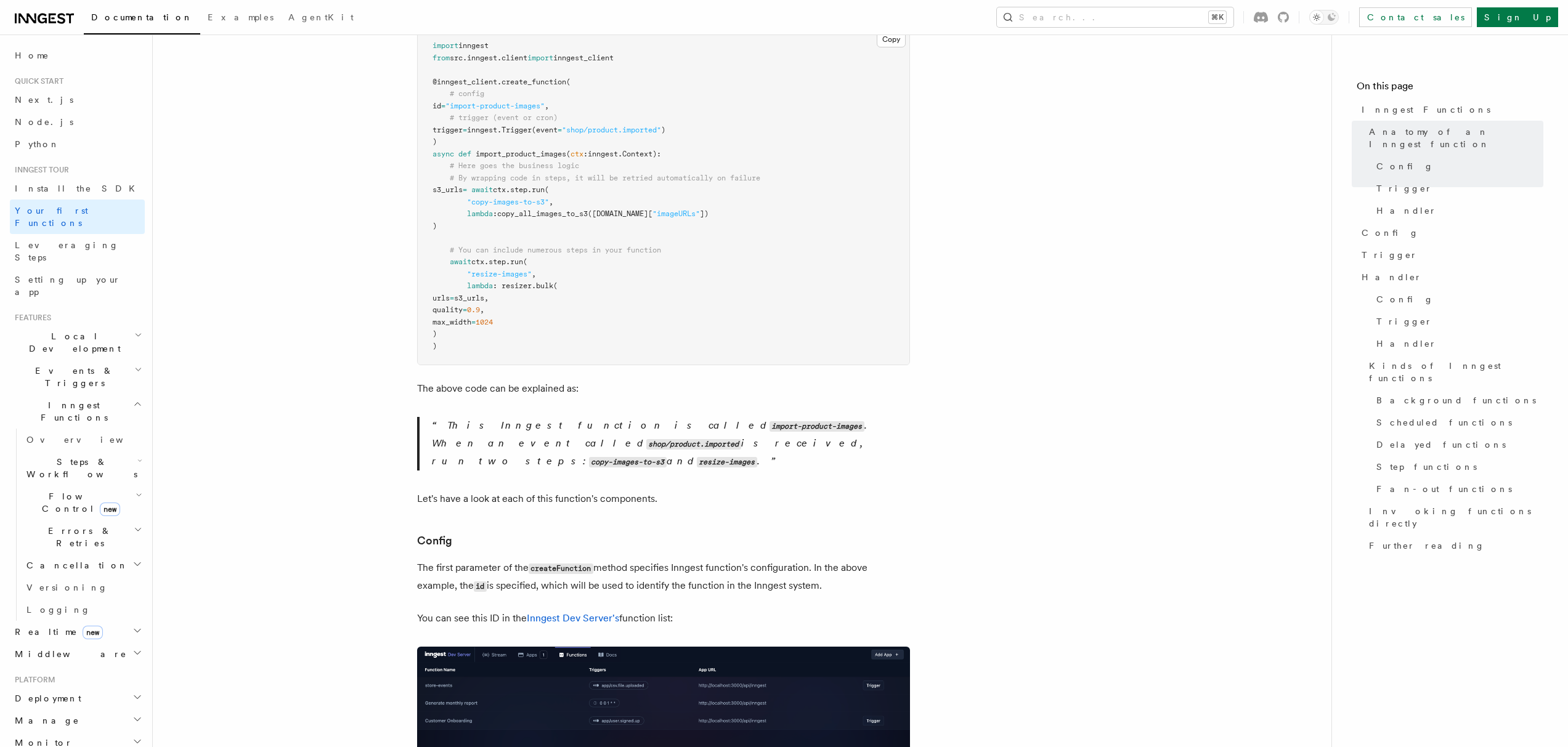
click at [426, 560] on p "The first parameter of the createFunction method specifies Inngest function's c…" at bounding box center [663, 578] width 493 height 36
drag, startPoint x: 426, startPoint y: 535, endPoint x: 714, endPoint y: 567, distance: 289.8
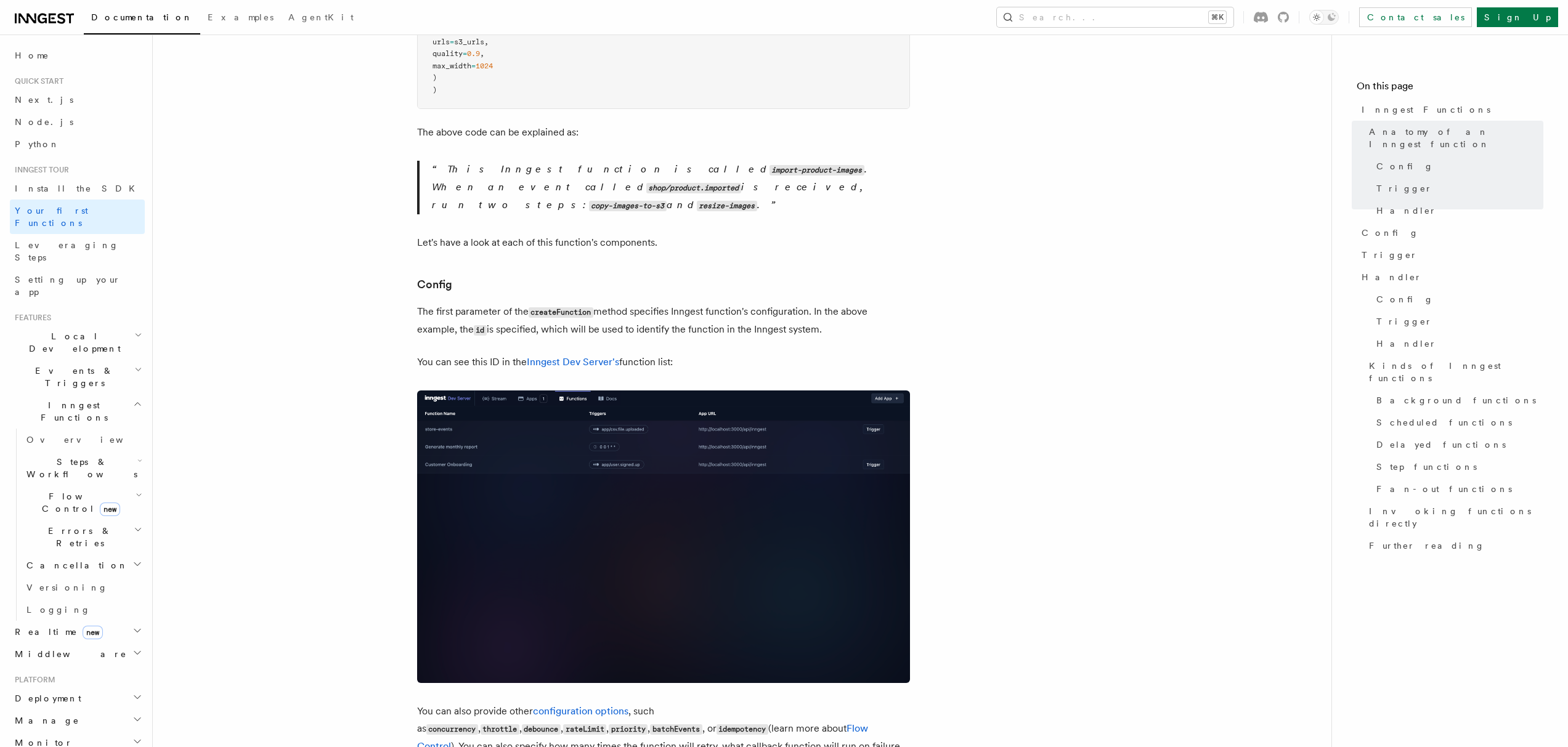
scroll to position [769, 0]
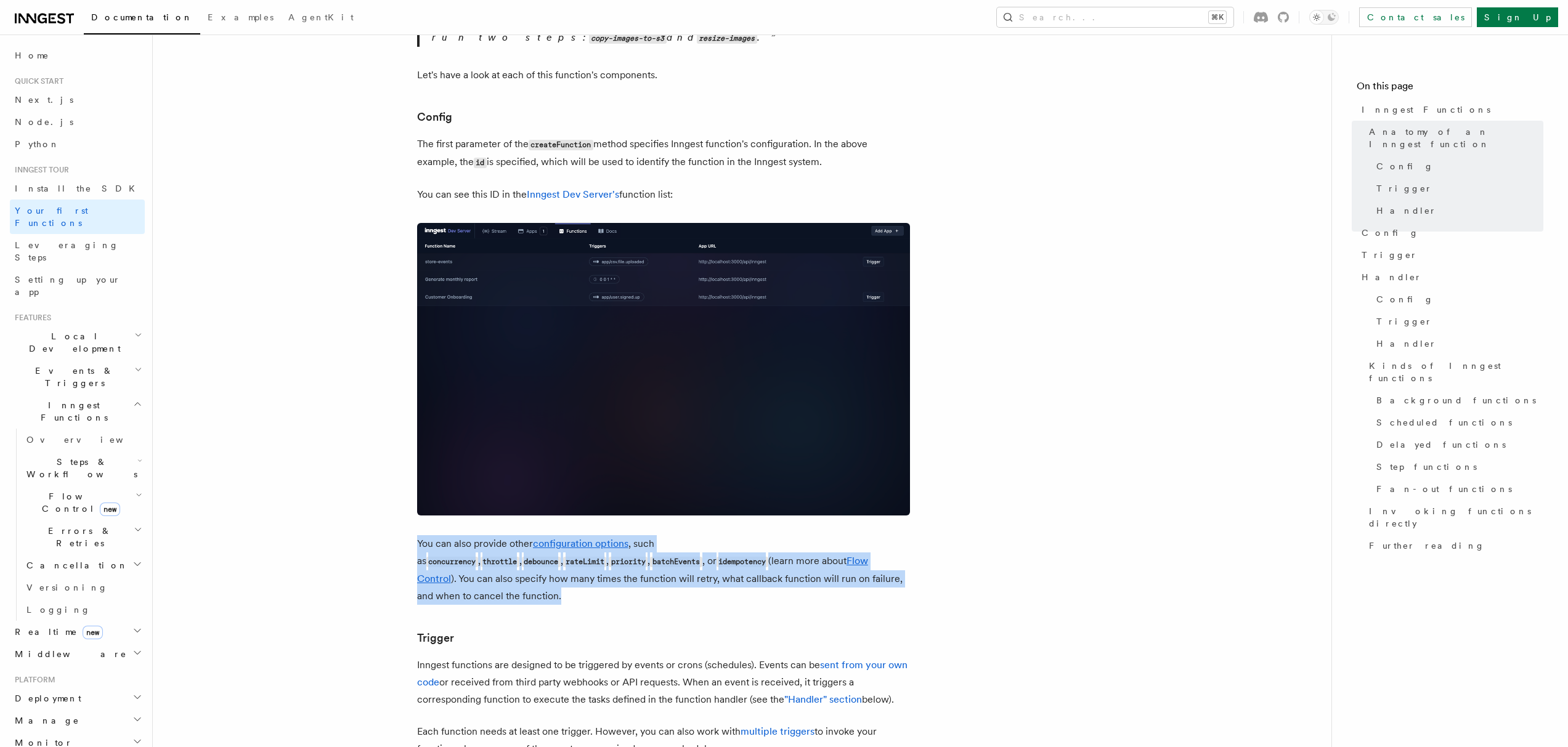
drag, startPoint x: 415, startPoint y: 519, endPoint x: 845, endPoint y: 541, distance: 430.6
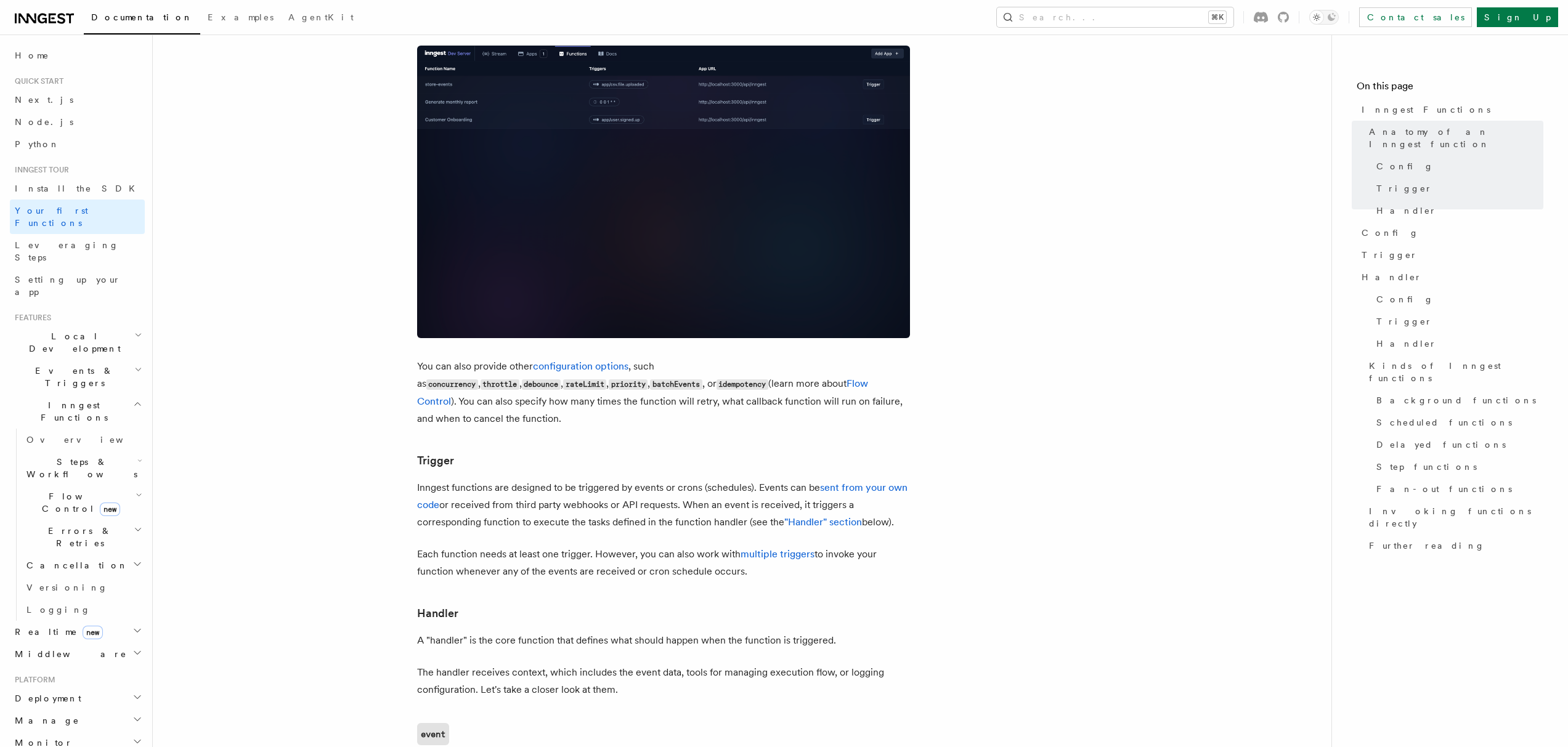
click at [438, 480] on p "Inngest functions are designed to be triggered by events or crons (schedules). …" at bounding box center [663, 506] width 493 height 52
drag, startPoint x: 438, startPoint y: 443, endPoint x: 853, endPoint y: 481, distance: 416.7
click at [921, 474] on article "Inngest tour Inngest Functions Inngest functions enable developers to run relia…" at bounding box center [743, 652] width 1140 height 3089
click at [428, 545] on p "Each function needs at least one trigger. However, you can also work with multi…" at bounding box center [663, 562] width 493 height 34
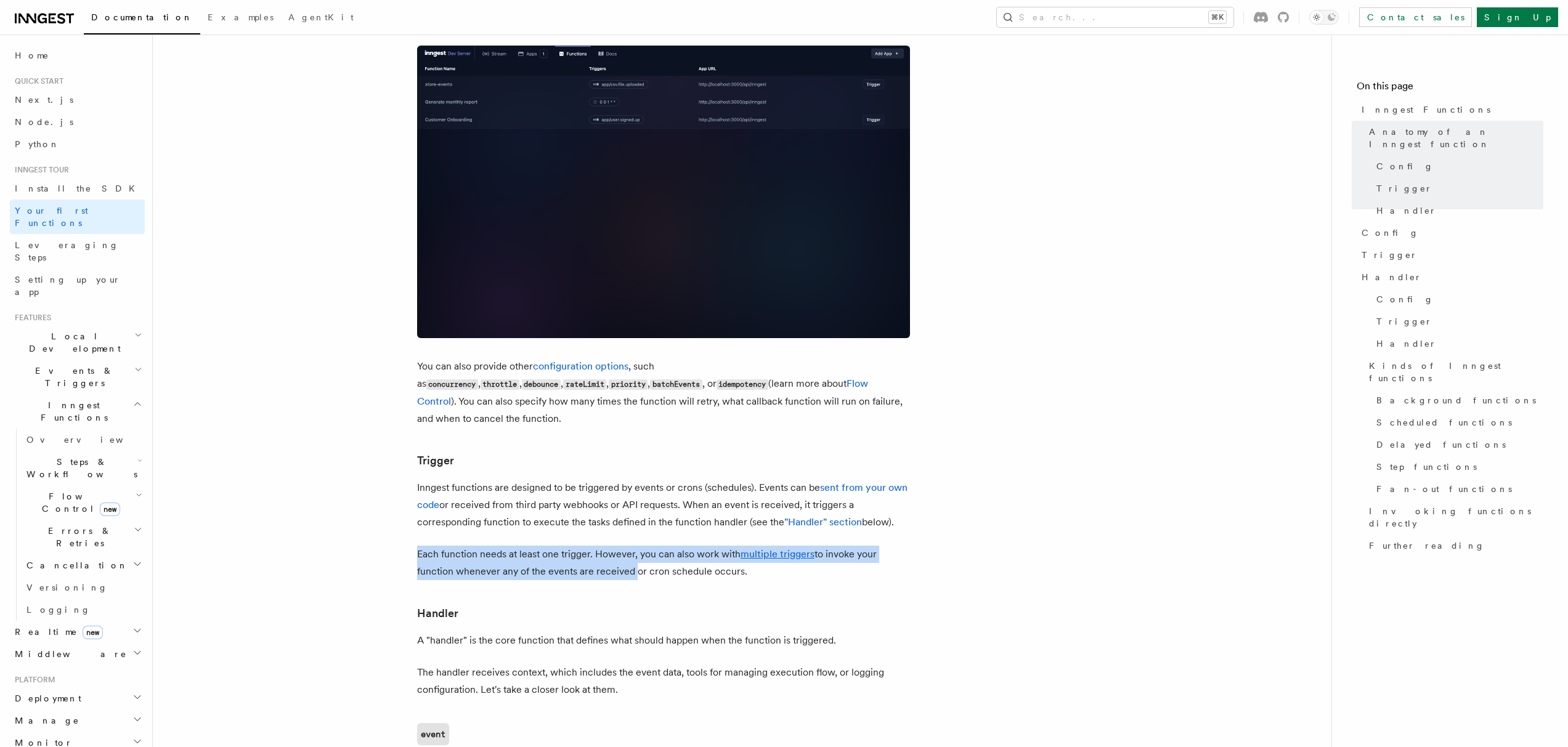
drag, startPoint x: 428, startPoint y: 503, endPoint x: 607, endPoint y: 518, distance: 179.6
click at [607, 545] on p "Each function needs at least one trigger. However, you can also work with multi…" at bounding box center [663, 562] width 493 height 34
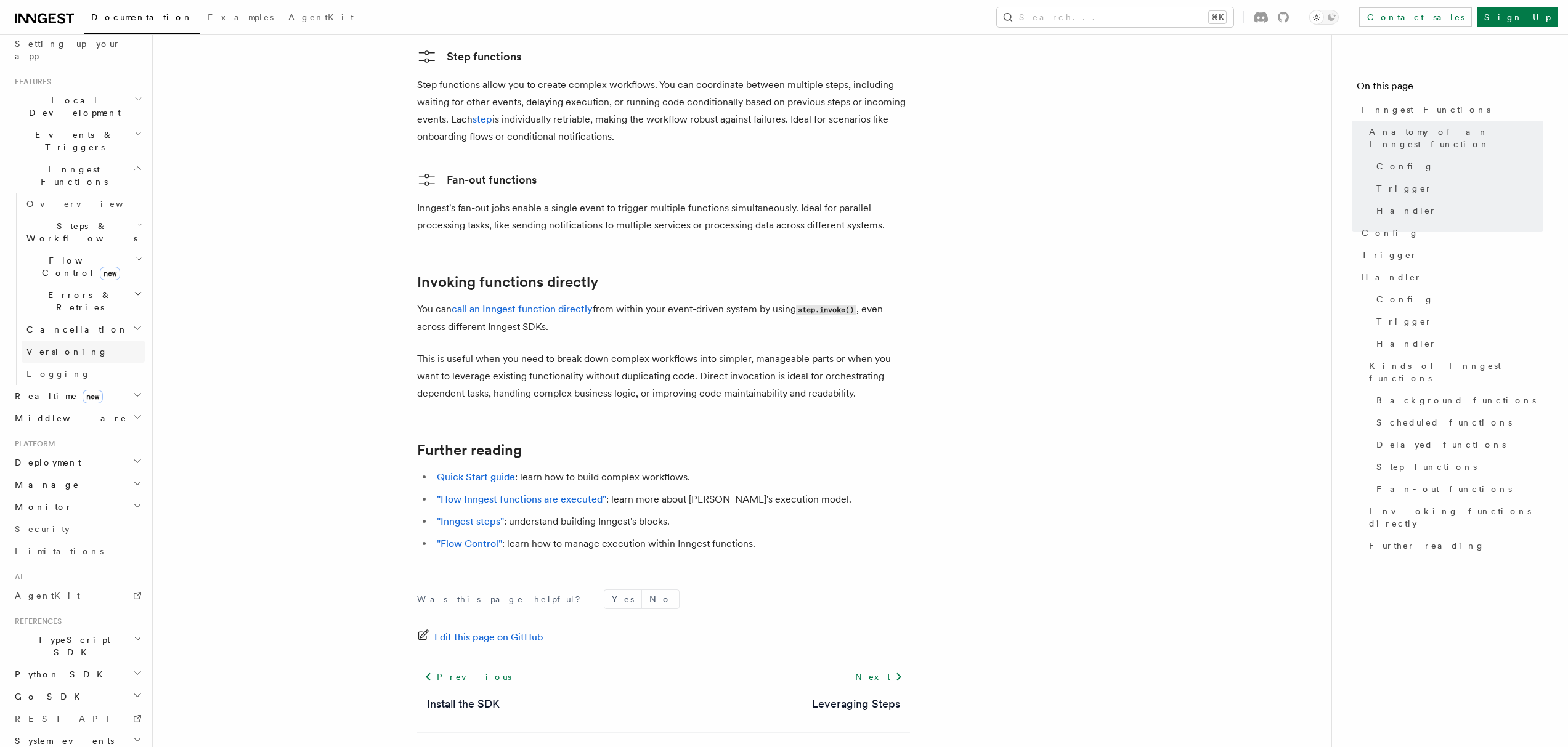
scroll to position [238, 0]
click at [882, 666] on link "Next" at bounding box center [879, 677] width 62 height 22
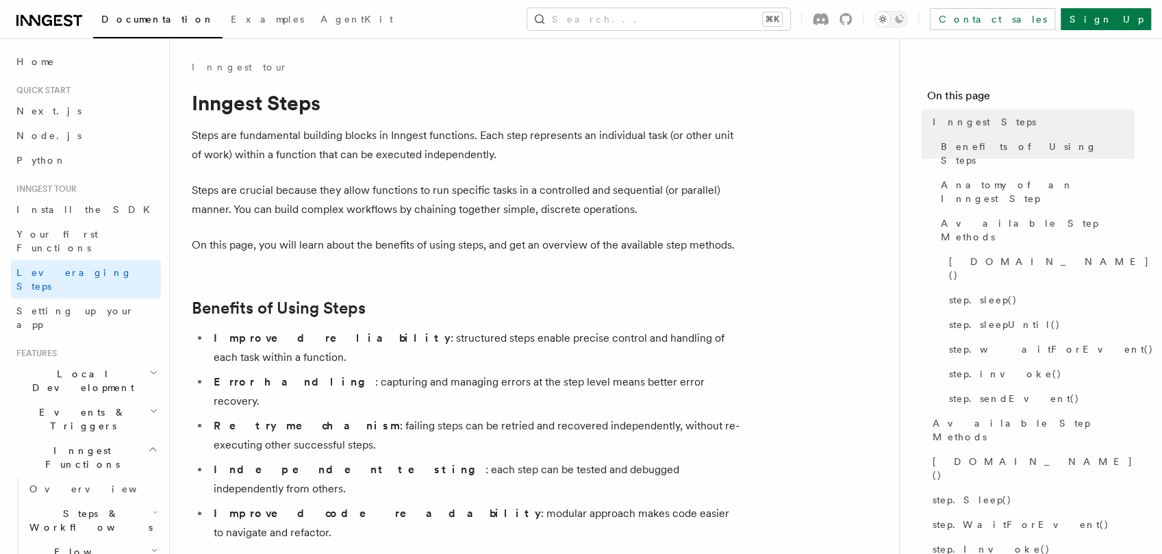
click at [199, 136] on p "Steps are fundamental building blocks in Inngest functions. Each step represent…" at bounding box center [466, 145] width 548 height 38
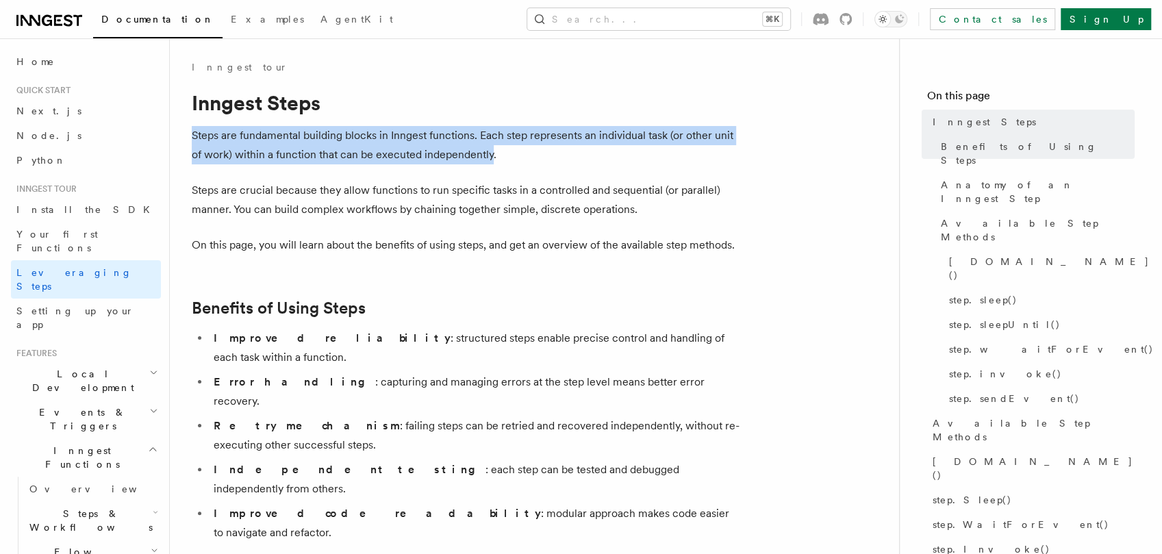
drag, startPoint x: 199, startPoint y: 136, endPoint x: 485, endPoint y: 155, distance: 286.1
click at [485, 155] on p "Steps are fundamental building blocks in Inngest functions. Each step represent…" at bounding box center [466, 145] width 548 height 38
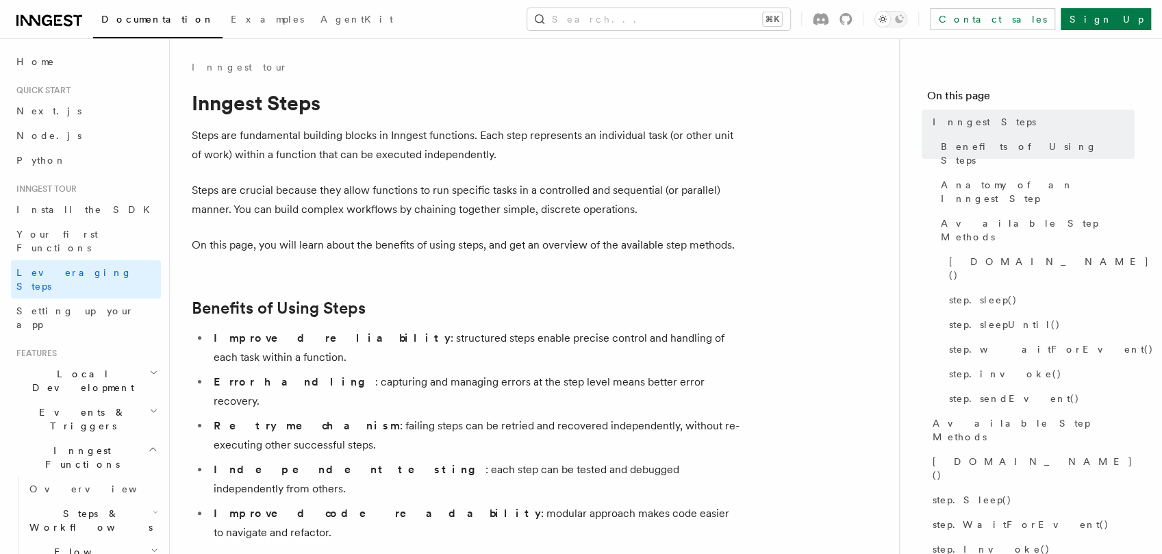
click at [202, 187] on p "Steps are crucial because they allow functions to run specific tasks in a contr…" at bounding box center [466, 200] width 548 height 38
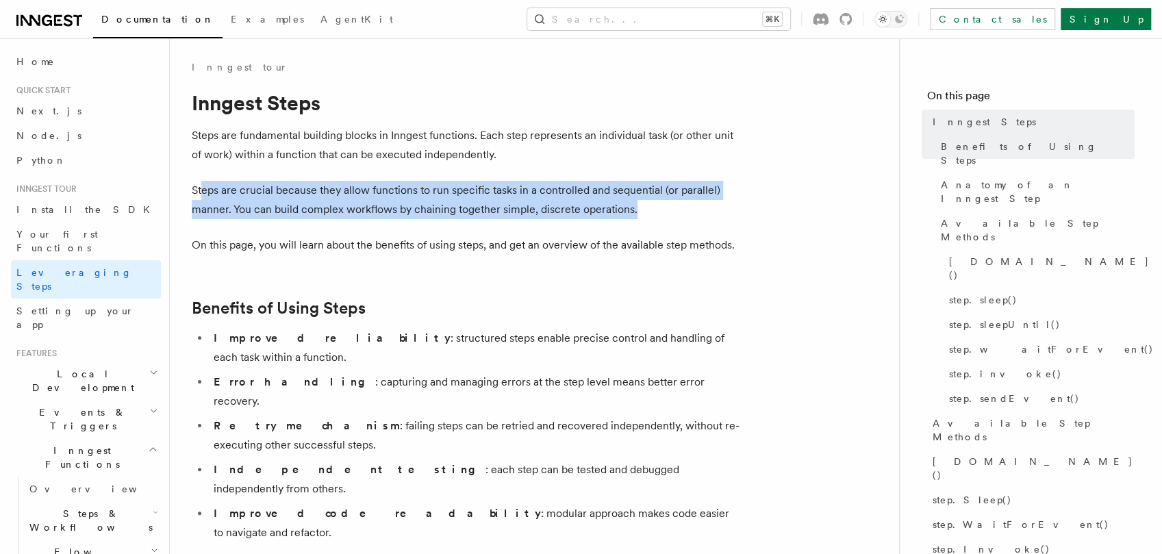
drag, startPoint x: 202, startPoint y: 187, endPoint x: 647, endPoint y: 212, distance: 445.7
click at [647, 212] on p "Steps are crucial because they allow functions to run specific tasks in a contr…" at bounding box center [466, 200] width 548 height 38
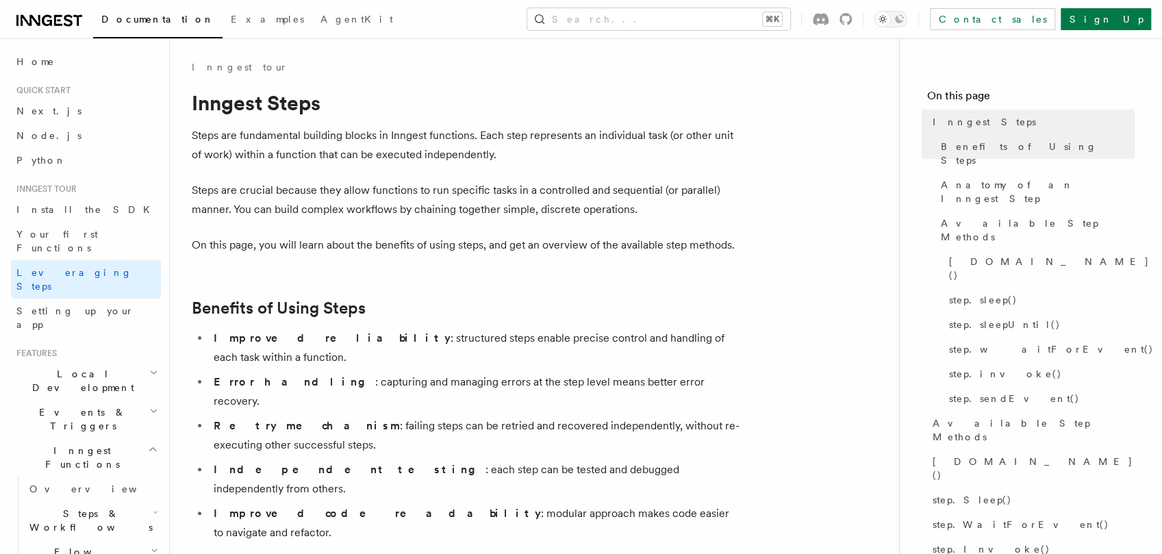
click at [363, 253] on p "On this page, you will learn about the benefits of using steps, and get an over…" at bounding box center [466, 244] width 548 height 19
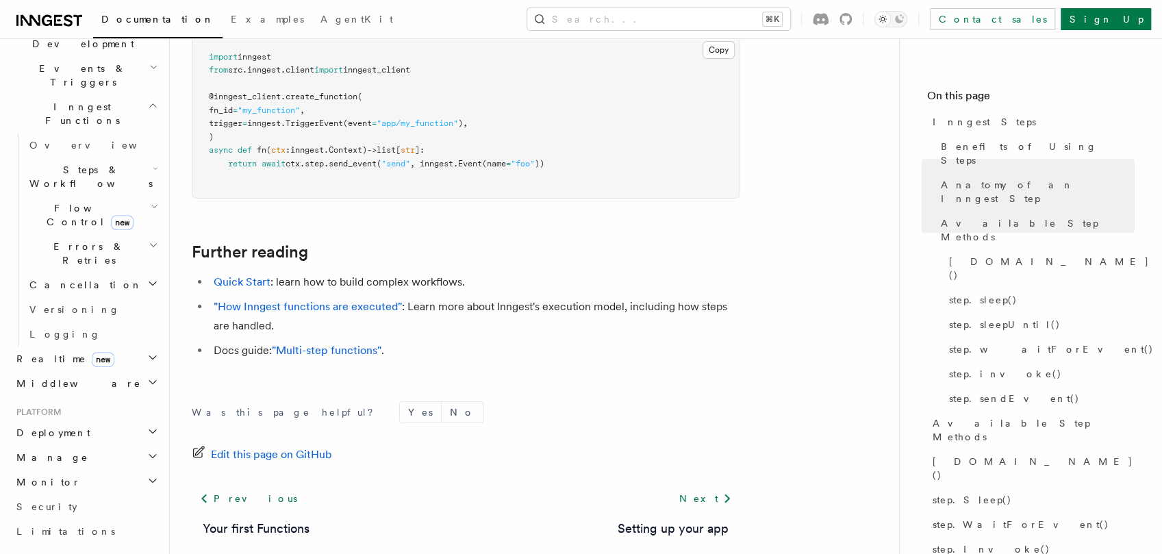
scroll to position [344, 0]
click at [75, 297] on link "Versioning" at bounding box center [92, 309] width 137 height 25
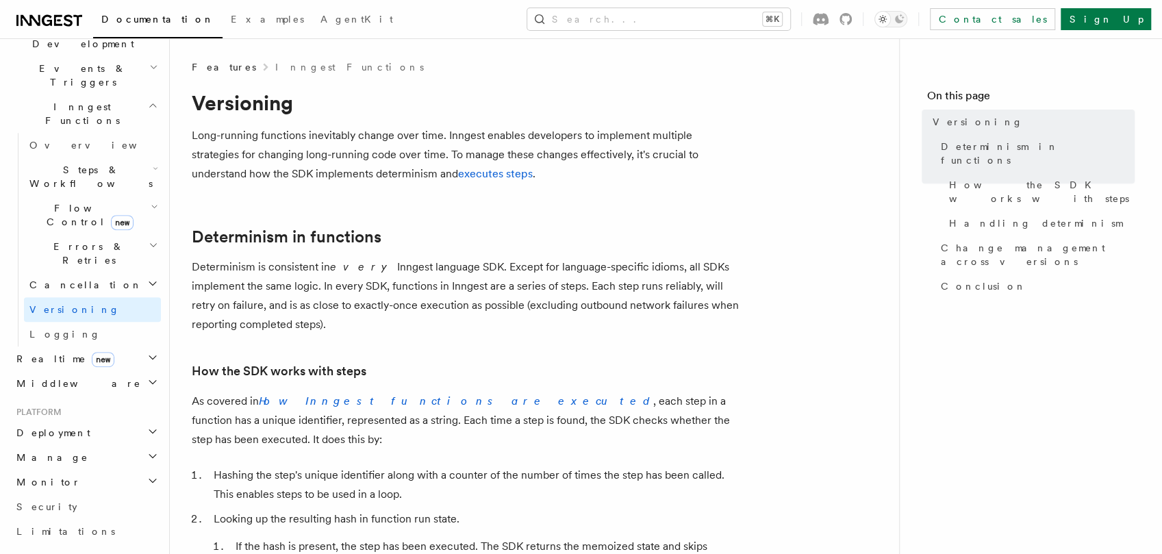
click at [202, 135] on p "Long-running functions inevitably change over time. Inngest enables developers …" at bounding box center [466, 155] width 548 height 58
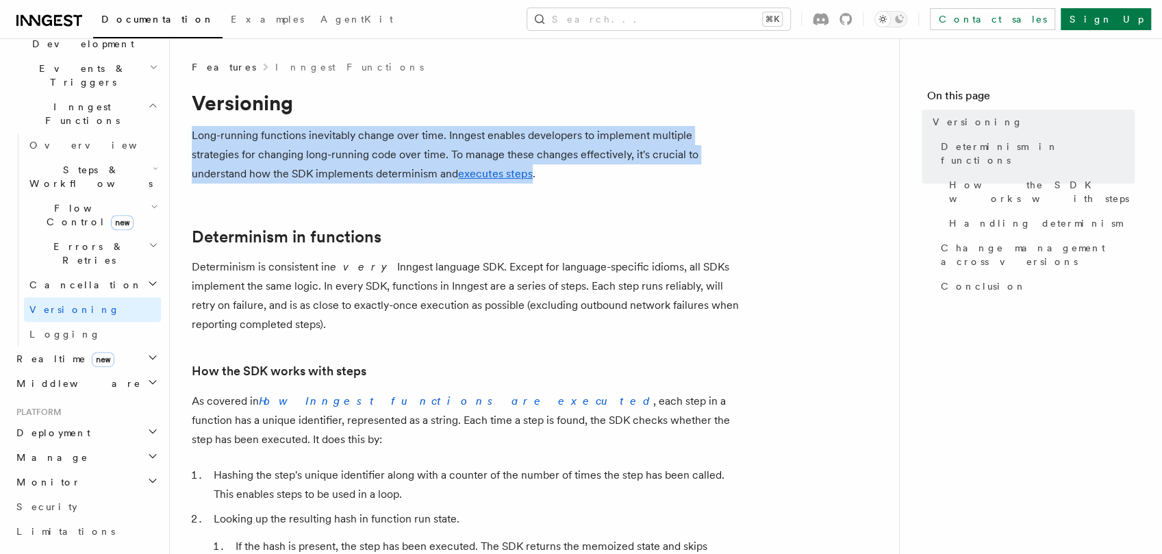
drag, startPoint x: 202, startPoint y: 135, endPoint x: 381, endPoint y: 190, distance: 187.5
click at [420, 176] on p "Long-running functions inevitably change over time. Inngest enables developers …" at bounding box center [466, 155] width 548 height 58
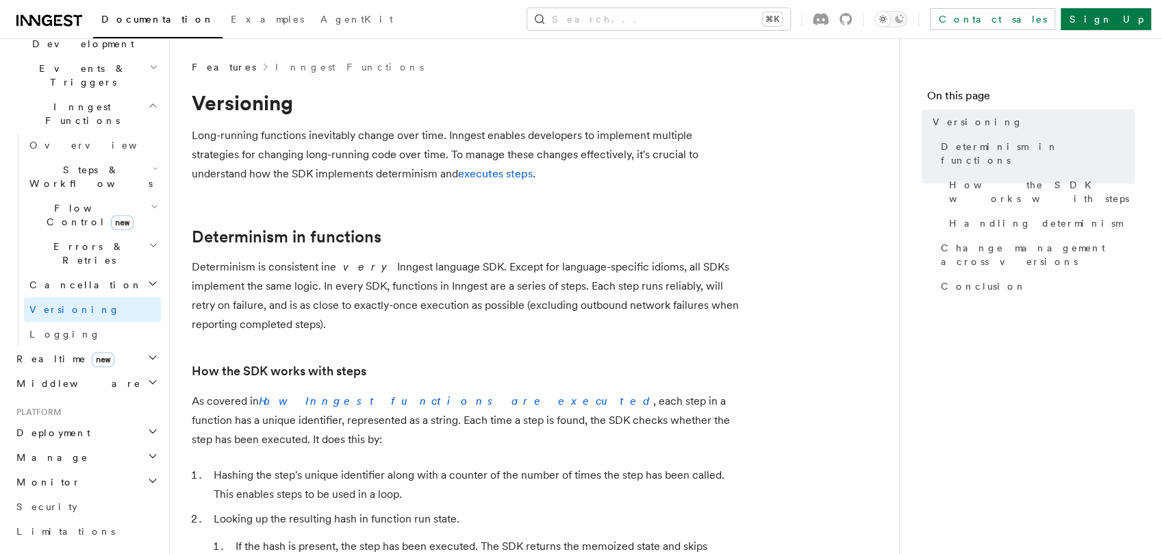
click at [218, 265] on p "Determinism is consistent in every Inngest language SDK. Except for language-sp…" at bounding box center [466, 295] width 548 height 77
drag, startPoint x: 218, startPoint y: 265, endPoint x: 327, endPoint y: 322, distance: 123.1
click at [327, 322] on p "Determinism is consistent in every Inngest language SDK. Except for language-sp…" at bounding box center [466, 295] width 548 height 77
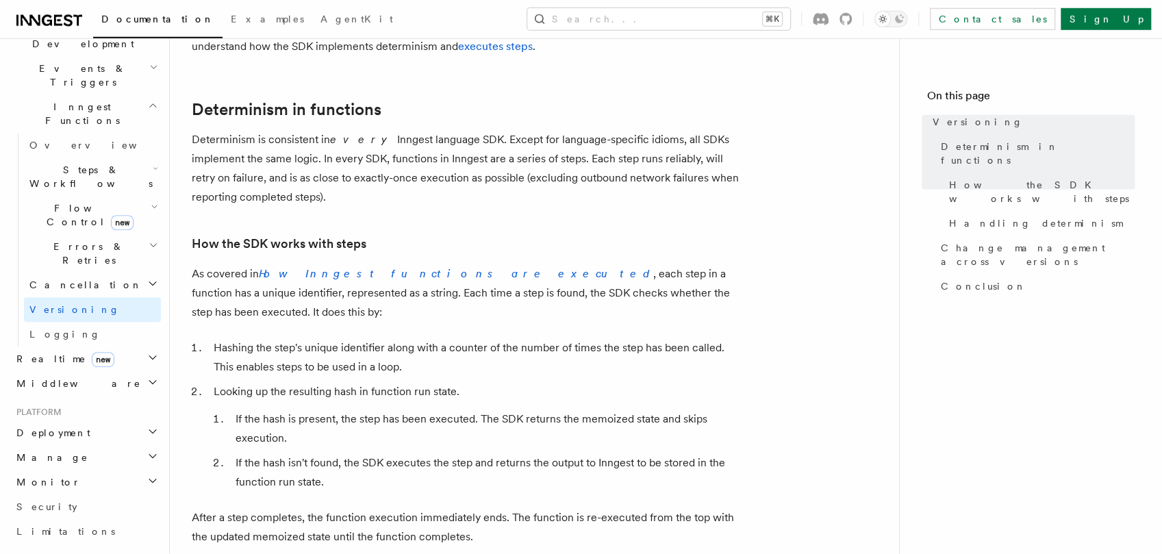
scroll to position [208, 0]
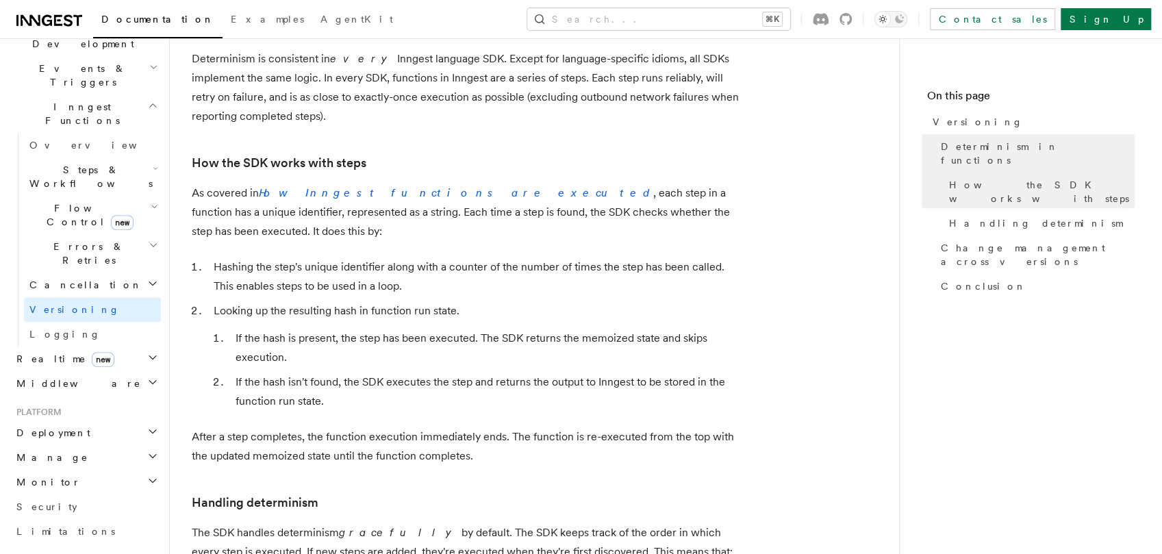
click at [242, 257] on li "Hashing the step's unique identifier along with a counter of the number of time…" at bounding box center [474, 276] width 530 height 38
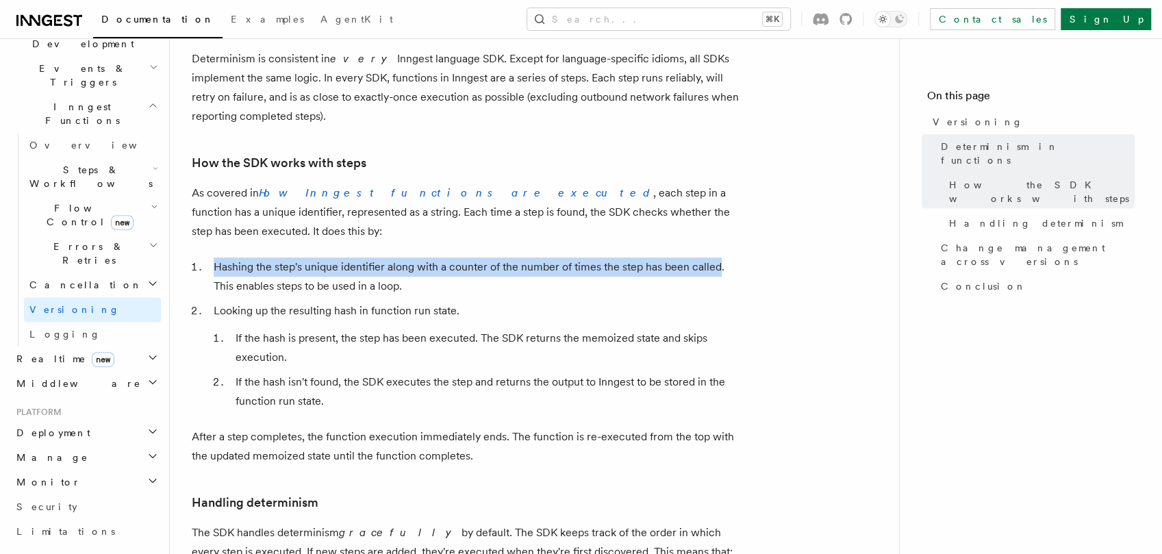
drag, startPoint x: 242, startPoint y: 250, endPoint x: 711, endPoint y: 247, distance: 468.9
click at [711, 257] on li "Hashing the step's unique identifier along with a counter of the number of time…" at bounding box center [474, 276] width 530 height 38
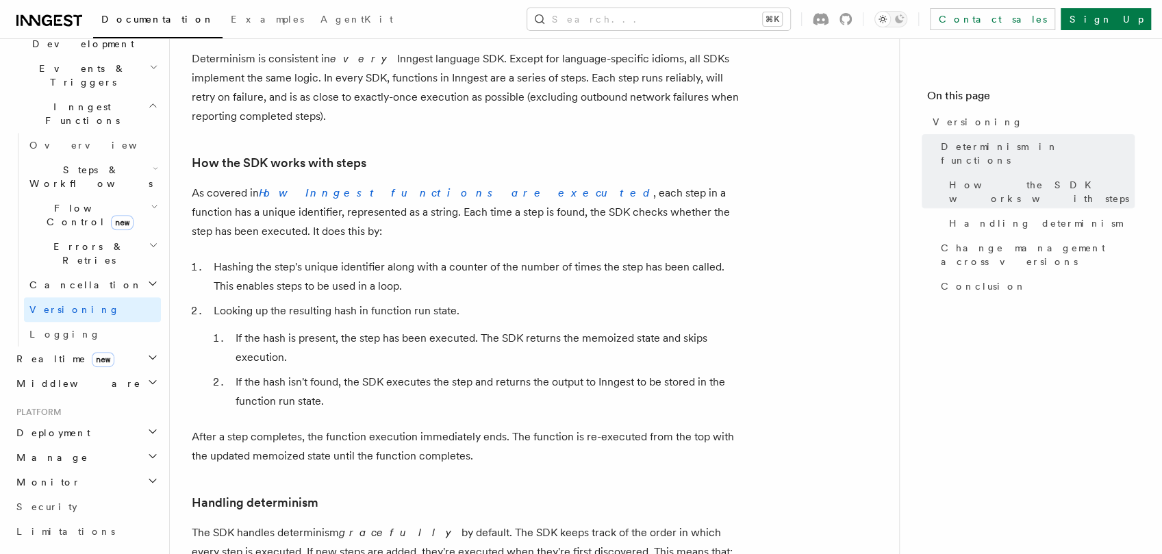
click at [228, 269] on li "Hashing the step's unique identifier along with a counter of the number of time…" at bounding box center [474, 276] width 530 height 38
drag, startPoint x: 228, startPoint y: 269, endPoint x: 357, endPoint y: 289, distance: 130.2
click at [422, 266] on li "Hashing the step's unique identifier along with a counter of the number of time…" at bounding box center [474, 276] width 530 height 38
click at [232, 301] on li "Looking up the resulting hash in function run state. If the hash is present, th…" at bounding box center [474, 356] width 530 height 110
drag, startPoint x: 232, startPoint y: 293, endPoint x: 457, endPoint y: 292, distance: 224.5
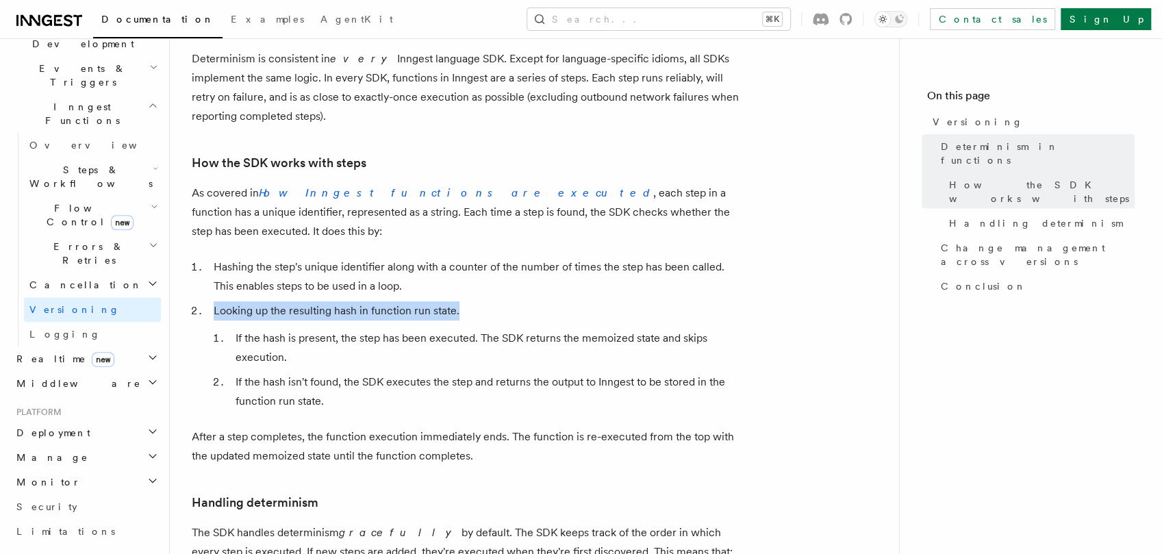
click at [459, 301] on li "Looking up the resulting hash in function run state. If the hash is present, th…" at bounding box center [474, 356] width 530 height 110
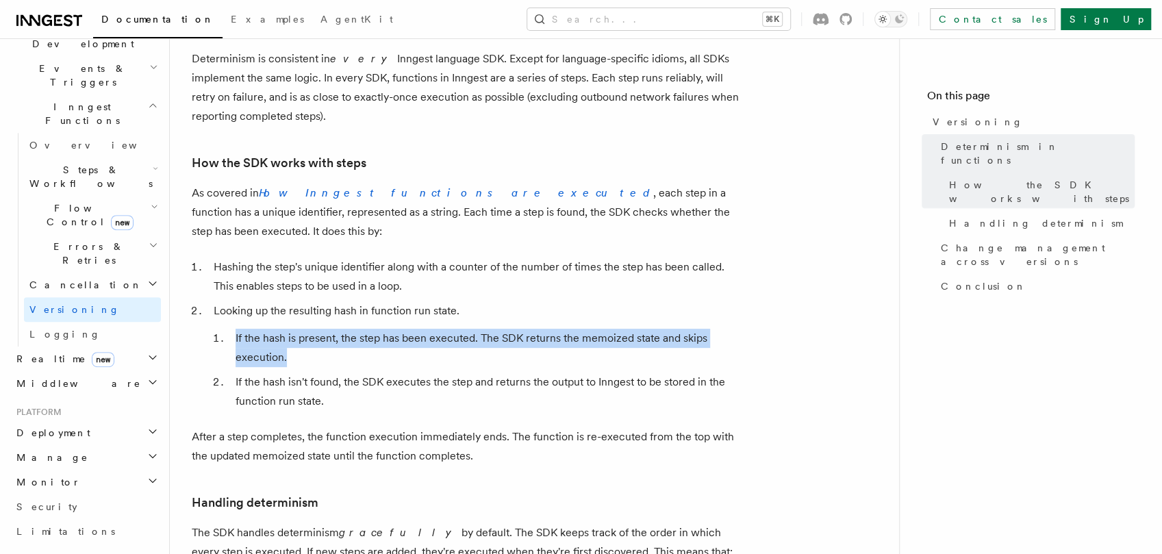
drag, startPoint x: 236, startPoint y: 314, endPoint x: 323, endPoint y: 348, distance: 93.4
click at [323, 348] on ol "If the hash is present, the step has been executed. The SDK returns the memoize…" at bounding box center [477, 370] width 526 height 82
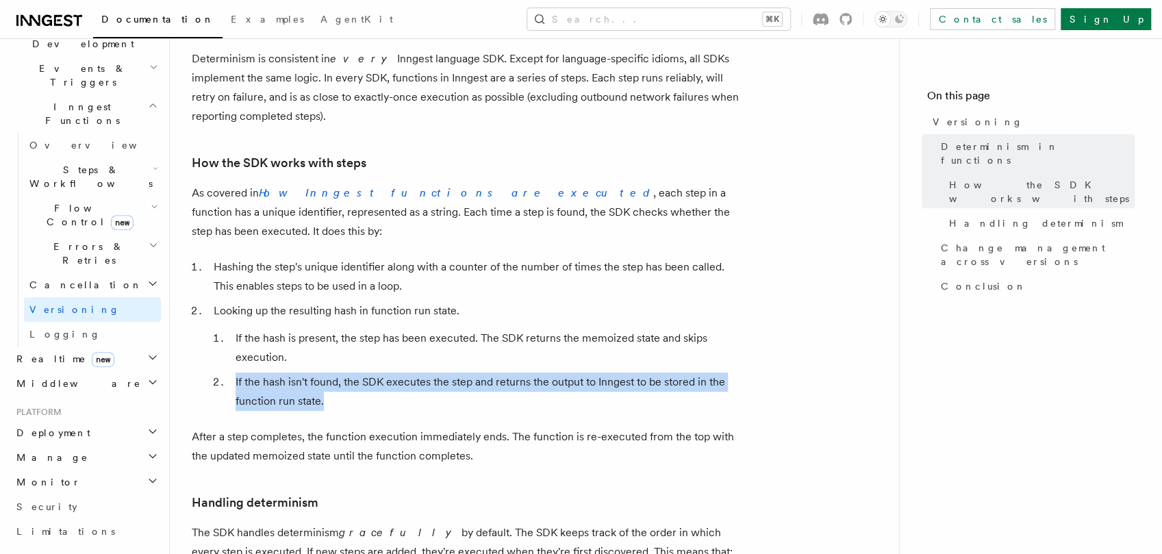
drag, startPoint x: 231, startPoint y: 360, endPoint x: 352, endPoint y: 387, distance: 123.5
click at [354, 386] on li "If the hash isn't found, the SDK executes the step and returns the output to In…" at bounding box center [485, 391] width 508 height 38
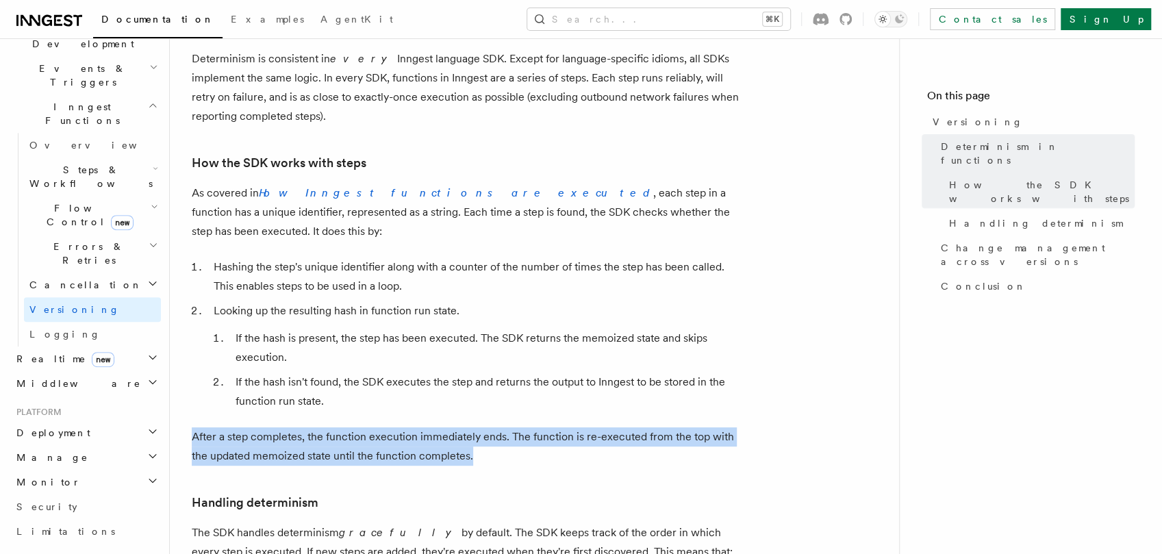
drag, startPoint x: 195, startPoint y: 416, endPoint x: 480, endPoint y: 448, distance: 286.6
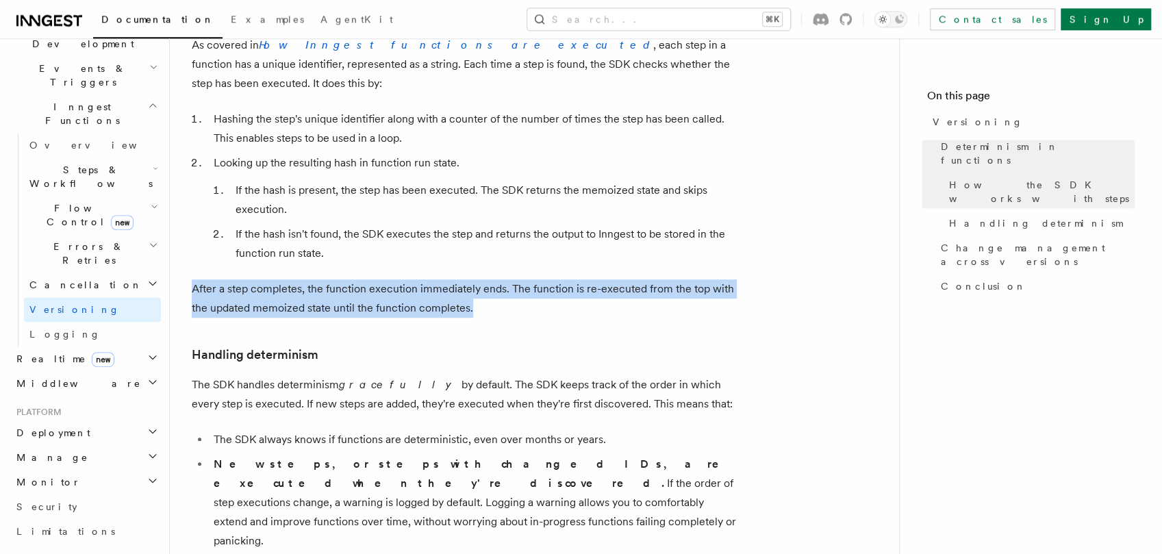
scroll to position [394, 0]
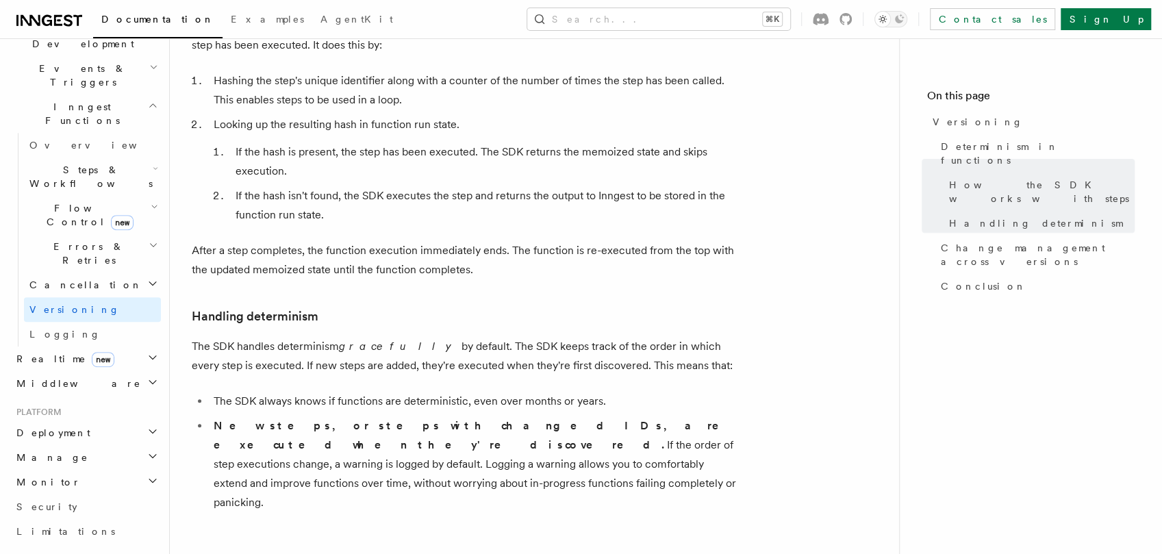
click at [452, 337] on p "The SDK handles determinism gracefully by default. The SDK keeps track of the o…" at bounding box center [466, 356] width 548 height 38
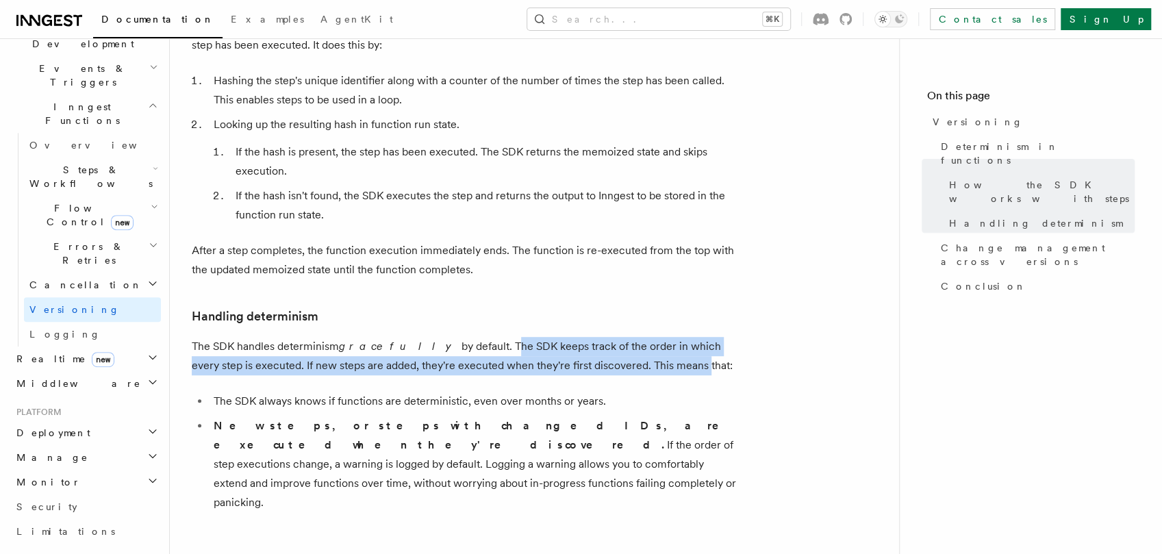
drag, startPoint x: 452, startPoint y: 327, endPoint x: 346, endPoint y: 355, distance: 110.4
click at [617, 344] on p "The SDK handles determinism gracefully by default. The SDK keeps track of the o…" at bounding box center [466, 356] width 548 height 38
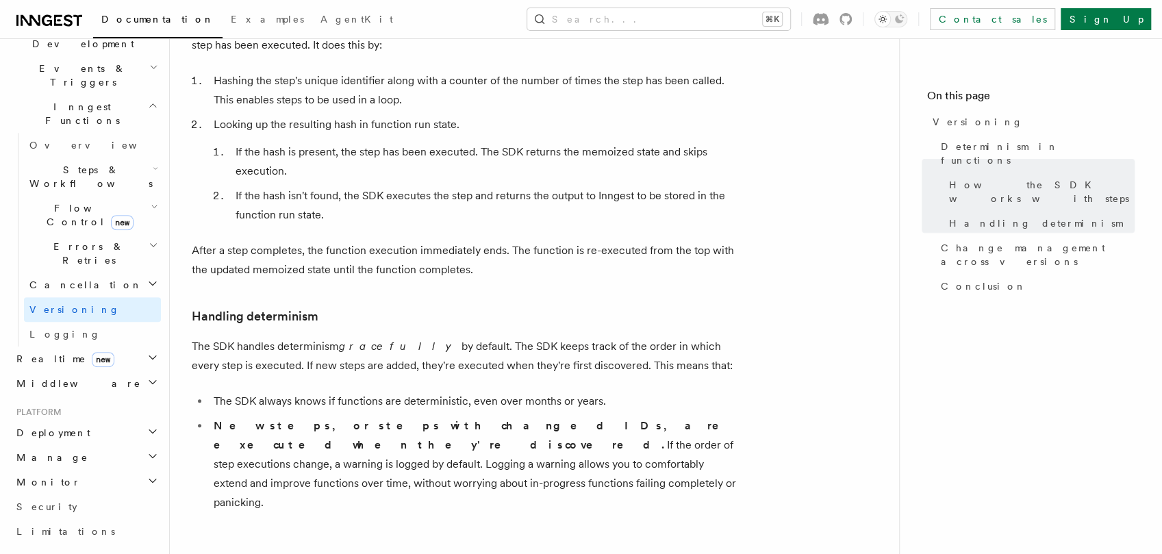
click at [227, 392] on li "The SDK always knows if functions are deterministic, even over months or years." at bounding box center [474, 401] width 530 height 19
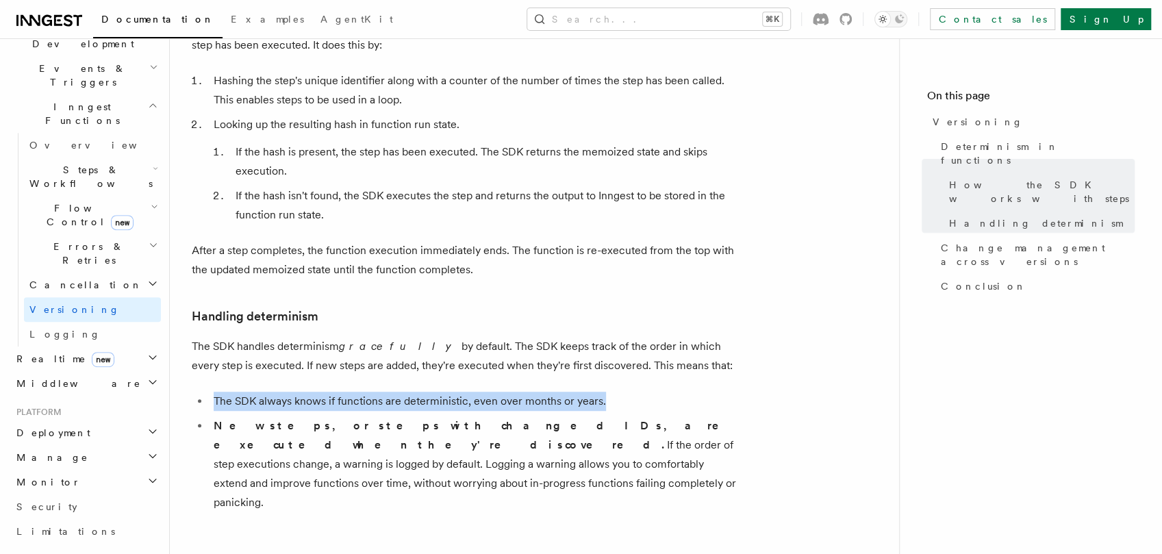
drag, startPoint x: 227, startPoint y: 383, endPoint x: 599, endPoint y: 381, distance: 371.7
click at [599, 392] on li "The SDK always knows if functions are deterministic, even over months or years." at bounding box center [474, 401] width 530 height 19
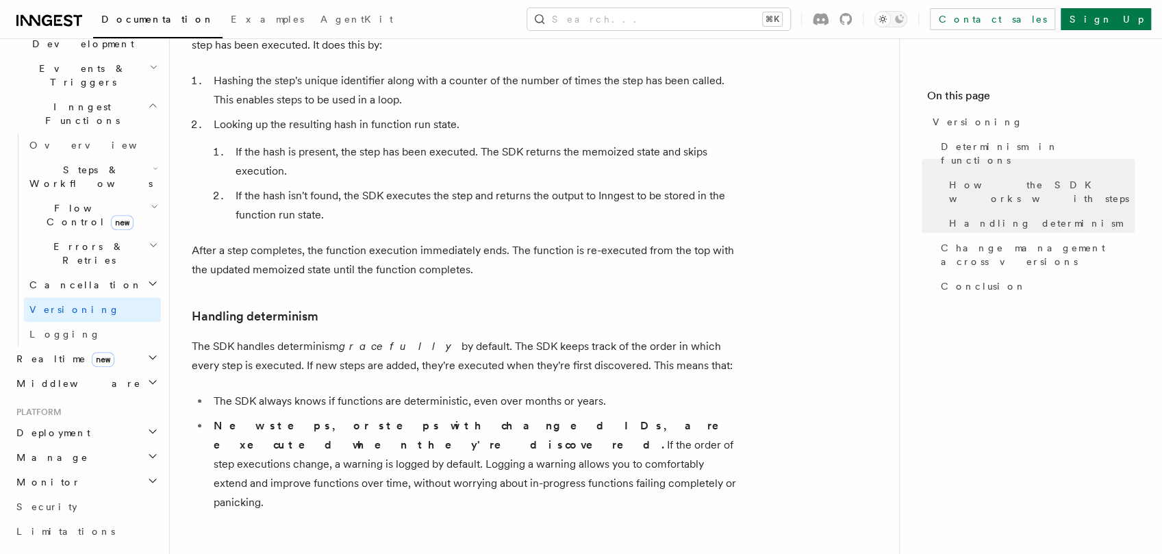
click at [217, 419] on strong "New steps, or steps with changed IDs, are executed when they're discovered." at bounding box center [476, 435] width 524 height 32
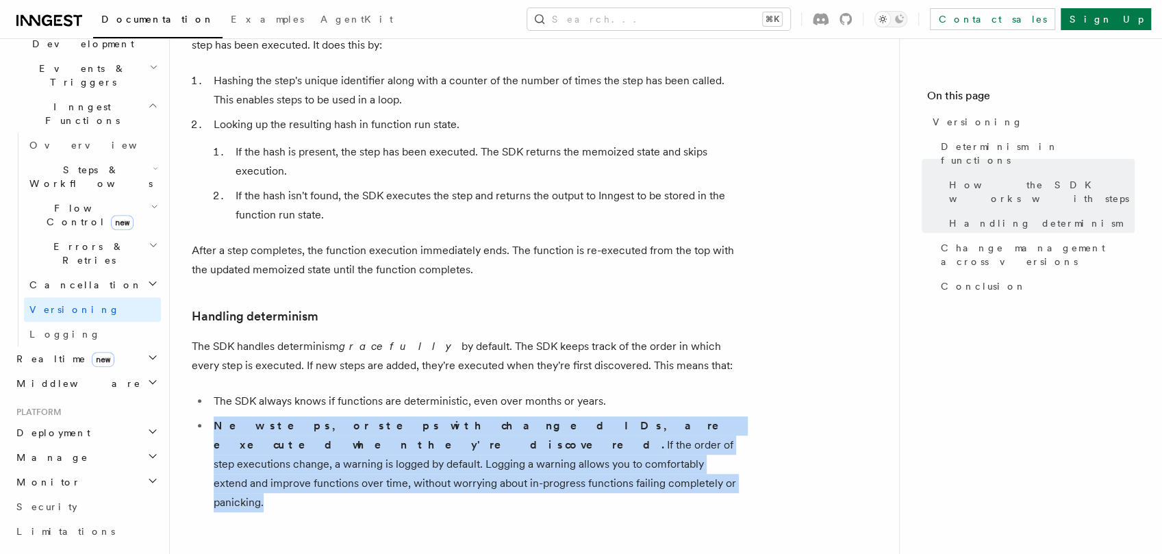
drag, startPoint x: 217, startPoint y: 407, endPoint x: 652, endPoint y: 447, distance: 437.2
click at [741, 443] on article "Features Inngest Functions Versioning Long-running functions inevitably change …" at bounding box center [534, 535] width 685 height 1739
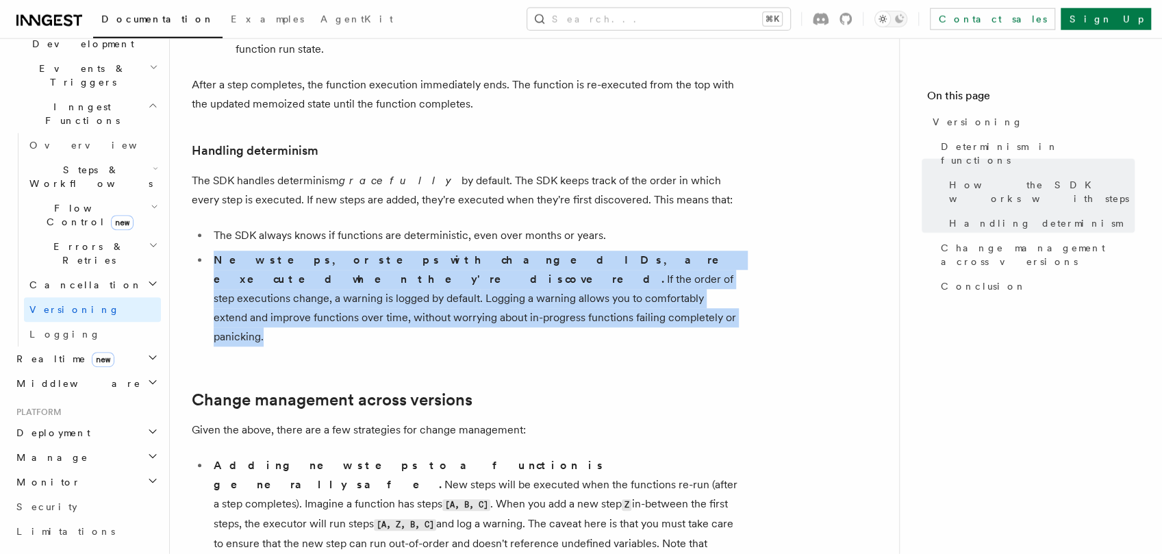
scroll to position [602, 0]
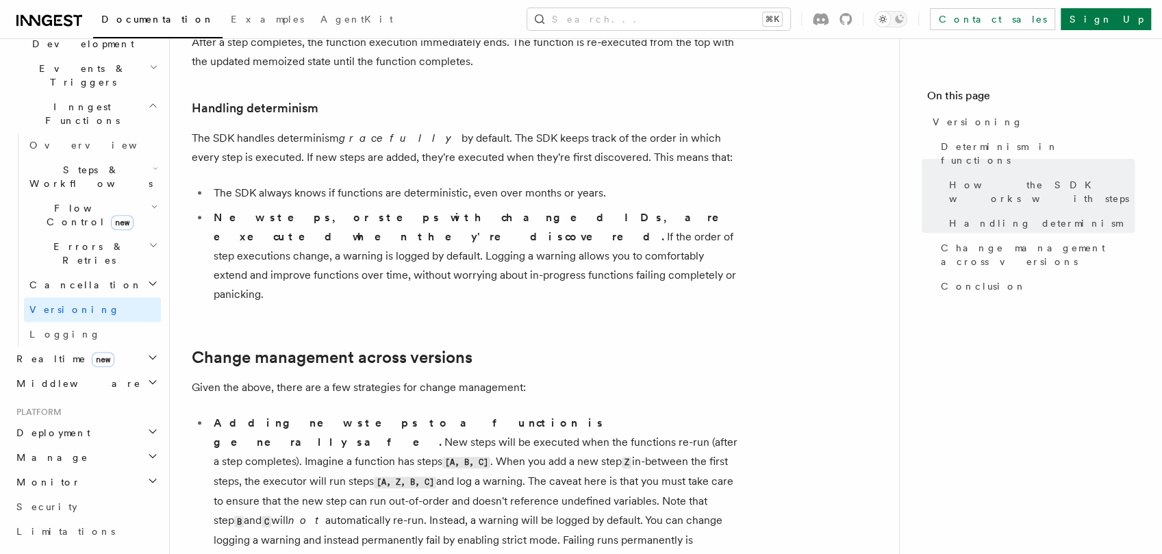
click at [209, 378] on p "Given the above, there are a few strategies for change management:" at bounding box center [466, 387] width 548 height 19
drag, startPoint x: 209, startPoint y: 333, endPoint x: 443, endPoint y: 335, distance: 234.1
click at [445, 378] on p "Given the above, there are a few strategies for change management:" at bounding box center [466, 387] width 548 height 19
click at [232, 416] on strong "Adding new steps to a function is generally safe." at bounding box center [409, 432] width 391 height 32
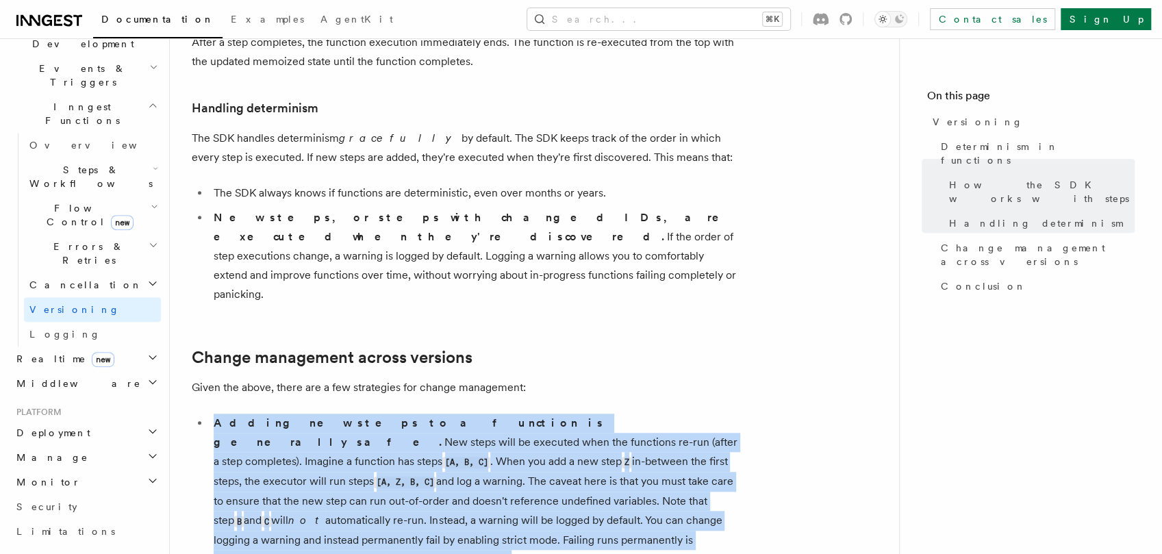
drag, startPoint x: 232, startPoint y: 365, endPoint x: 492, endPoint y: 486, distance: 287.0
click at [492, 486] on li "Adding new steps to a function is generally safe. New steps will be executed wh…" at bounding box center [474, 490] width 530 height 155
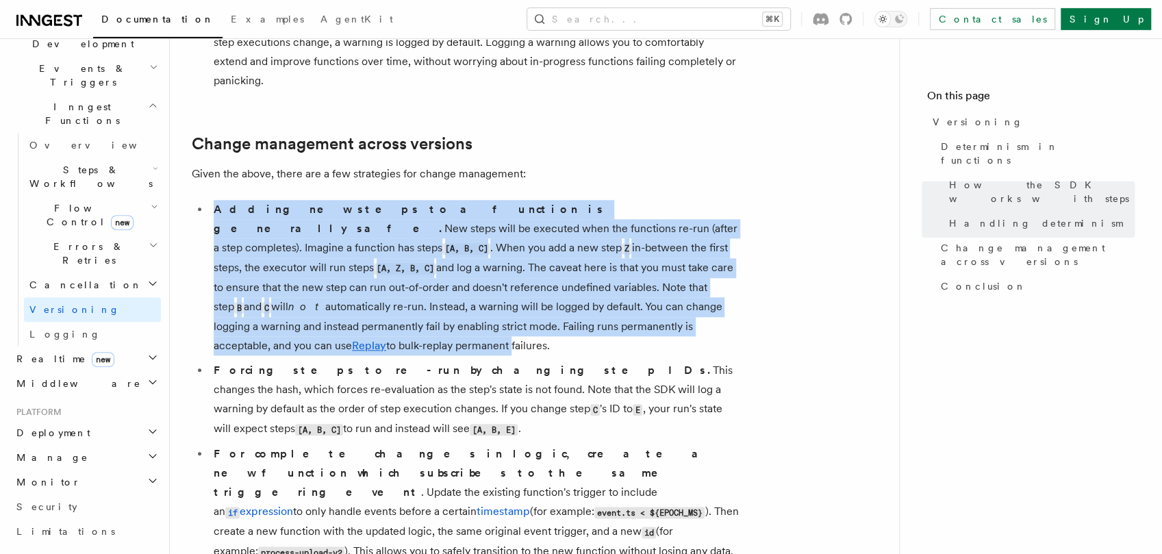
scroll to position [843, 0]
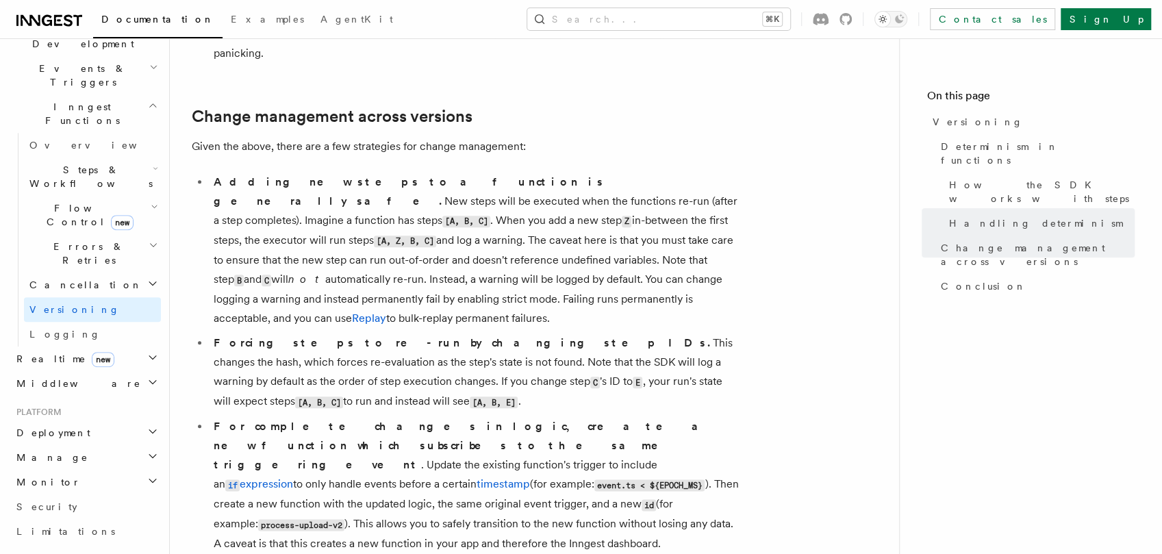
click at [451, 333] on li "Forcing steps to re-run by changing step IDs. This changes the hash, which forc…" at bounding box center [474, 372] width 530 height 78
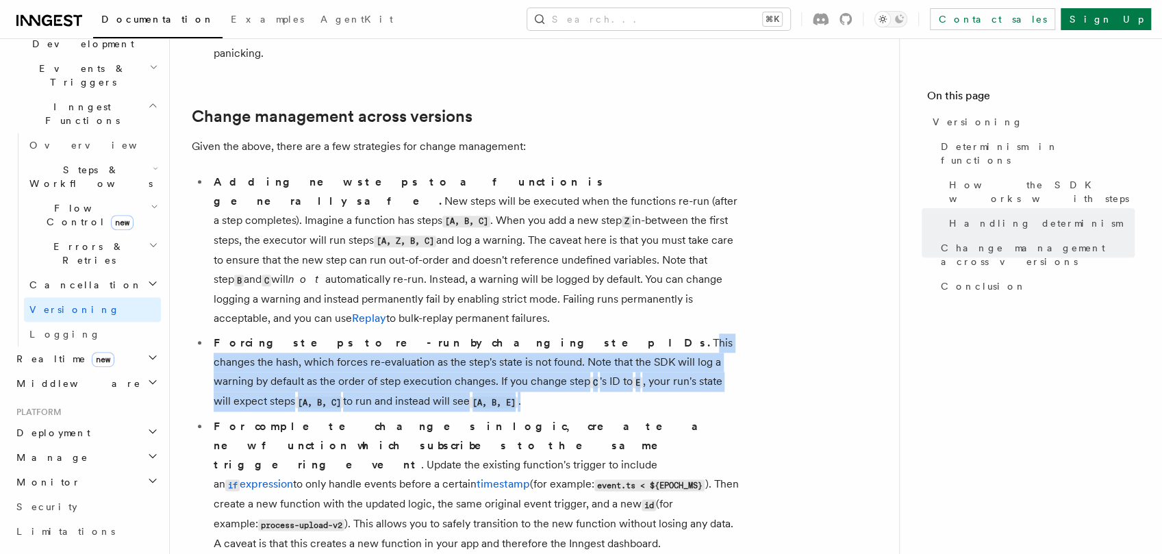
drag, startPoint x: 451, startPoint y: 271, endPoint x: 362, endPoint y: 324, distance: 103.4
click at [362, 333] on li "Forcing steps to re-run by changing step IDs. This changes the hash, which forc…" at bounding box center [474, 372] width 530 height 78
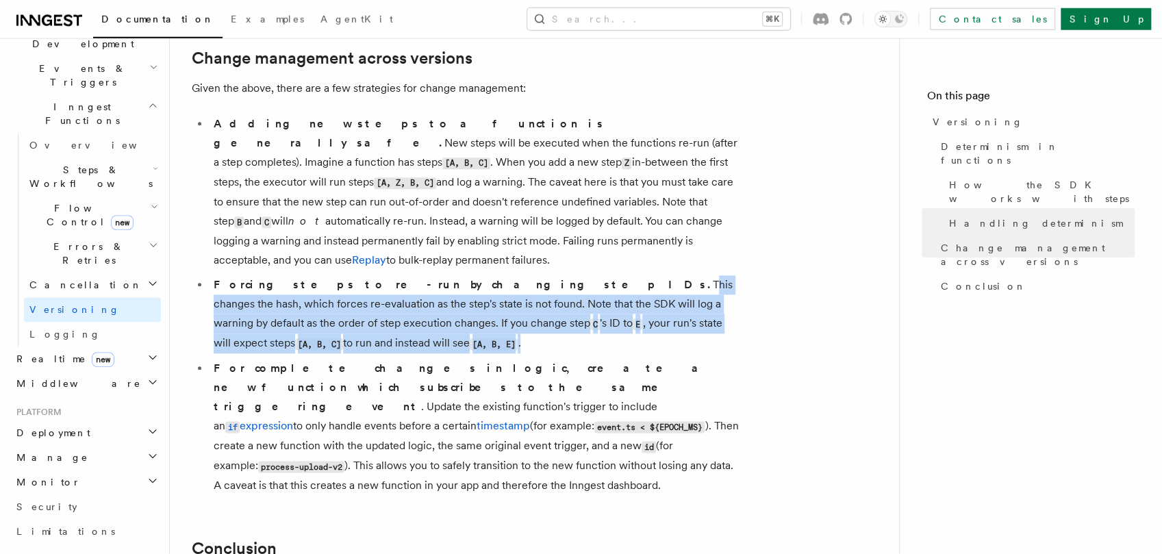
scroll to position [931, 0]
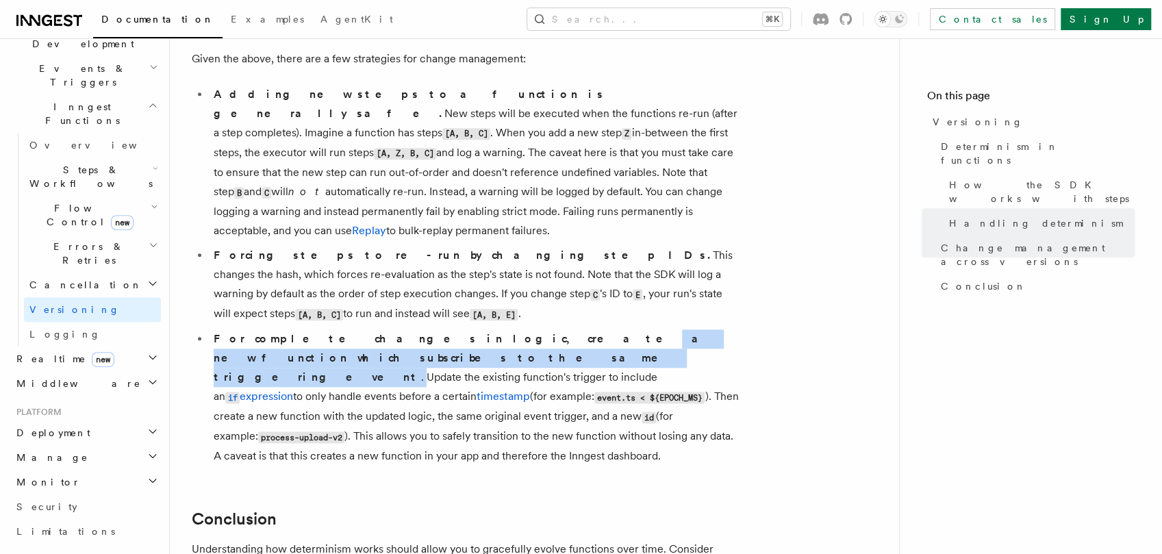
drag, startPoint x: 399, startPoint y: 266, endPoint x: 734, endPoint y: 268, distance: 334.7
click at [734, 329] on li "For complete changes in logic, create a new function which subscribes to the sa…" at bounding box center [474, 397] width 530 height 136
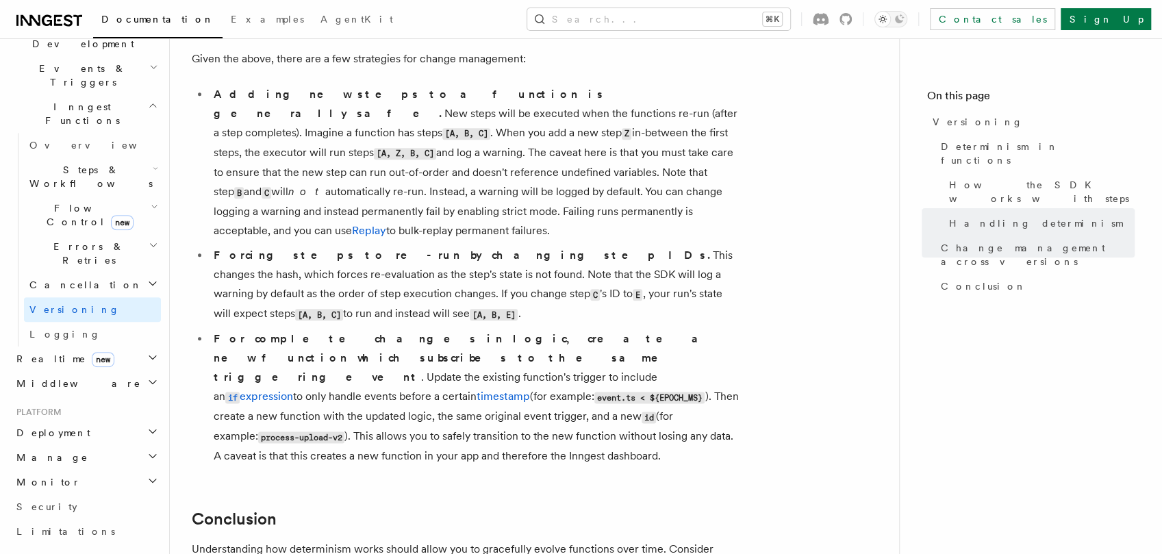
click at [222, 329] on li "For complete changes in logic, create a new function which subscribes to the sa…" at bounding box center [474, 397] width 530 height 136
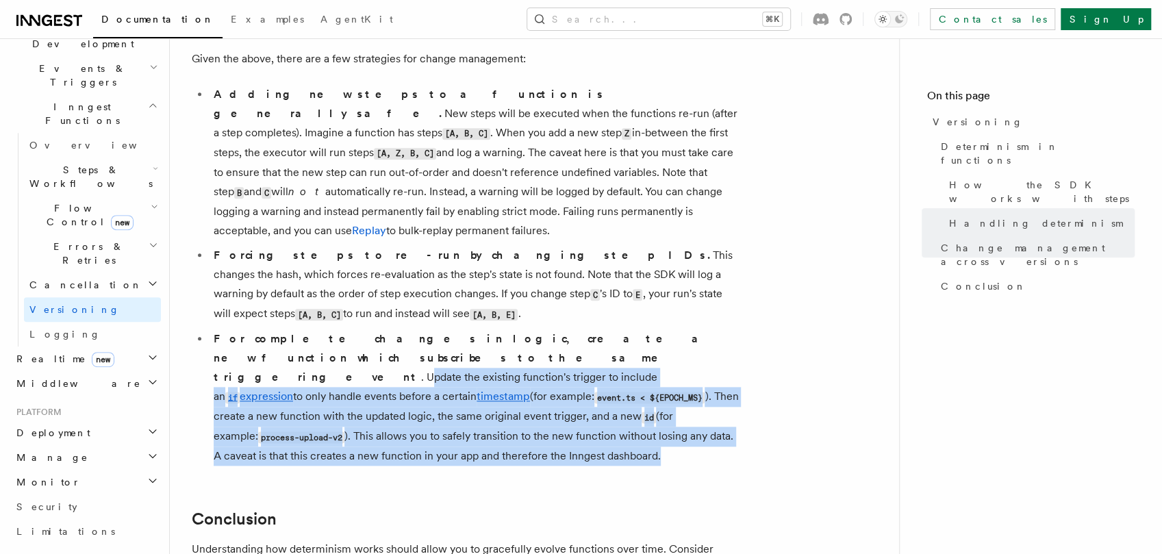
drag, startPoint x: 222, startPoint y: 284, endPoint x: 425, endPoint y: 368, distance: 219.2
click at [425, 368] on li "For complete changes in logic, create a new function which subscribes to the sa…" at bounding box center [474, 397] width 530 height 136
click at [421, 369] on li "For complete changes in logic, create a new function which subscribes to the sa…" at bounding box center [474, 397] width 530 height 136
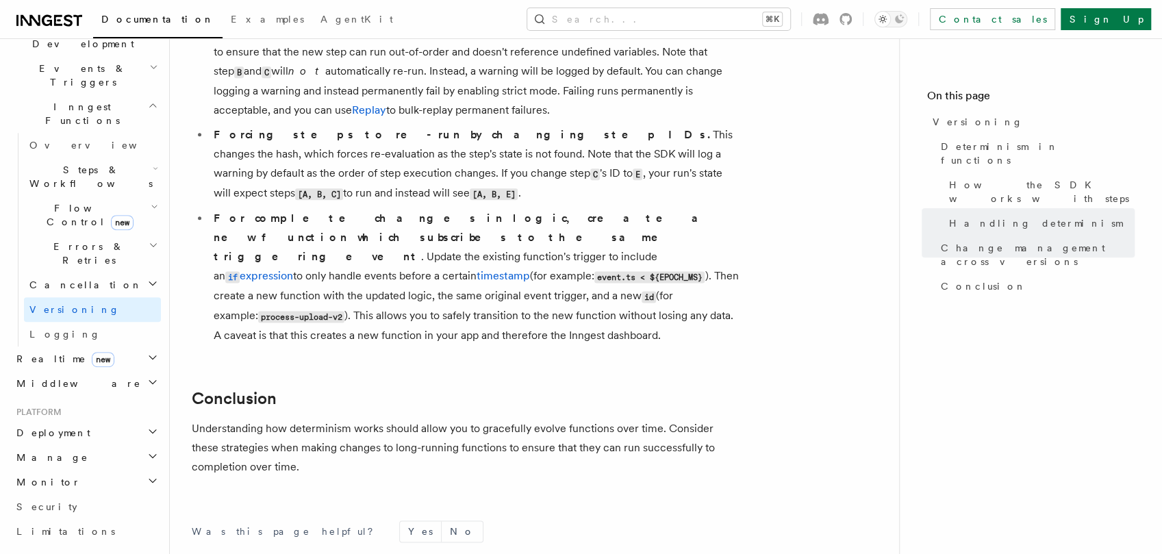
scroll to position [1106, 0]
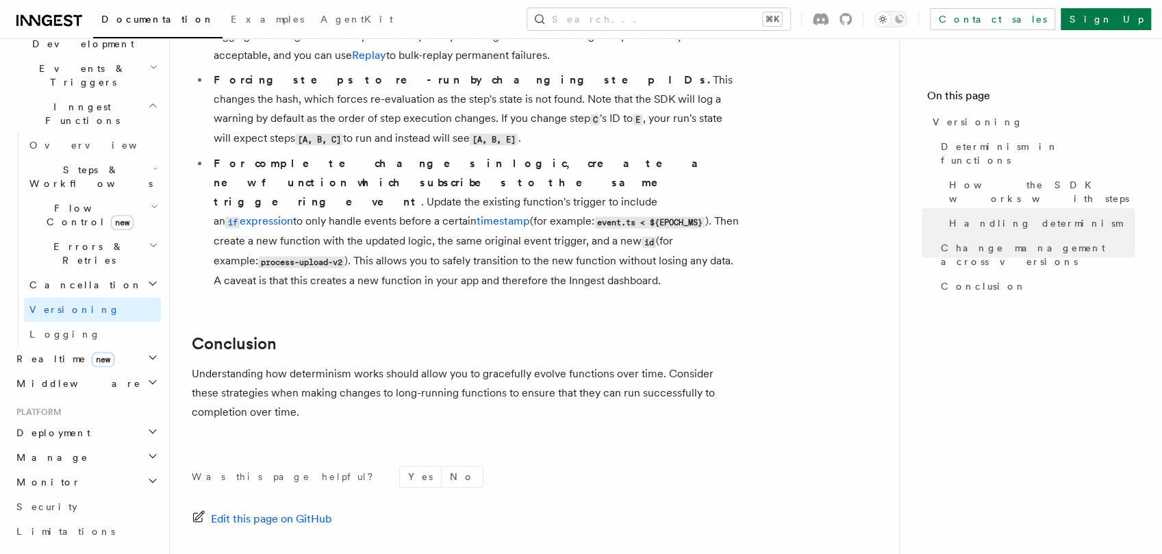
click at [220, 364] on p "Understanding how determinism works should allow you to gracefully evolve funct…" at bounding box center [466, 393] width 548 height 58
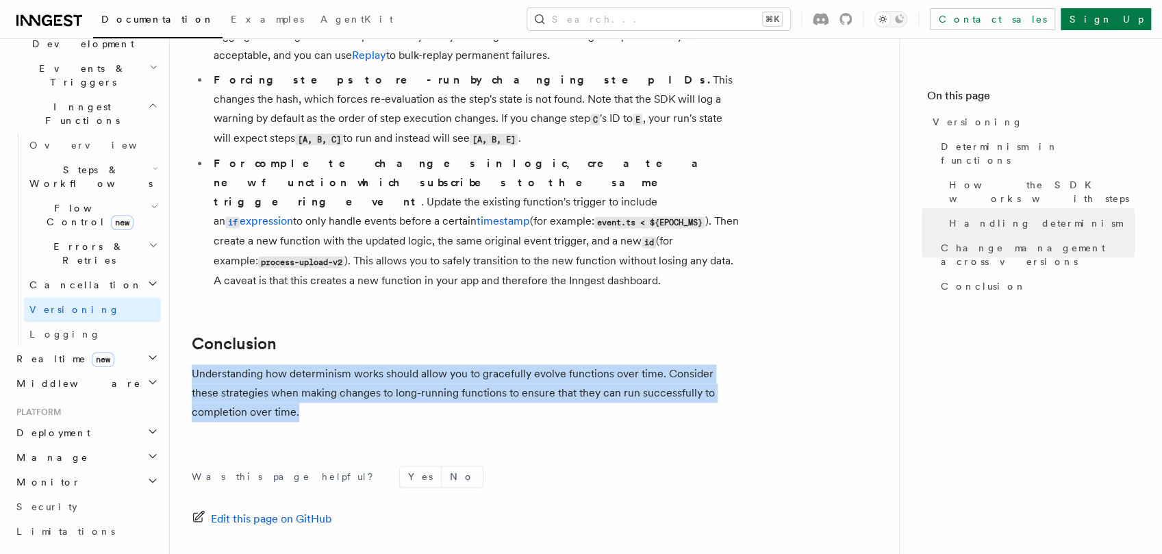
drag, startPoint x: 220, startPoint y: 278, endPoint x: 335, endPoint y: 320, distance: 122.3
click at [335, 364] on p "Understanding how determinism works should allow you to gracefully evolve funct…" at bounding box center [466, 393] width 548 height 58
click at [240, 364] on p "Understanding how determinism works should allow you to gracefully evolve funct…" at bounding box center [466, 393] width 548 height 58
drag, startPoint x: 240, startPoint y: 281, endPoint x: 312, endPoint y: 333, distance: 89.3
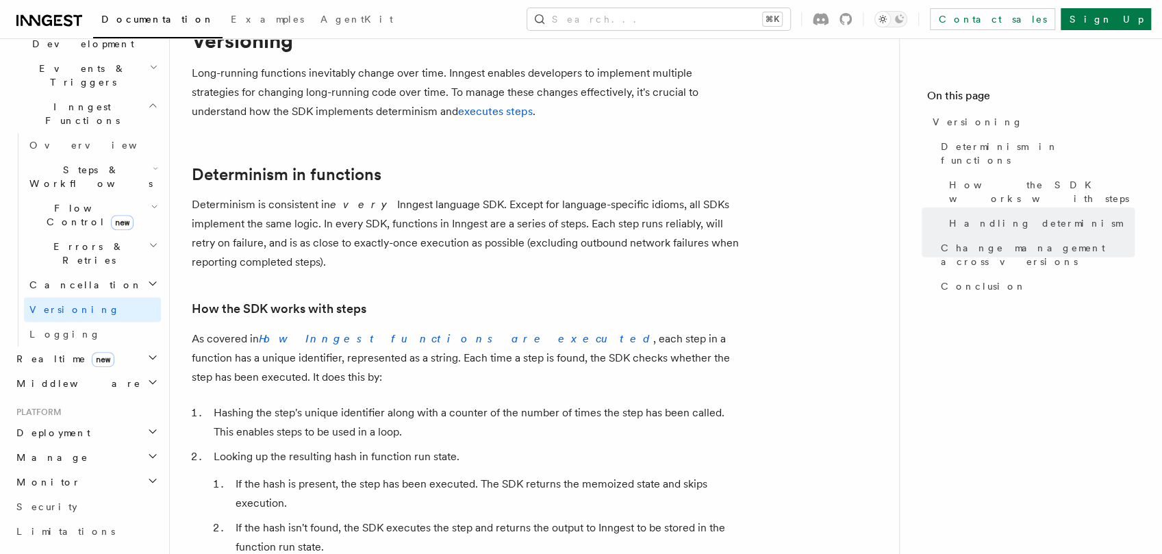
scroll to position [0, 0]
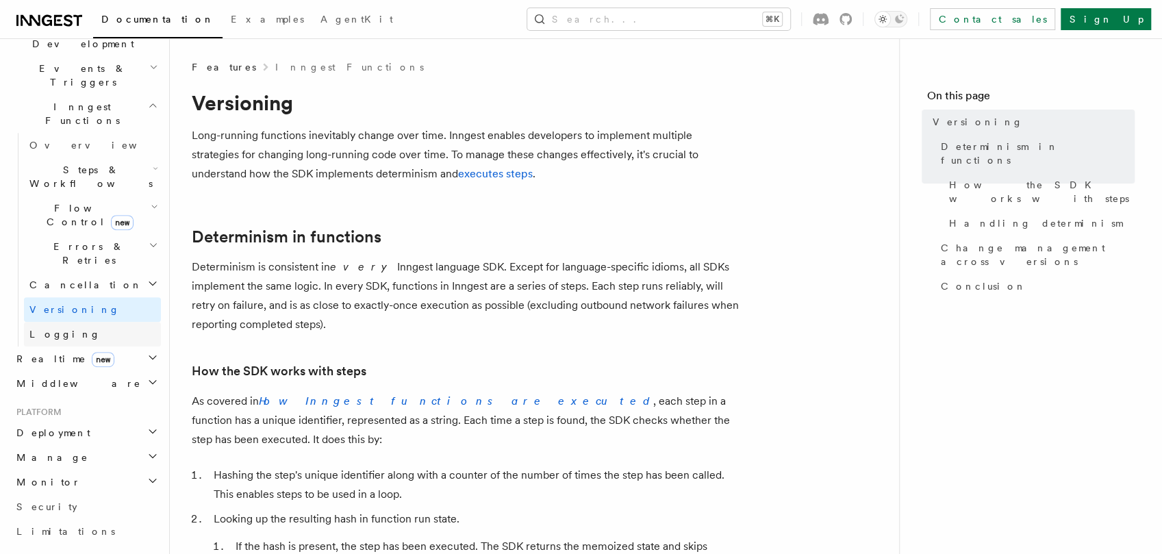
click at [101, 322] on link "Logging" at bounding box center [92, 334] width 137 height 25
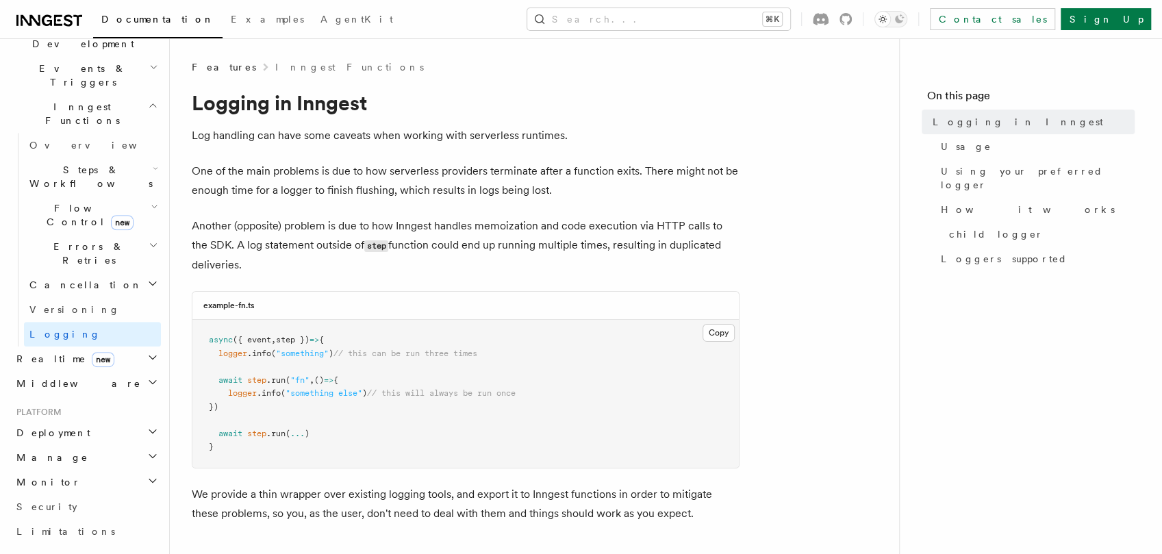
click at [138, 470] on h2 "Monitor" at bounding box center [86, 482] width 150 height 25
click at [119, 501] on span "Observability & metrics" at bounding box center [99, 513] width 141 height 25
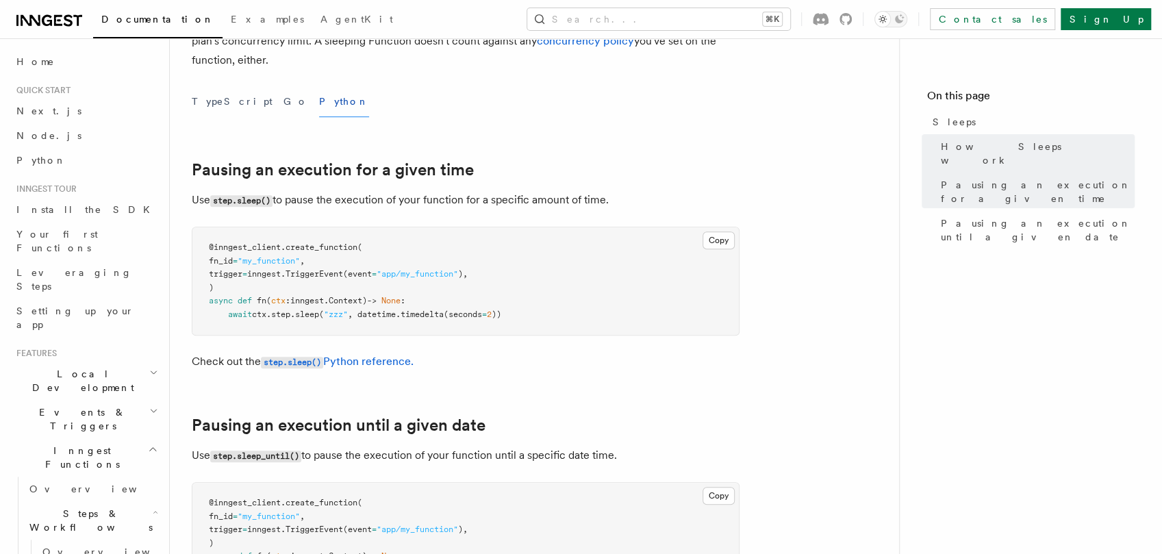
scroll to position [405, 0]
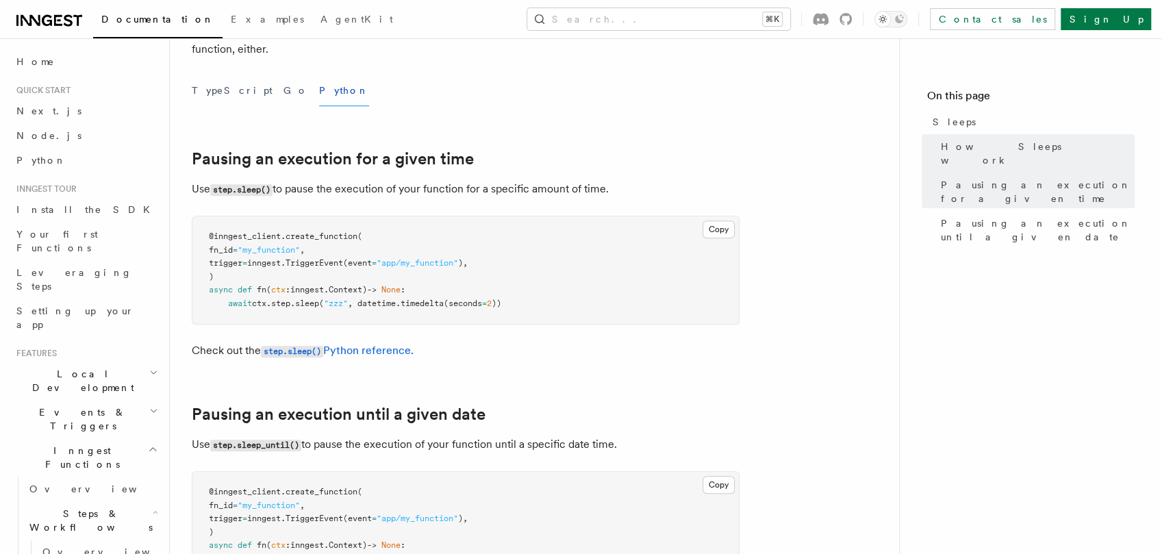
click at [240, 303] on span "await" at bounding box center [240, 303] width 24 height 10
drag, startPoint x: 240, startPoint y: 303, endPoint x: 567, endPoint y: 314, distance: 327.4
click at [567, 314] on pre "@inngest_client . create_function ( fn_id = "my_function" , trigger = inngest. …" at bounding box center [465, 269] width 546 height 107
copy code "await ctx . step . sleep ( "zzz" , datetime. timedelta (seconds = 2 ))"
click at [259, 318] on pre "@inngest_client . create_function ( fn_id = "my_function" , trigger = inngest. …" at bounding box center [465, 269] width 546 height 107
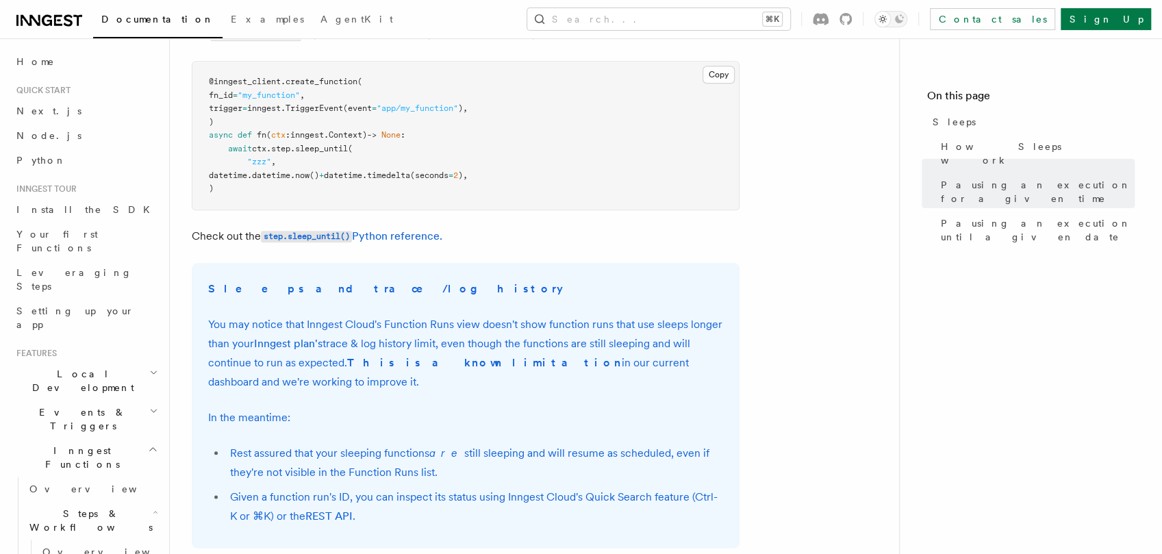
scroll to position [832, 0]
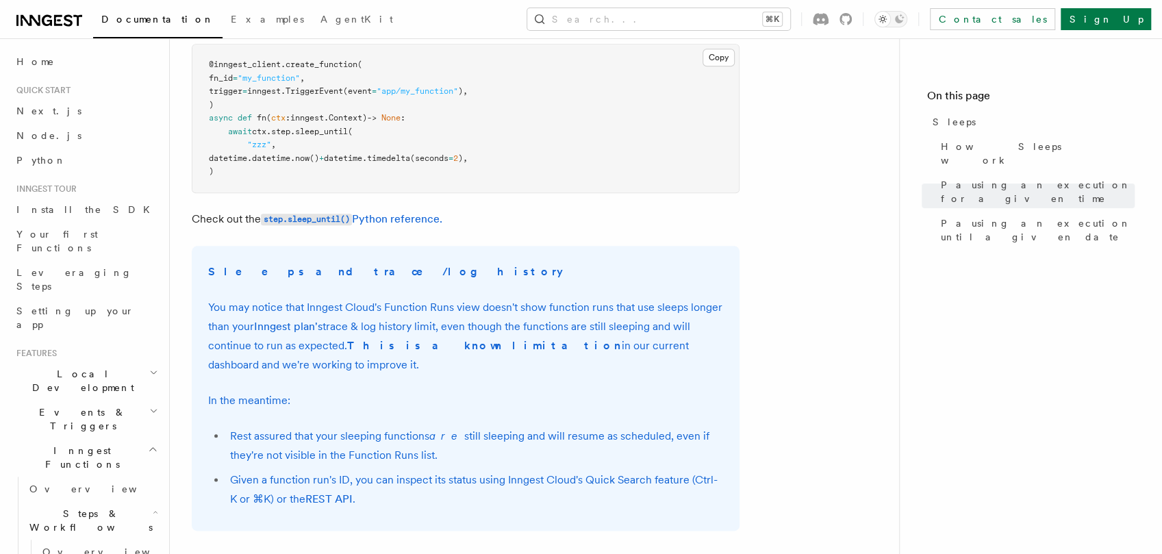
click at [209, 307] on p "You may notice that Inngest Cloud's Function Runs view doesn't show function ru…" at bounding box center [465, 336] width 515 height 77
drag, startPoint x: 209, startPoint y: 307, endPoint x: 282, endPoint y: 374, distance: 98.4
click at [282, 374] on p "You may notice that Inngest Cloud's Function Runs view doesn't show function ru…" at bounding box center [465, 336] width 515 height 77
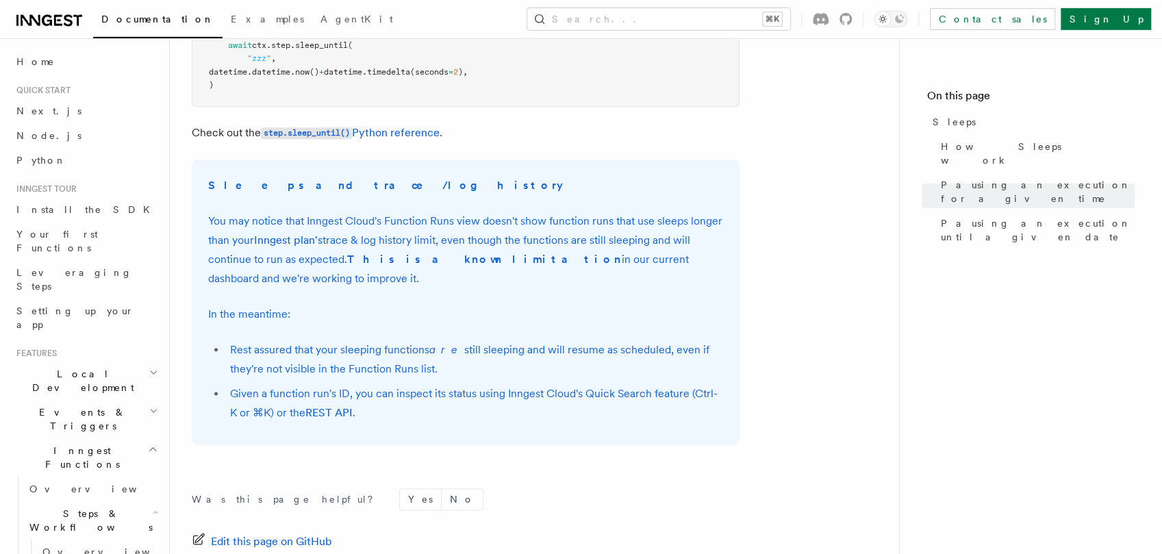
scroll to position [920, 0]
click at [245, 394] on li "Given a function run's ID, you can inspect its status using Inngest Cloud's Qui…" at bounding box center [474, 402] width 497 height 38
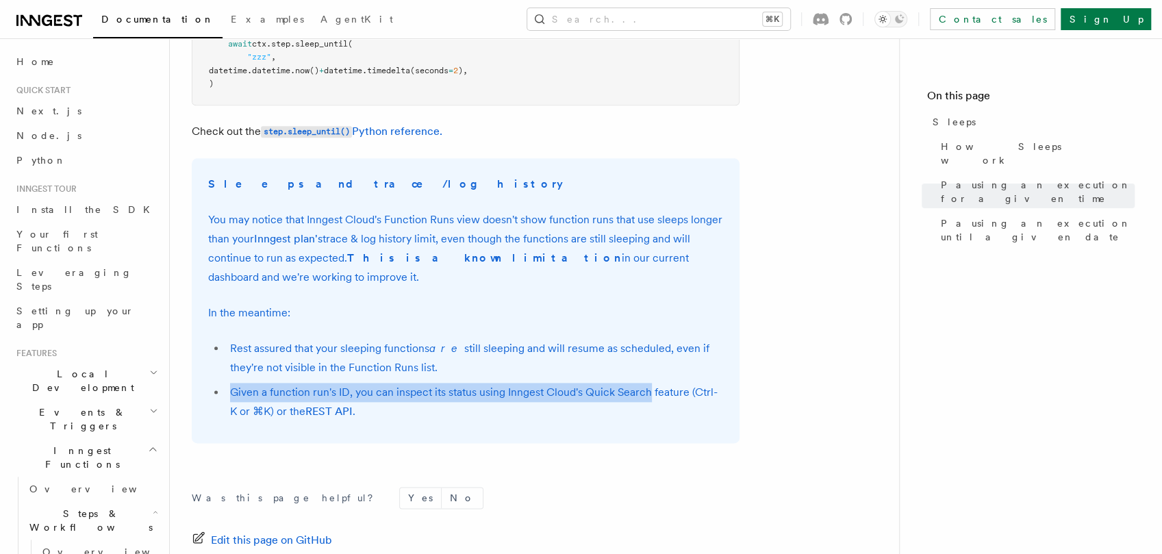
drag, startPoint x: 245, startPoint y: 394, endPoint x: 646, endPoint y: 389, distance: 400.5
click at [646, 389] on li "Given a function run's ID, you can inspect its status using Inngest Cloud's Qui…" at bounding box center [474, 402] width 497 height 38
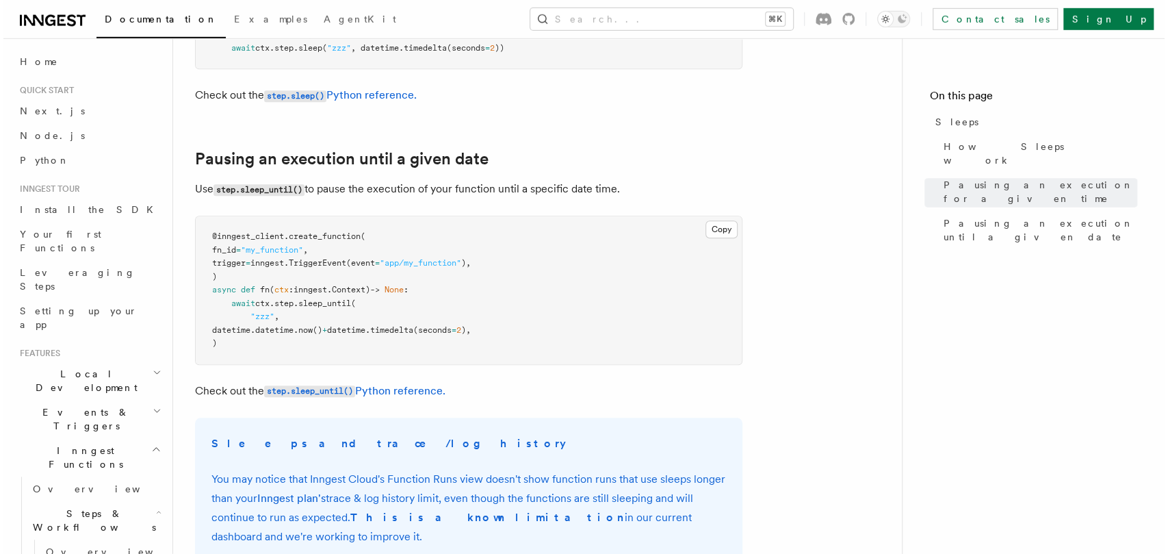
scroll to position [0, 0]
